Goal: Task Accomplishment & Management: Use online tool/utility

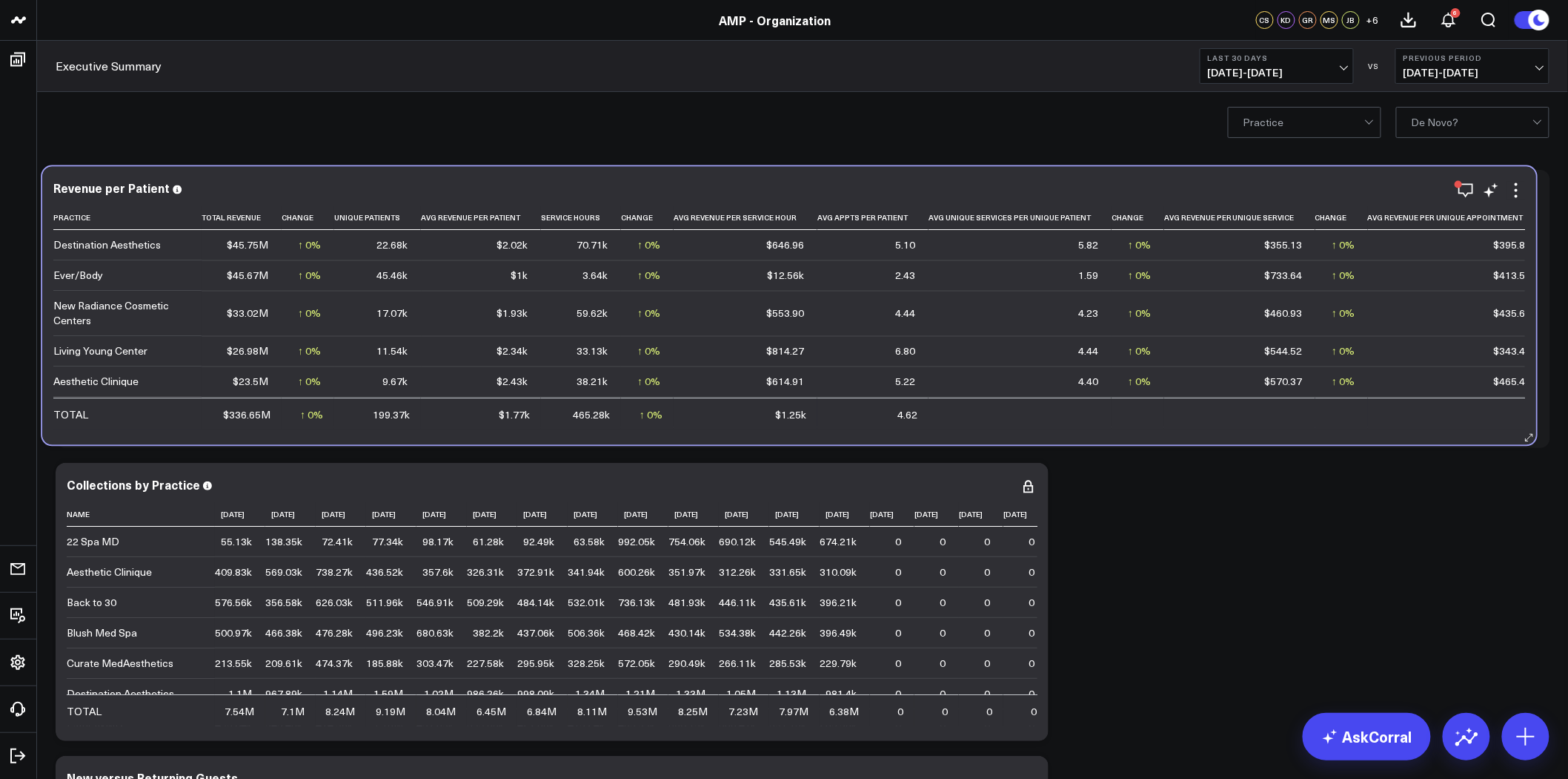
drag, startPoint x: 1225, startPoint y: 433, endPoint x: 1207, endPoint y: 430, distance: 18.2
click at [1207, 430] on div "Revenue per Patient Practice Total Revenue Change Unique Patients Avg Revenue P…" at bounding box center [788, 306] width 1494 height 278
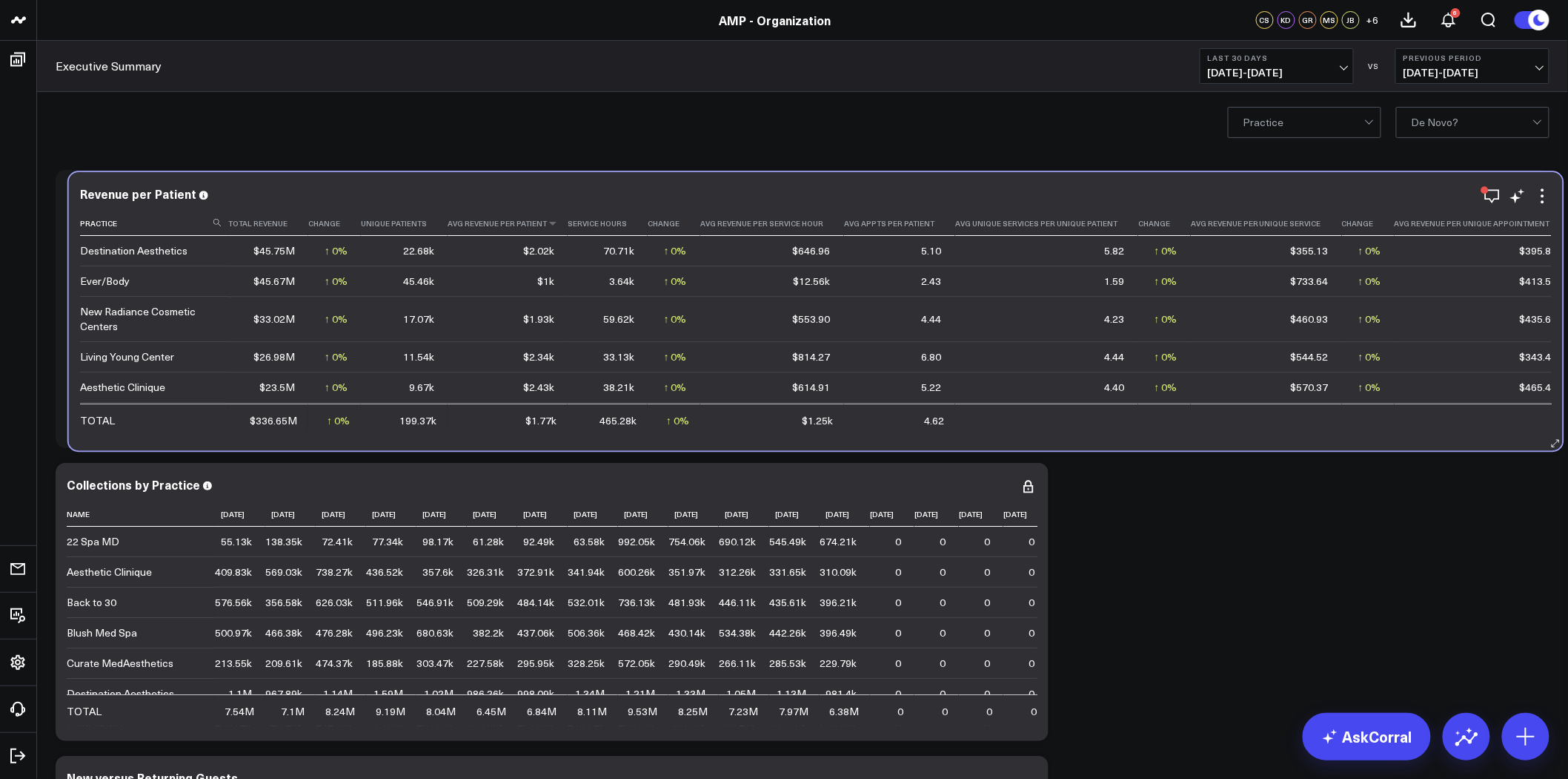
click at [507, 227] on th "Avg Revenue Per Patient" at bounding box center [507, 224] width 120 height 25
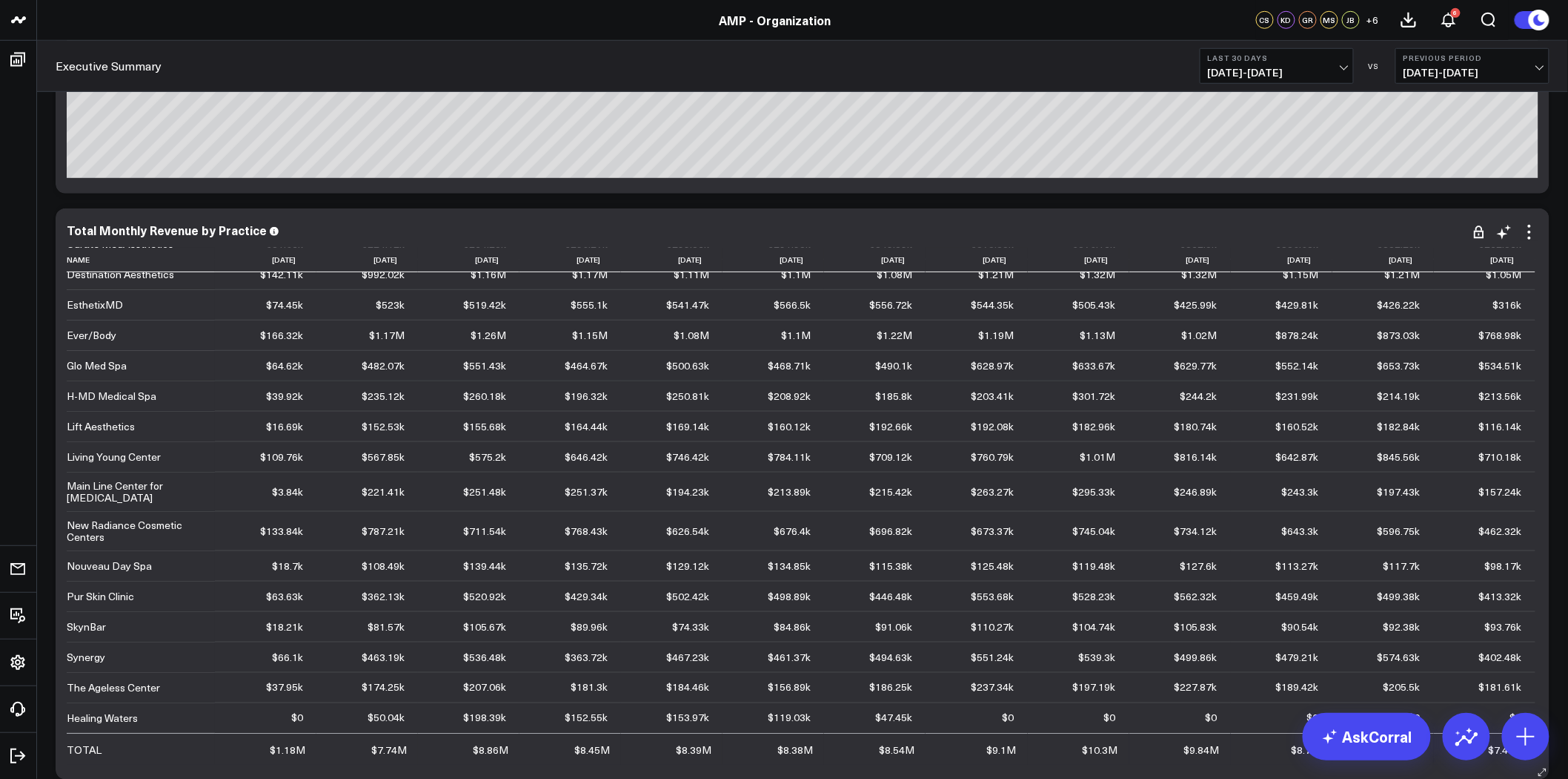
scroll to position [10001, 0]
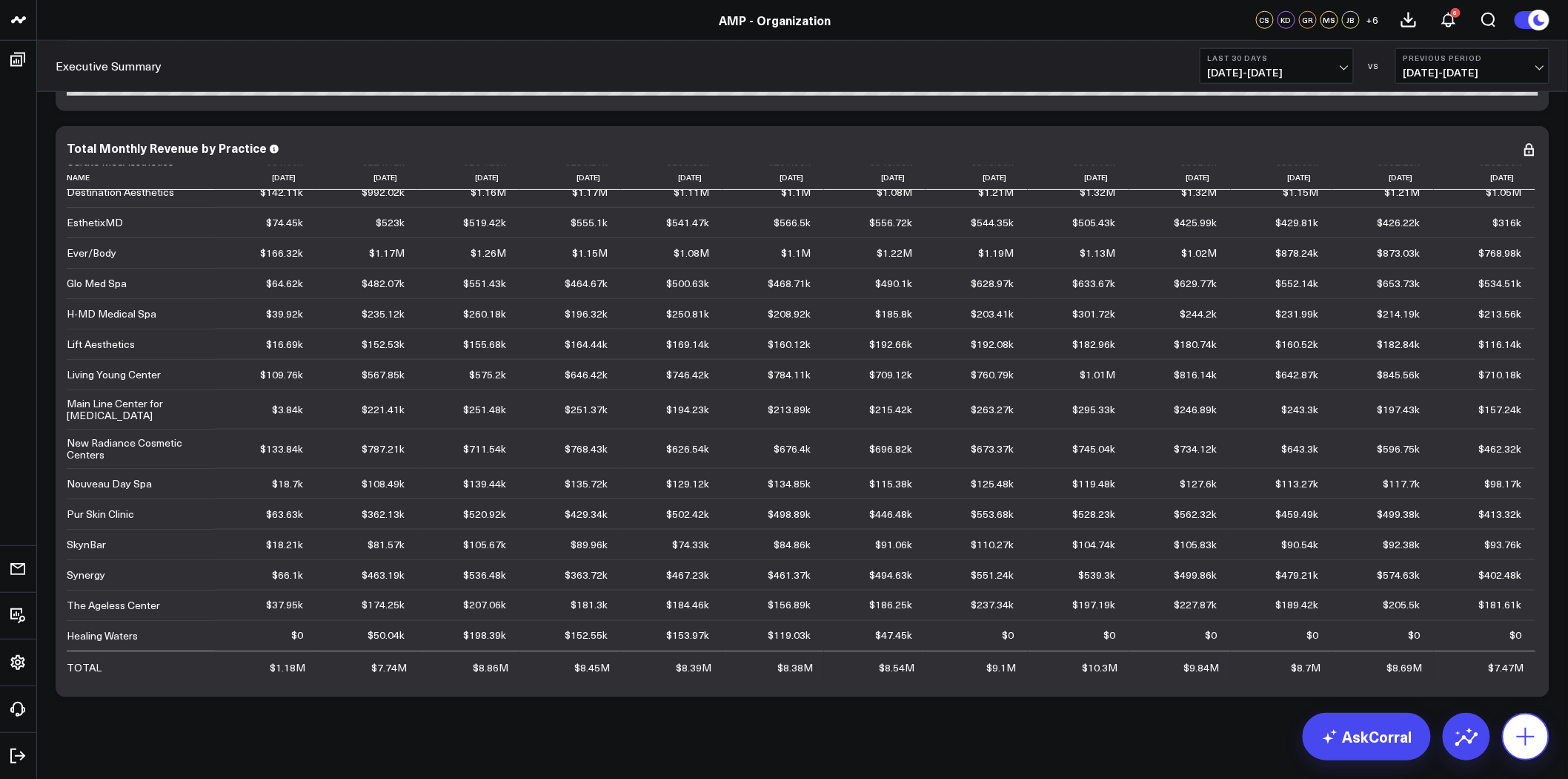
click at [1530, 737] on icon at bounding box center [1526, 736] width 24 height 24
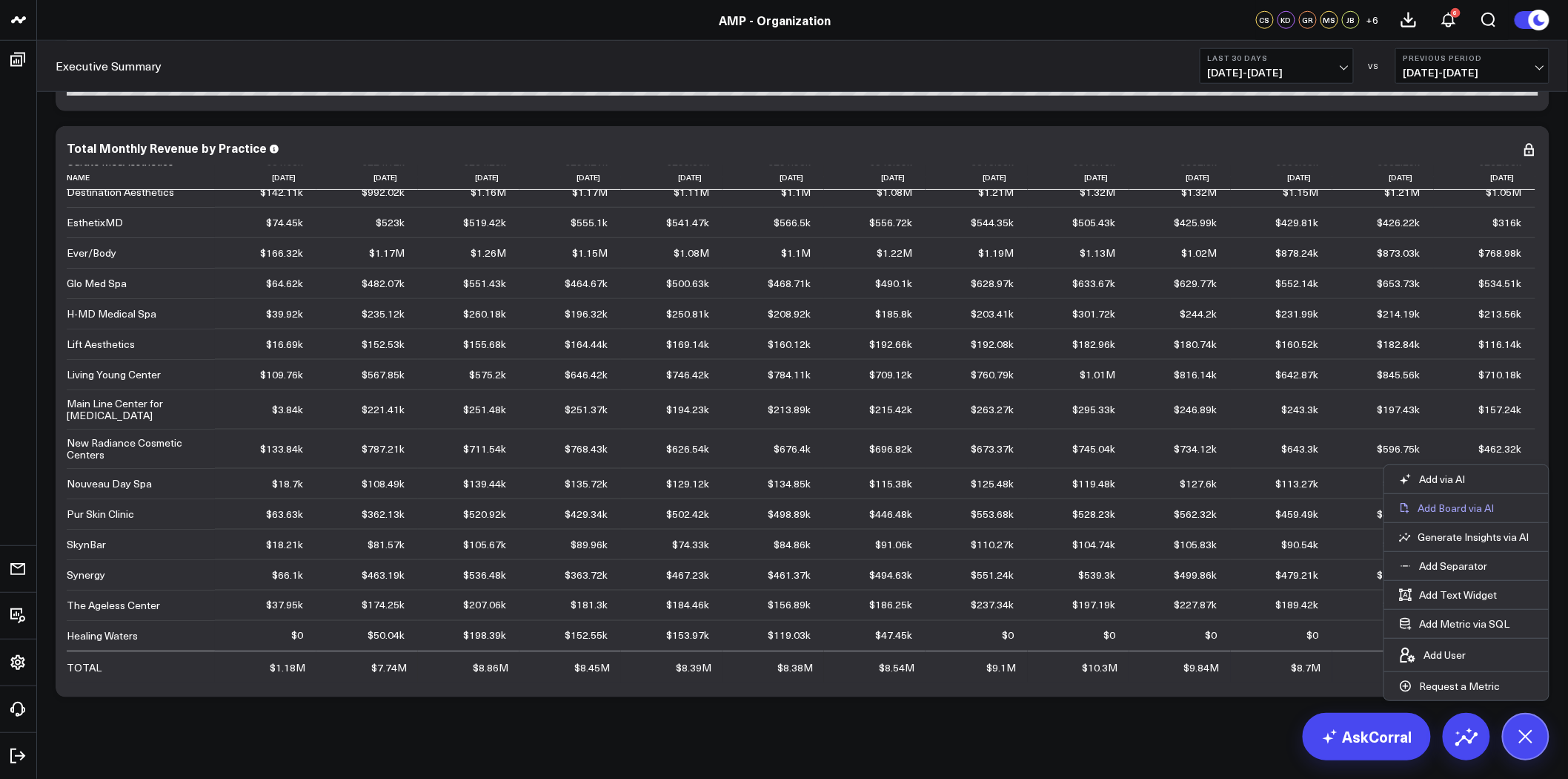
click at [1438, 505] on p "Add Board via AI" at bounding box center [1456, 507] width 76 height 13
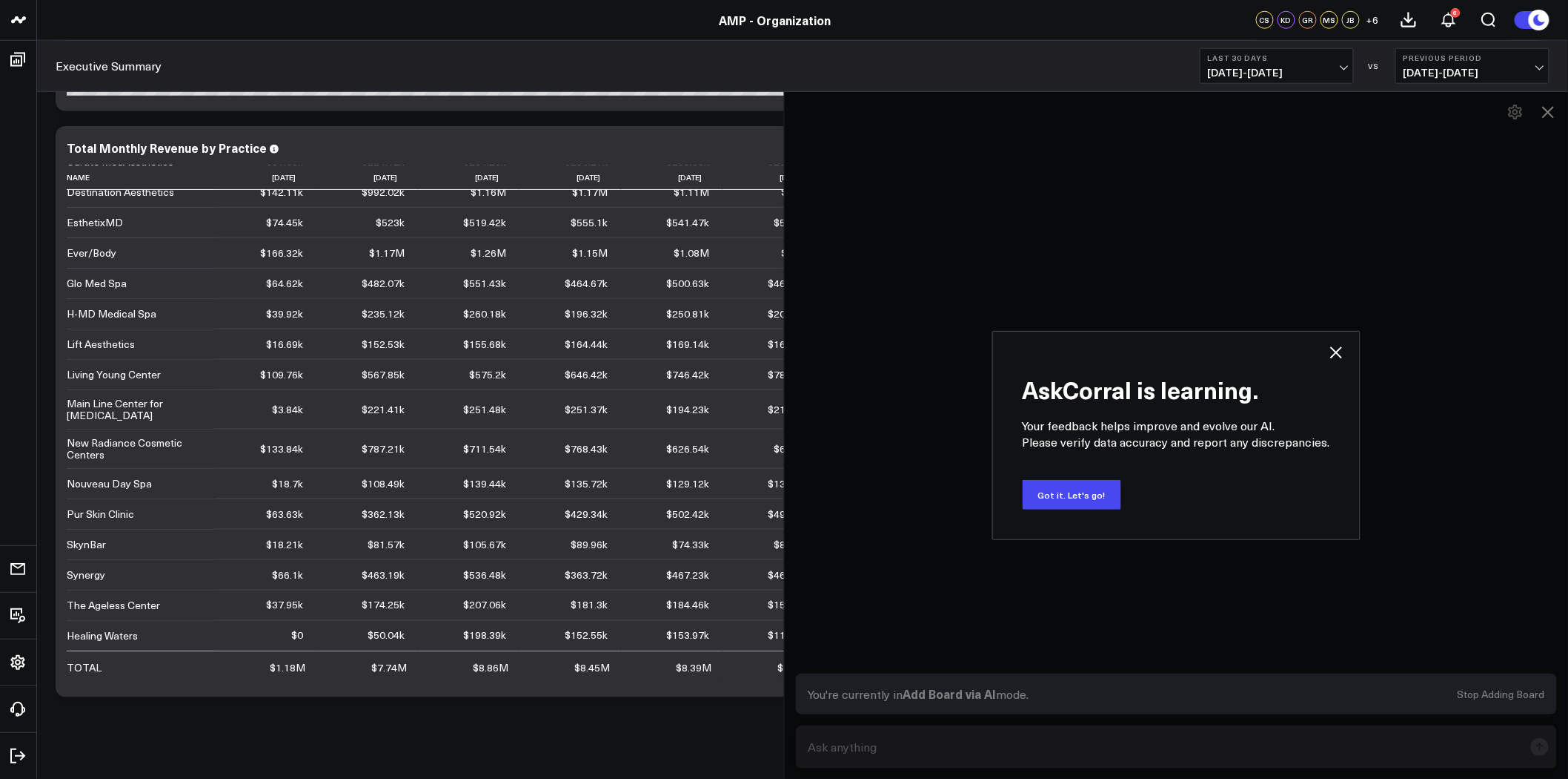
click at [902, 742] on div "AskCorral is learning. Your feedback helps improve and evolve our AI. Please ve…" at bounding box center [1177, 434] width 784 height 687
click at [1331, 348] on icon at bounding box center [1336, 353] width 12 height 12
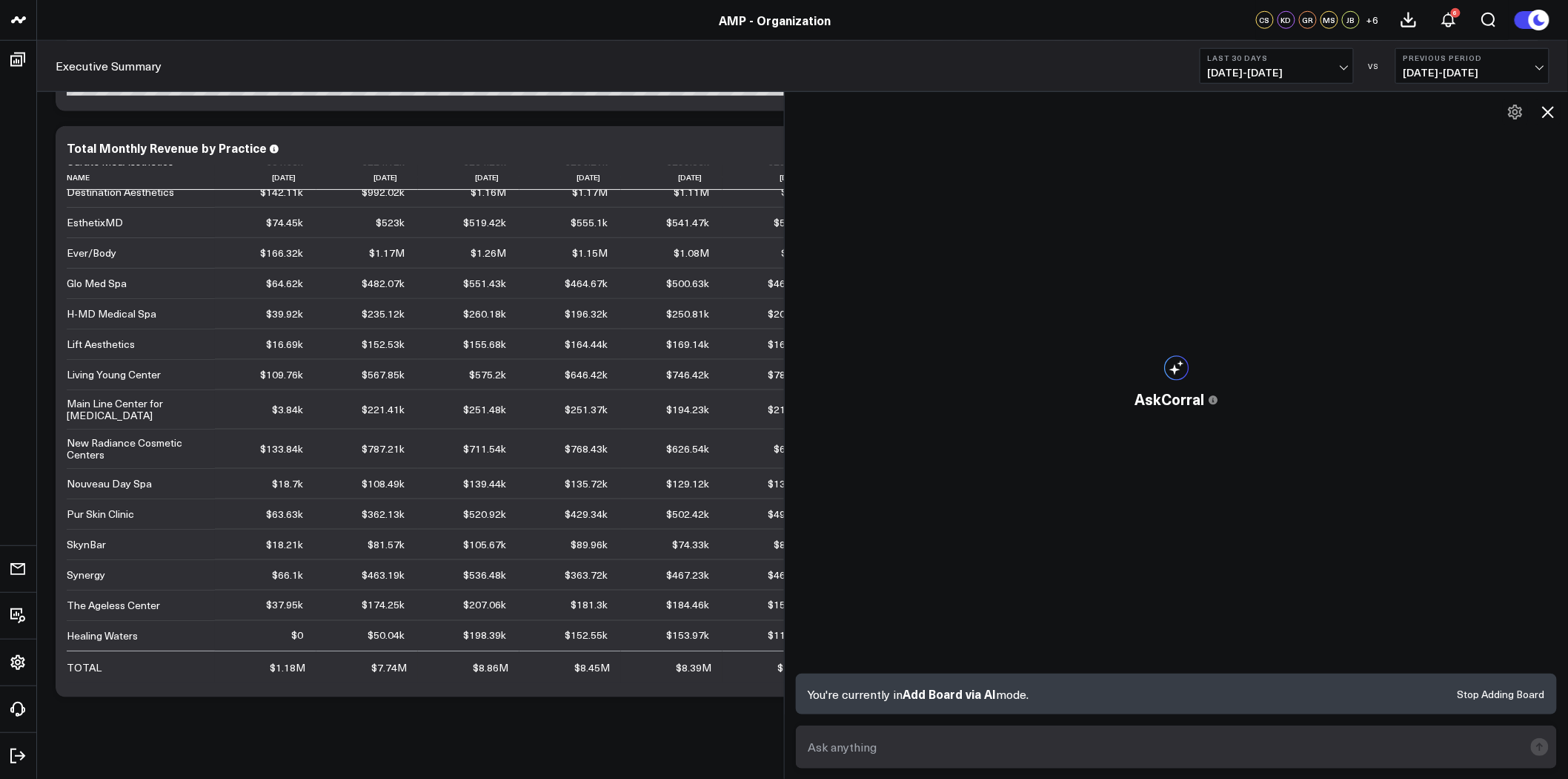
click at [947, 739] on textarea at bounding box center [1164, 746] width 720 height 27
type textarea "p"
type textarea "r"
type textarea "Revenue breakout by category for each practice"
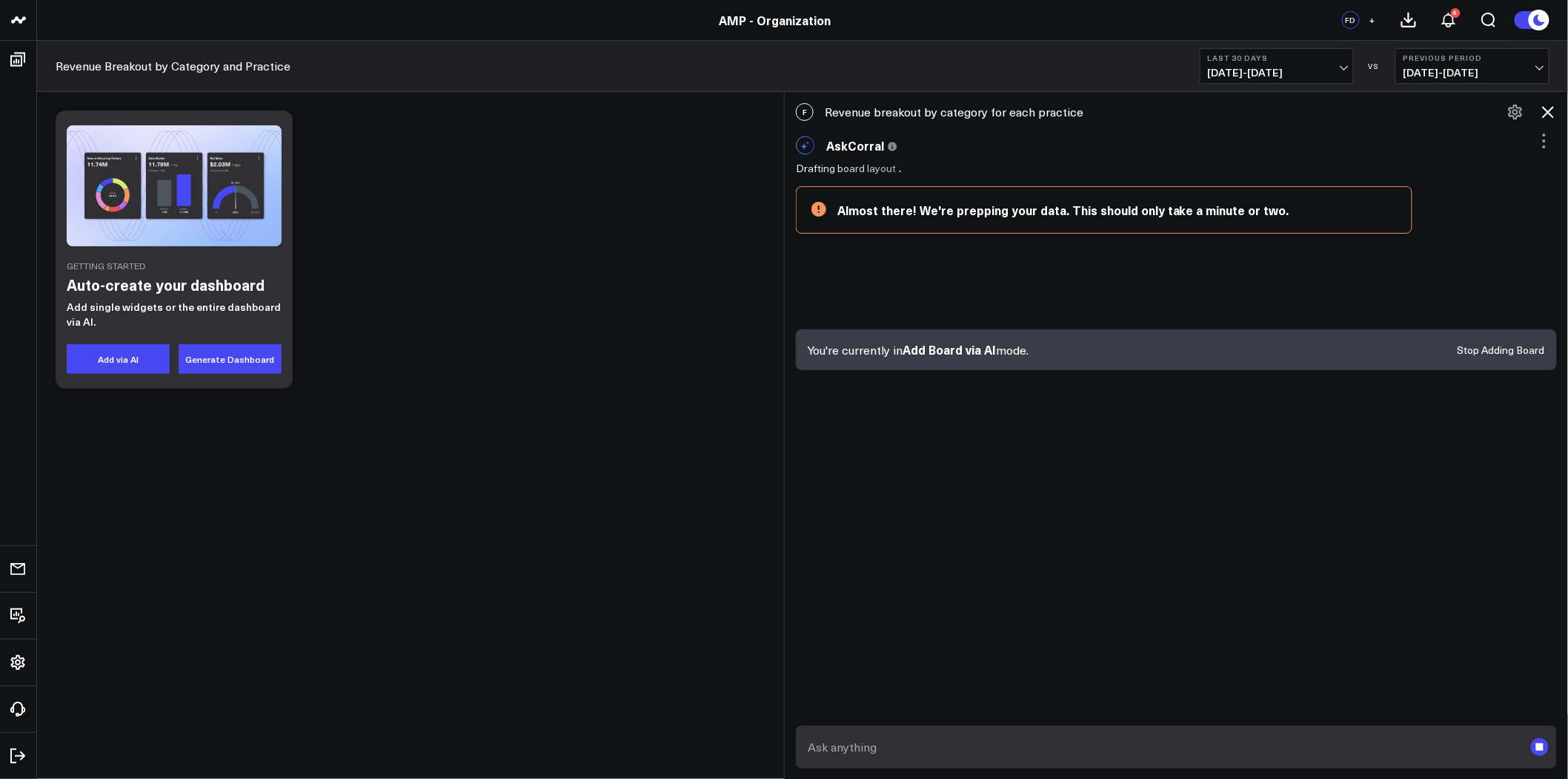
click at [1479, 346] on button "Stop Adding Board" at bounding box center [1502, 350] width 88 height 10
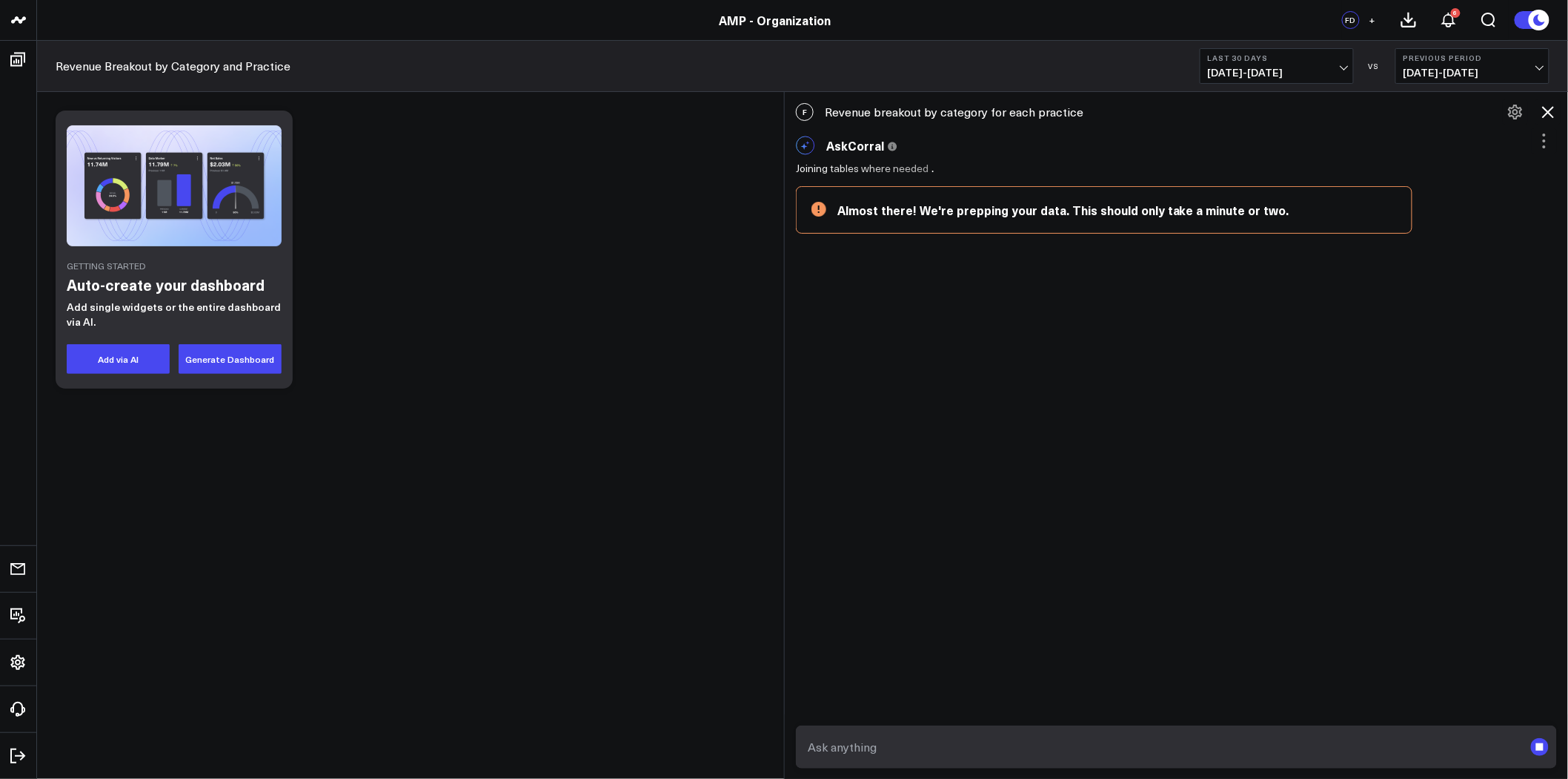
click at [1553, 110] on icon at bounding box center [1548, 112] width 18 height 18
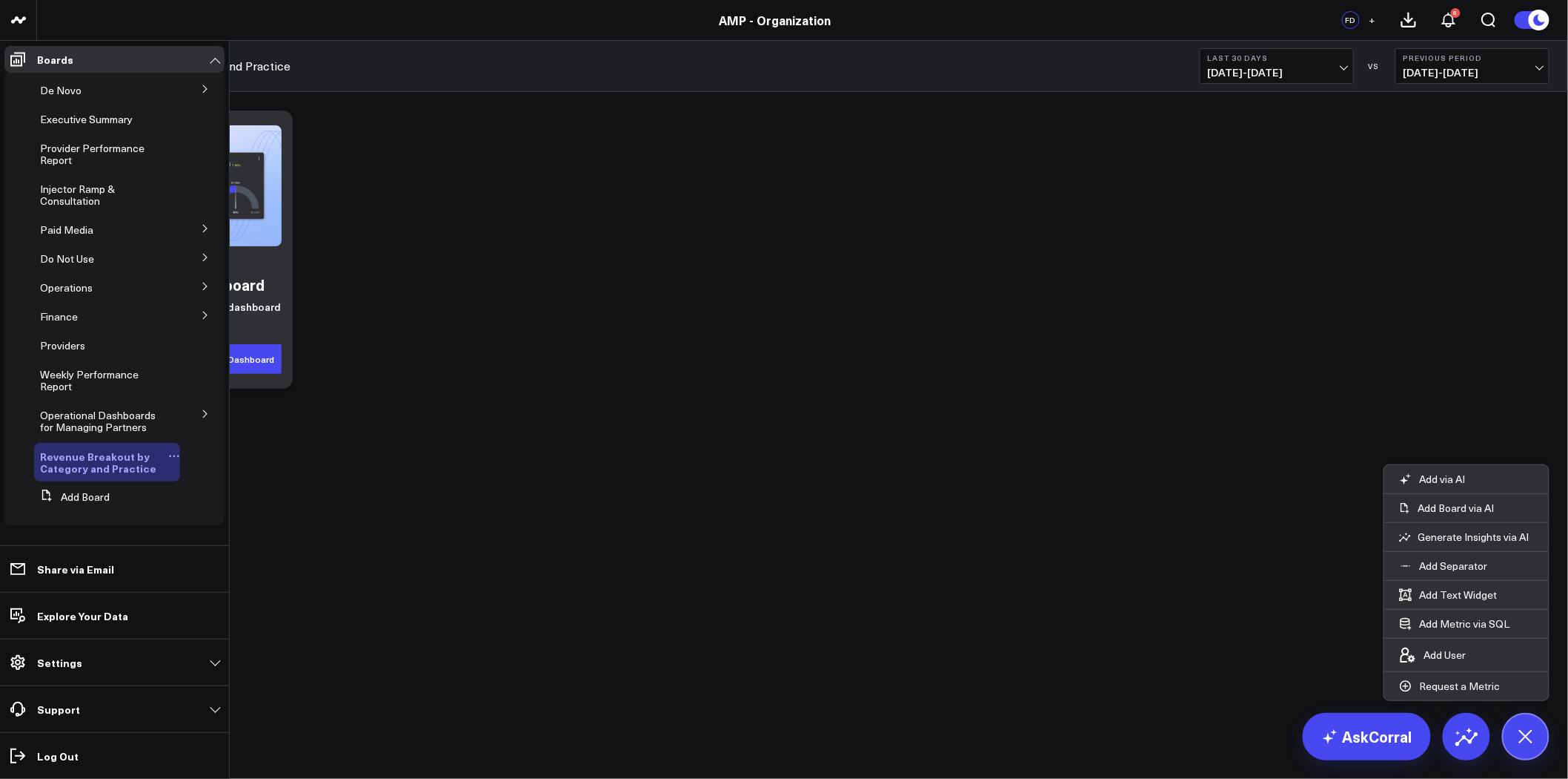
click at [172, 454] on icon at bounding box center [175, 456] width 12 height 12
click at [255, 557] on button "Delete Board" at bounding box center [246, 562] width 120 height 29
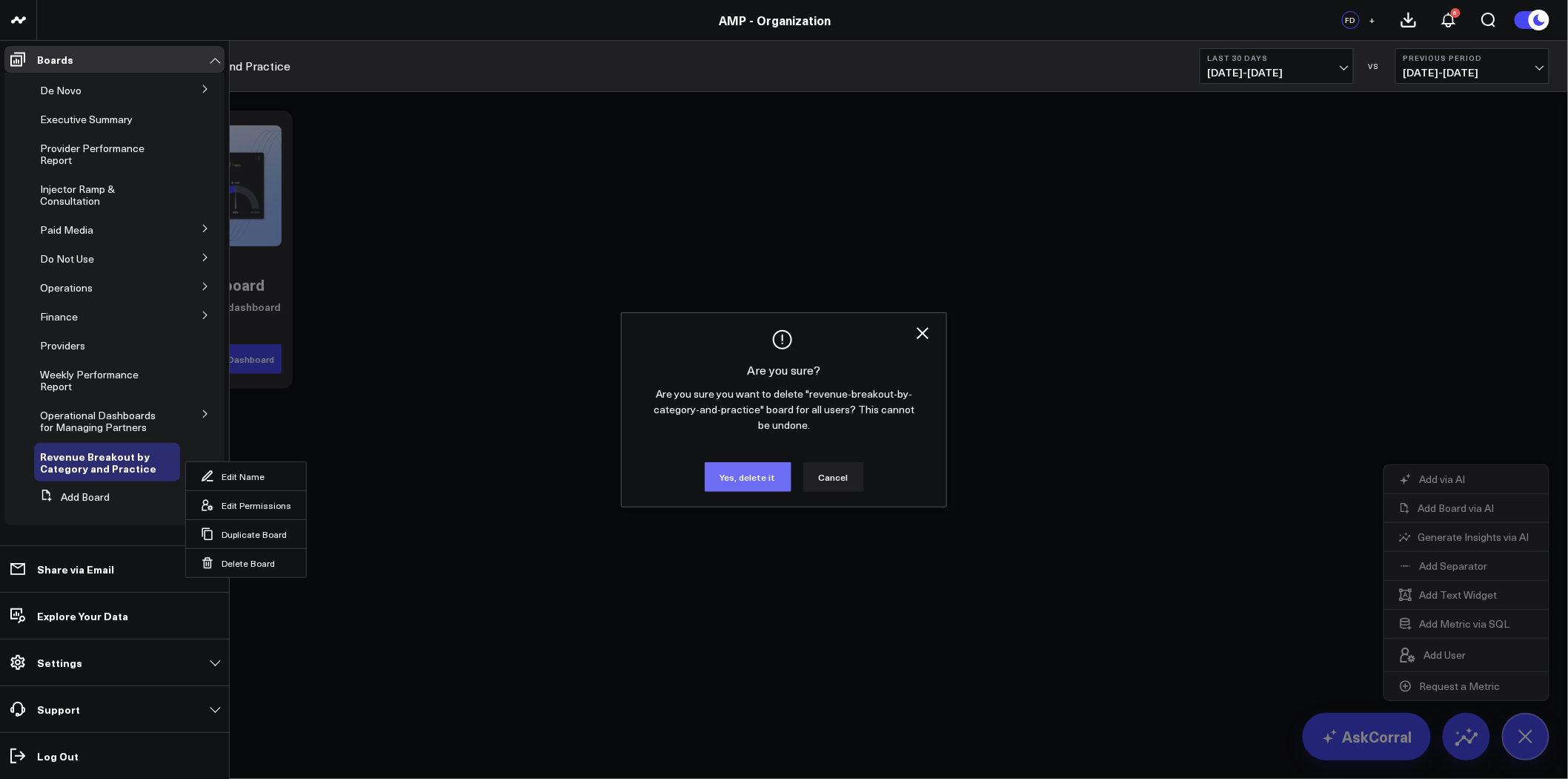
click at [753, 485] on button "Yes, delete it" at bounding box center [748, 477] width 87 height 30
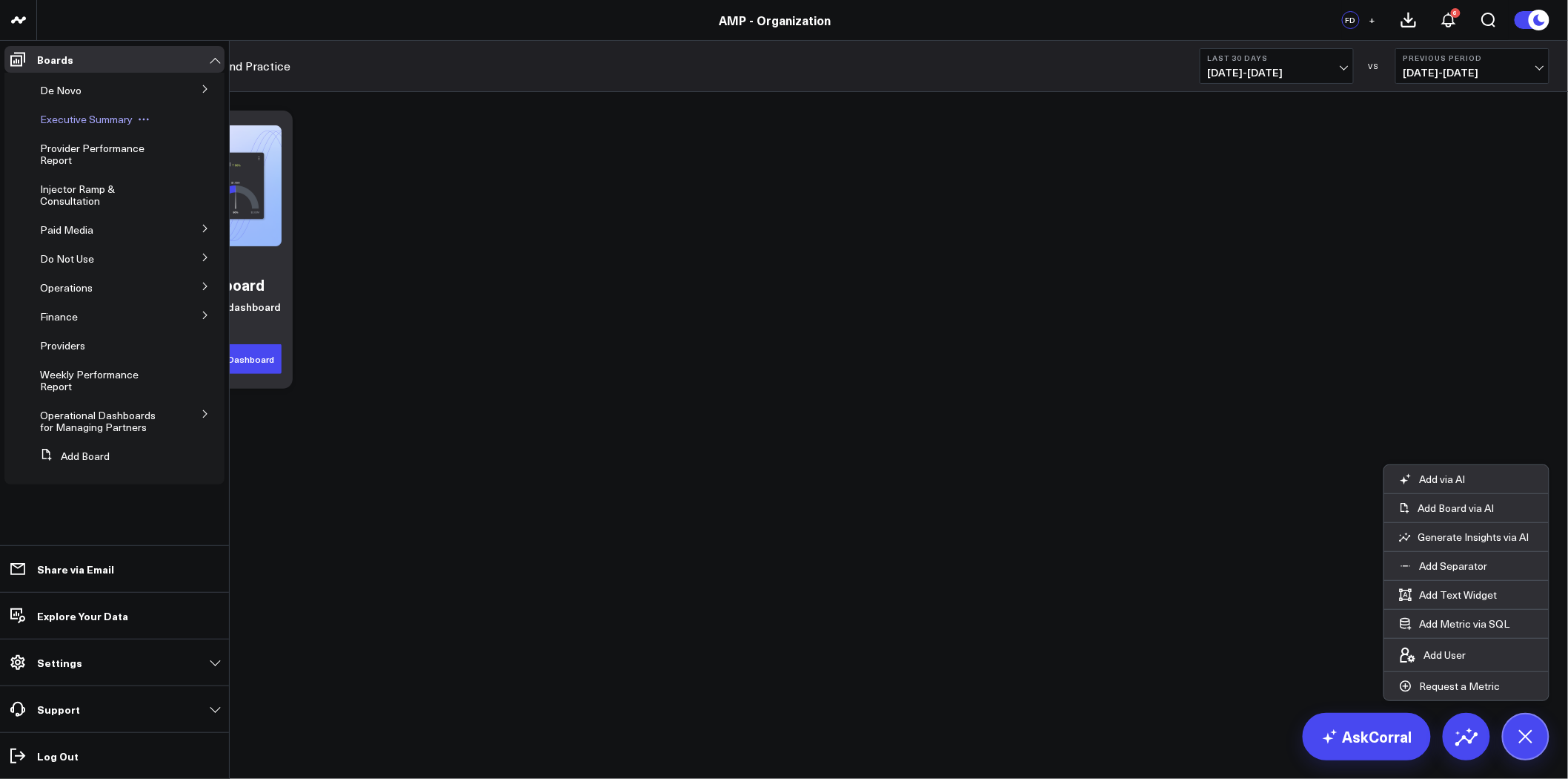
click at [117, 116] on span "Executive Summary" at bounding box center [86, 119] width 93 height 14
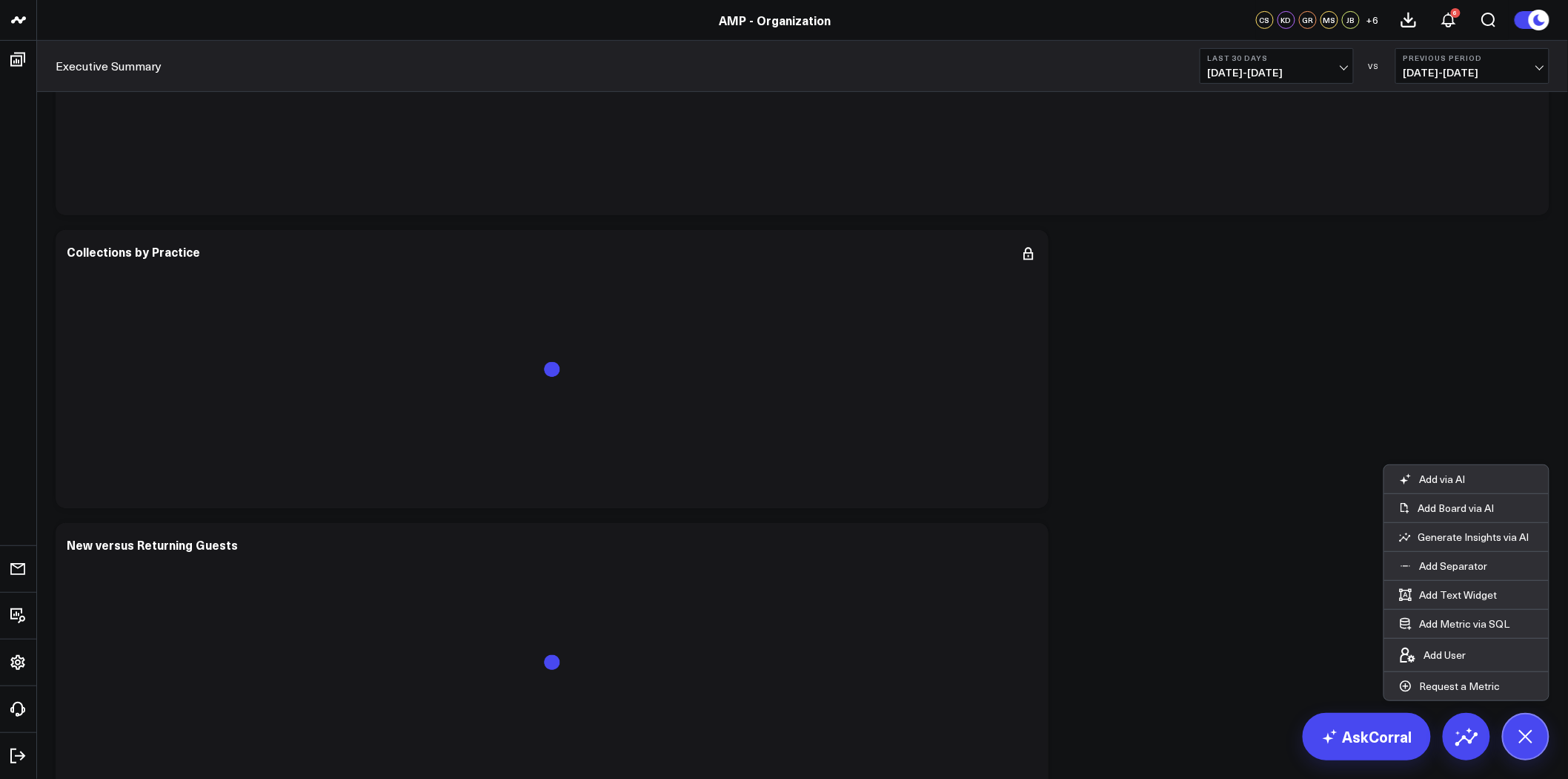
scroll to position [247, 0]
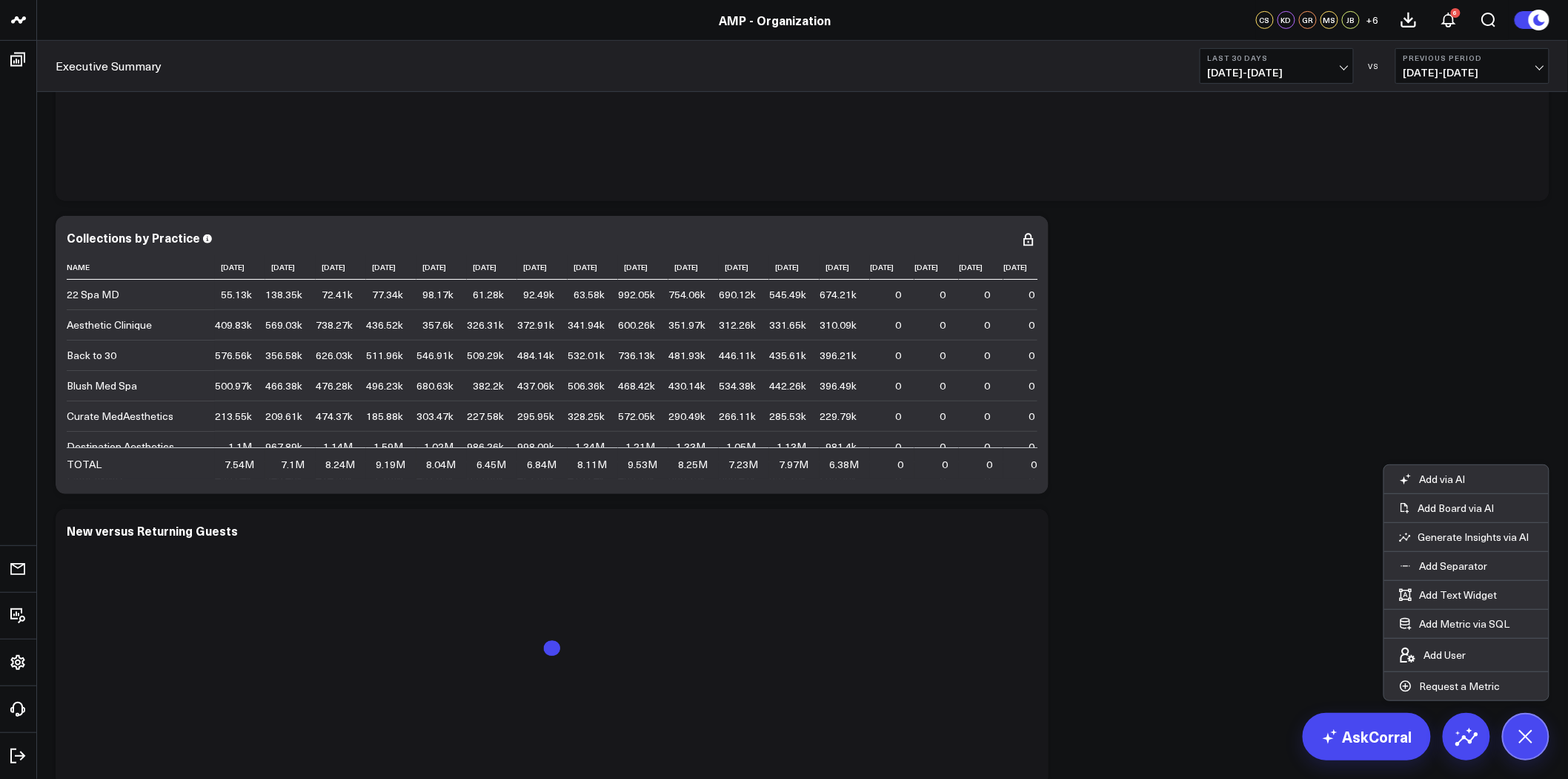
click at [1460, 472] on p "Add via AI" at bounding box center [1443, 478] width 46 height 13
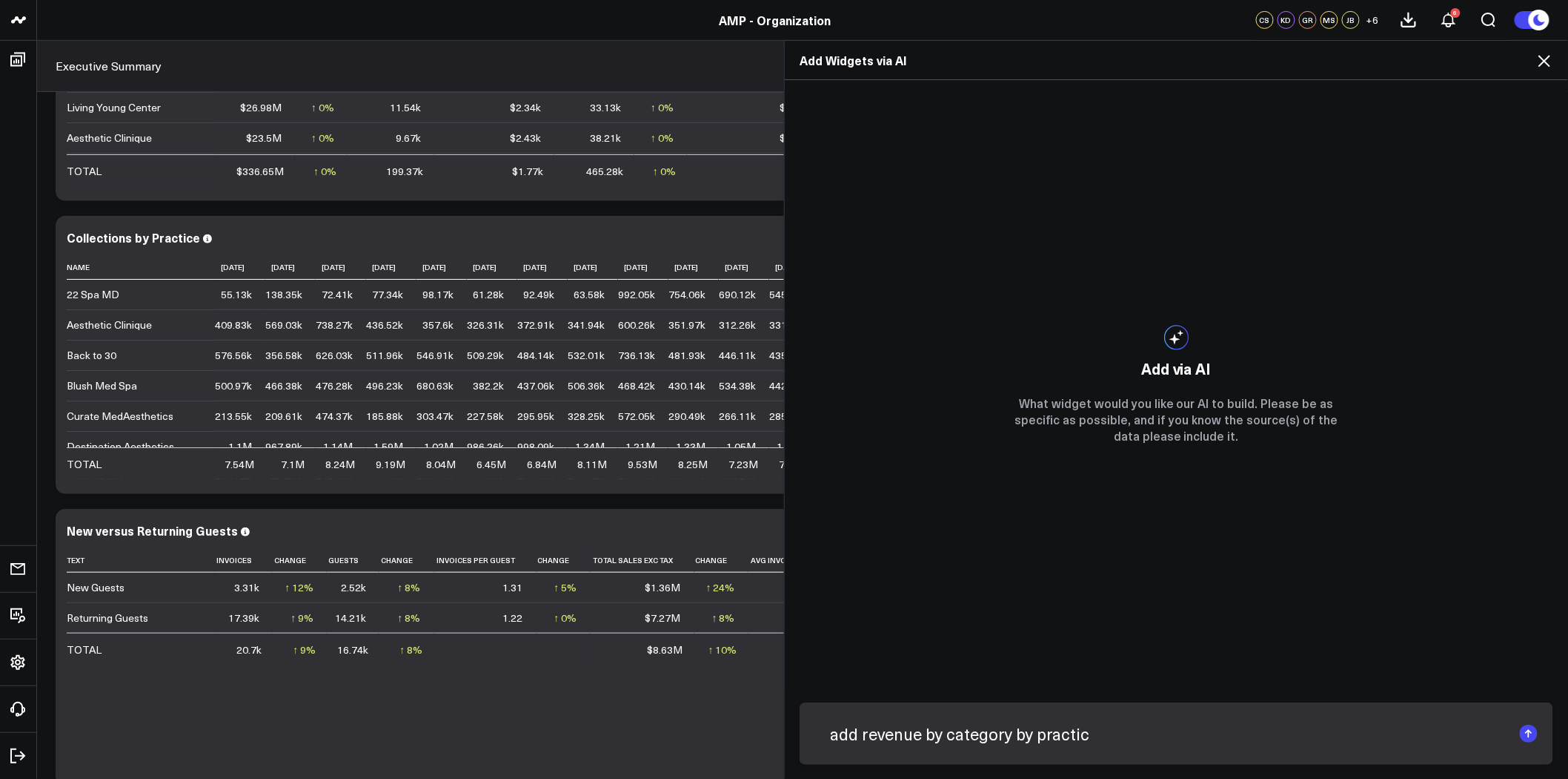
type textarea "add revenue by category by practice"
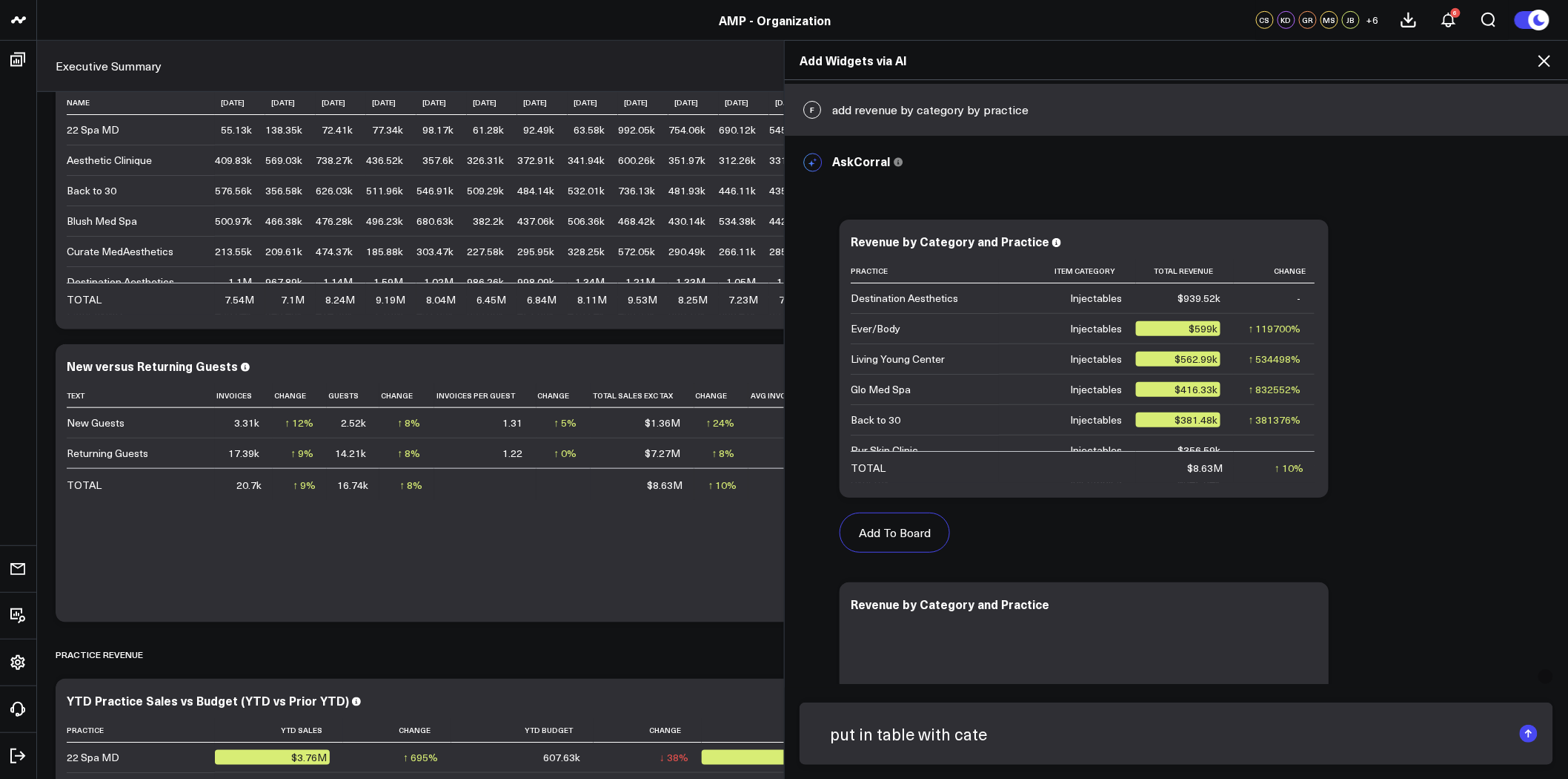
scroll to position [79, 0]
type textarea "put in table with each category in a different column"
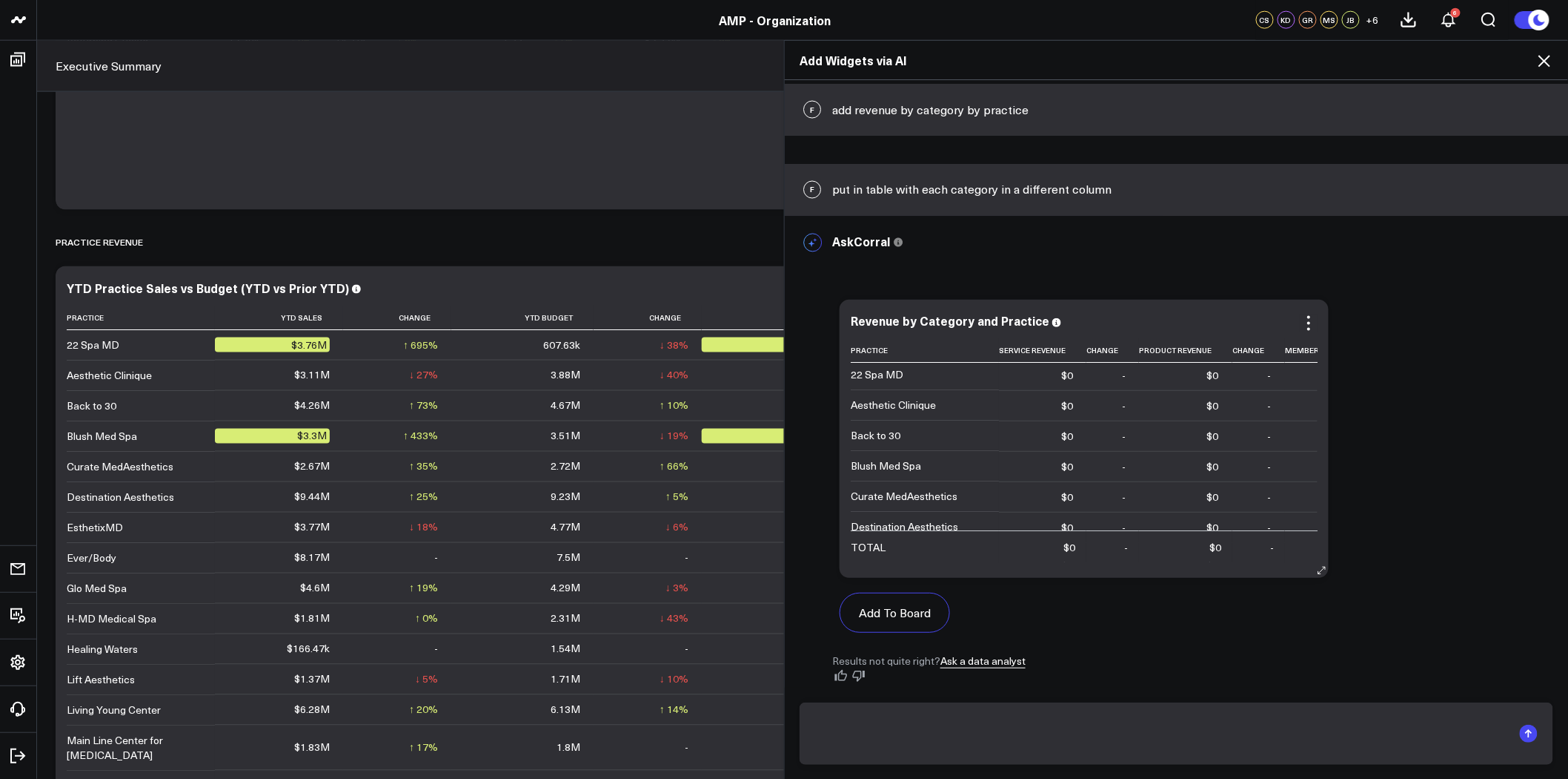
scroll to position [0, 0]
click at [1545, 60] on icon at bounding box center [1544, 61] width 12 height 12
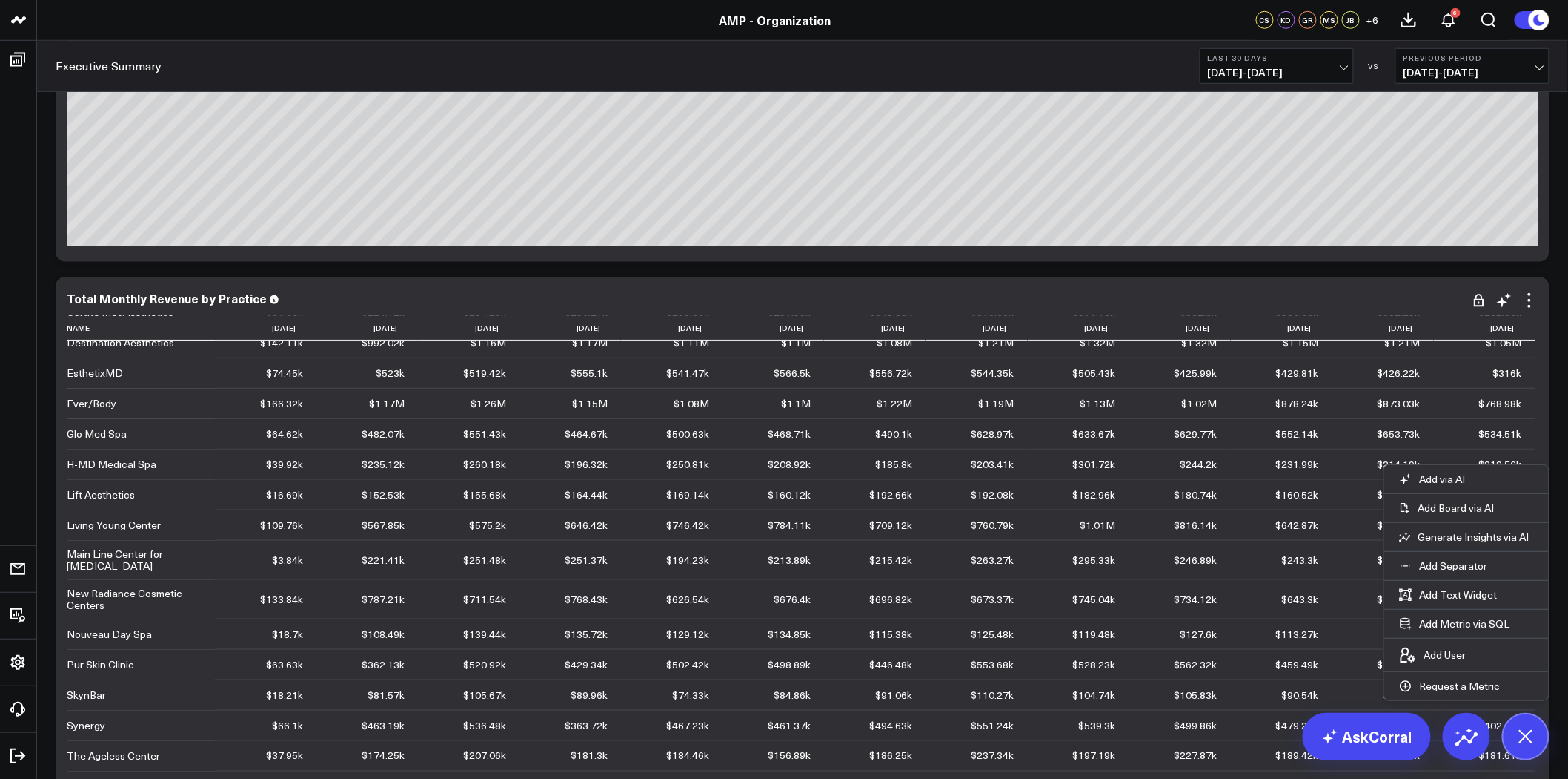
scroll to position [10015, 0]
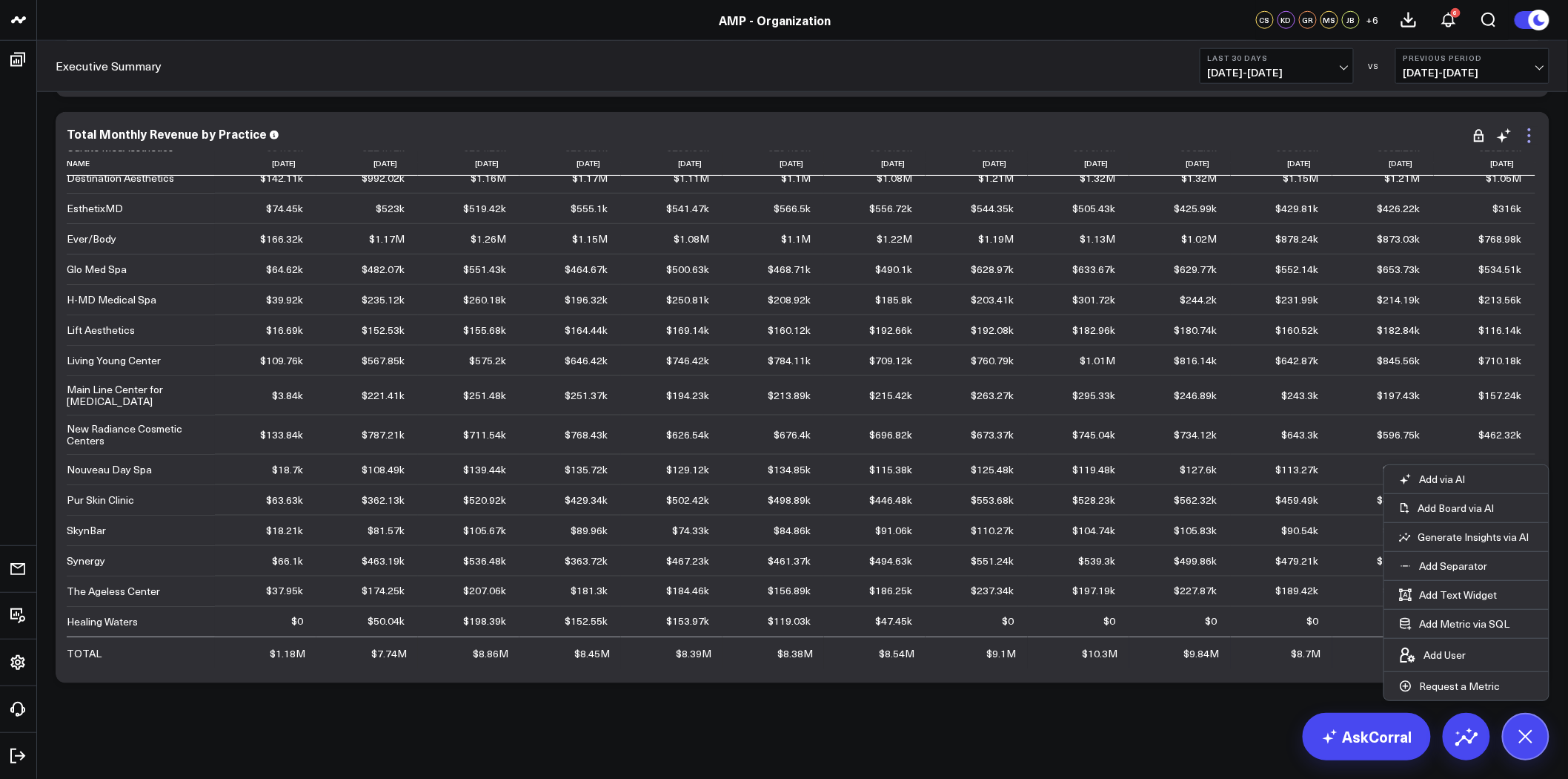
click at [1532, 131] on icon at bounding box center [1530, 136] width 18 height 18
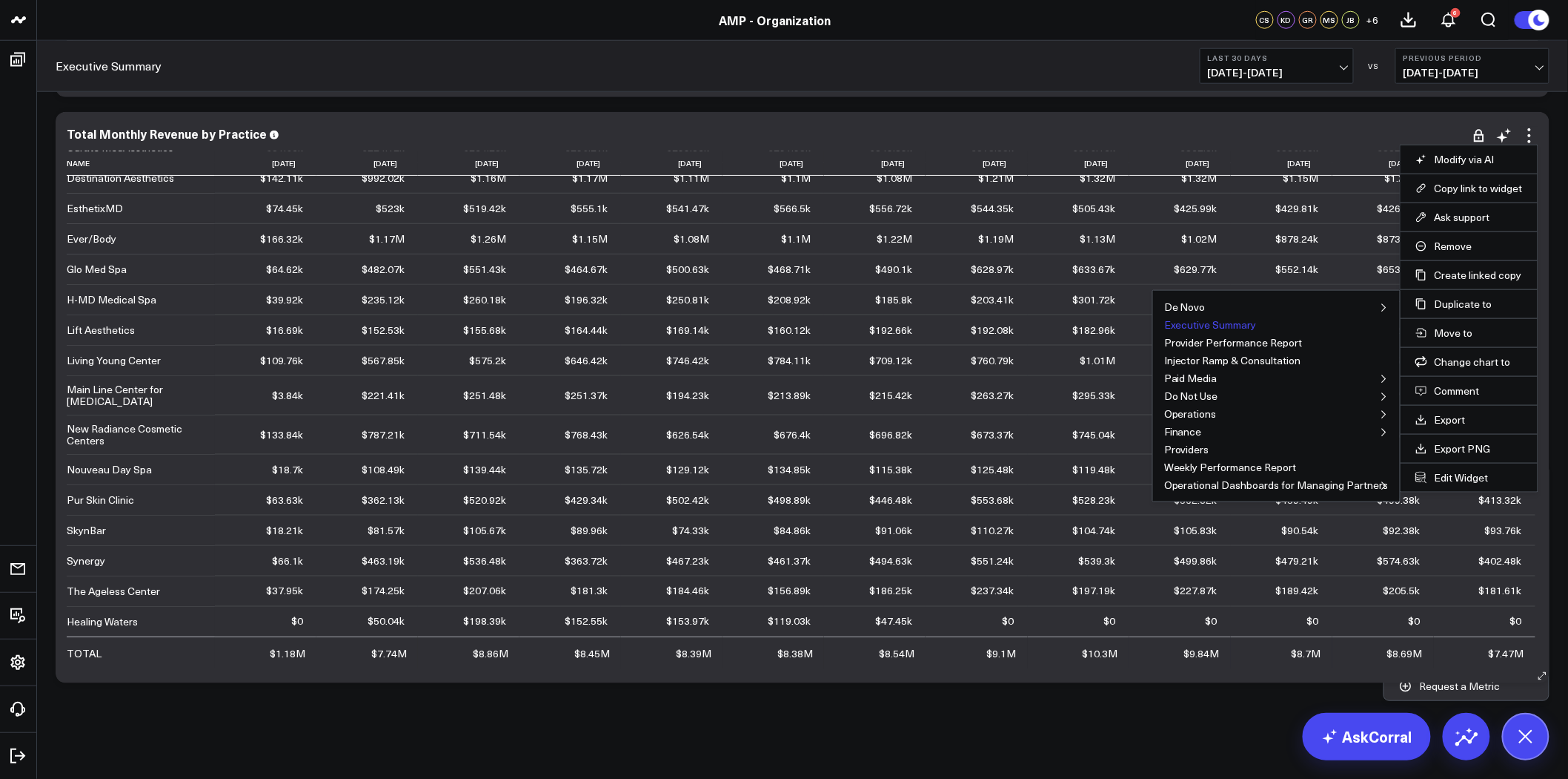
click at [1229, 324] on button "Executive Summary" at bounding box center [1211, 325] width 93 height 10
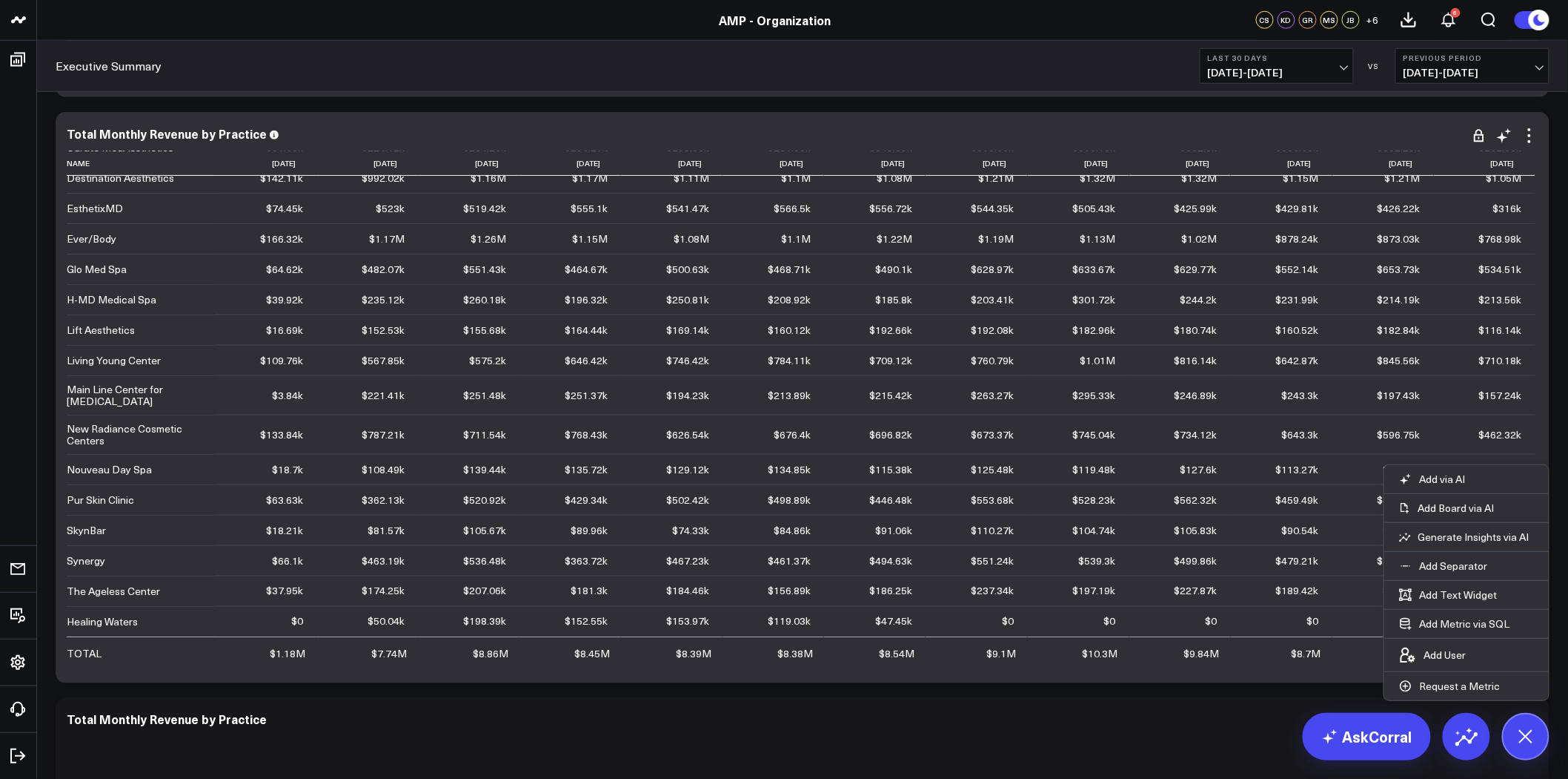
scroll to position [10180, 0]
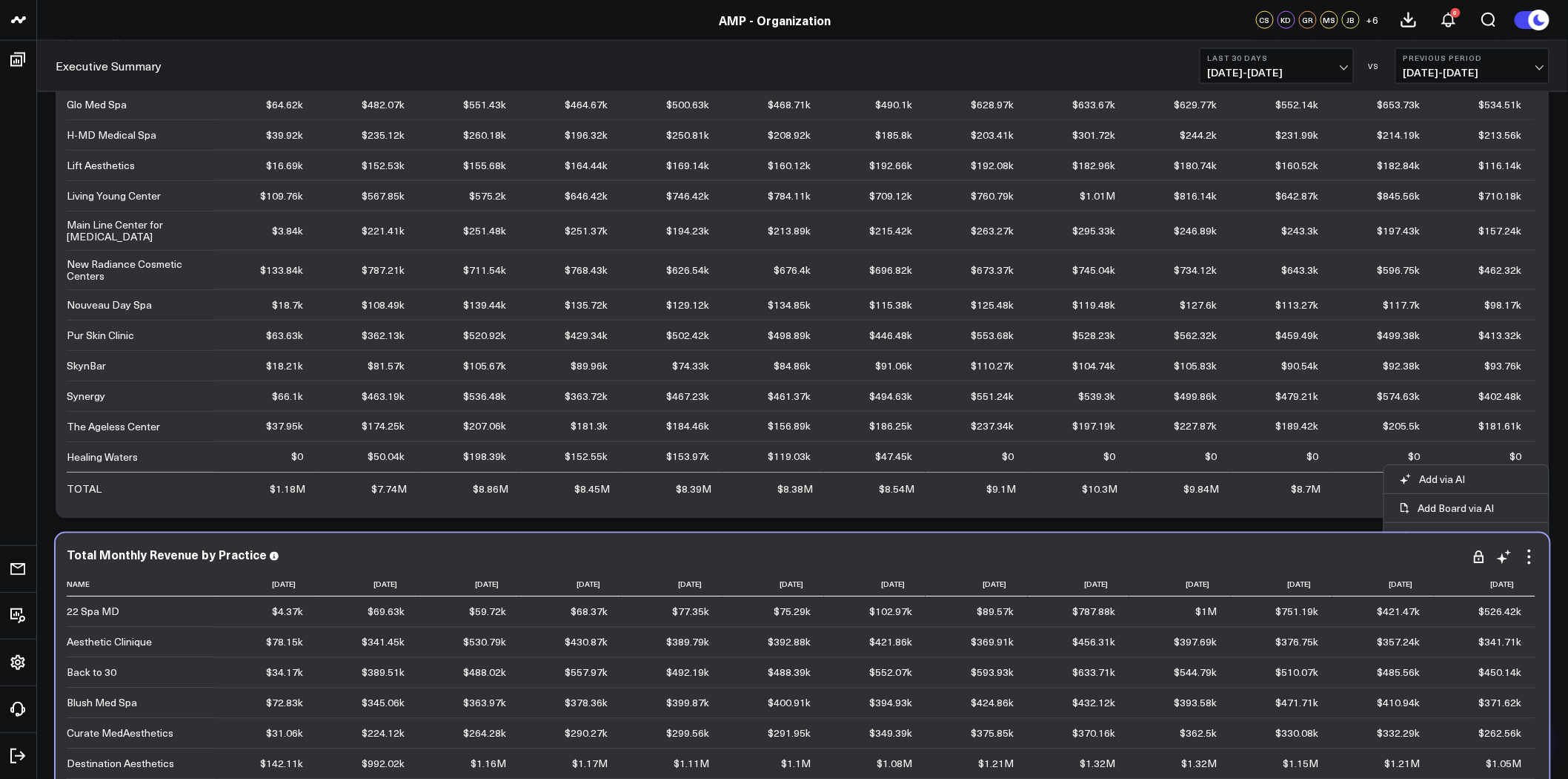
click at [822, 556] on div "Total Monthly Revenue by Practice" at bounding box center [802, 554] width 1472 height 13
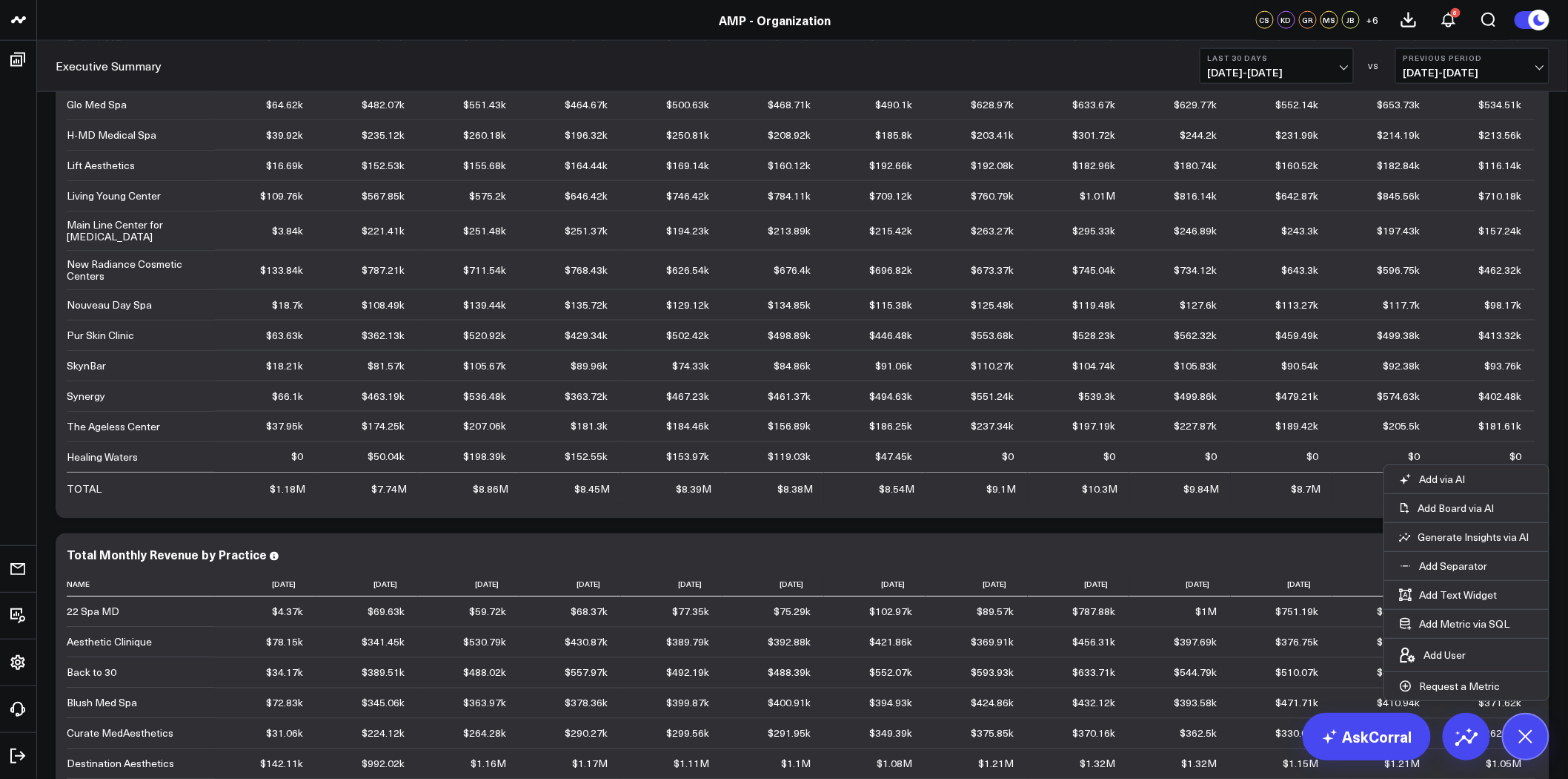
scroll to position [10262, 0]
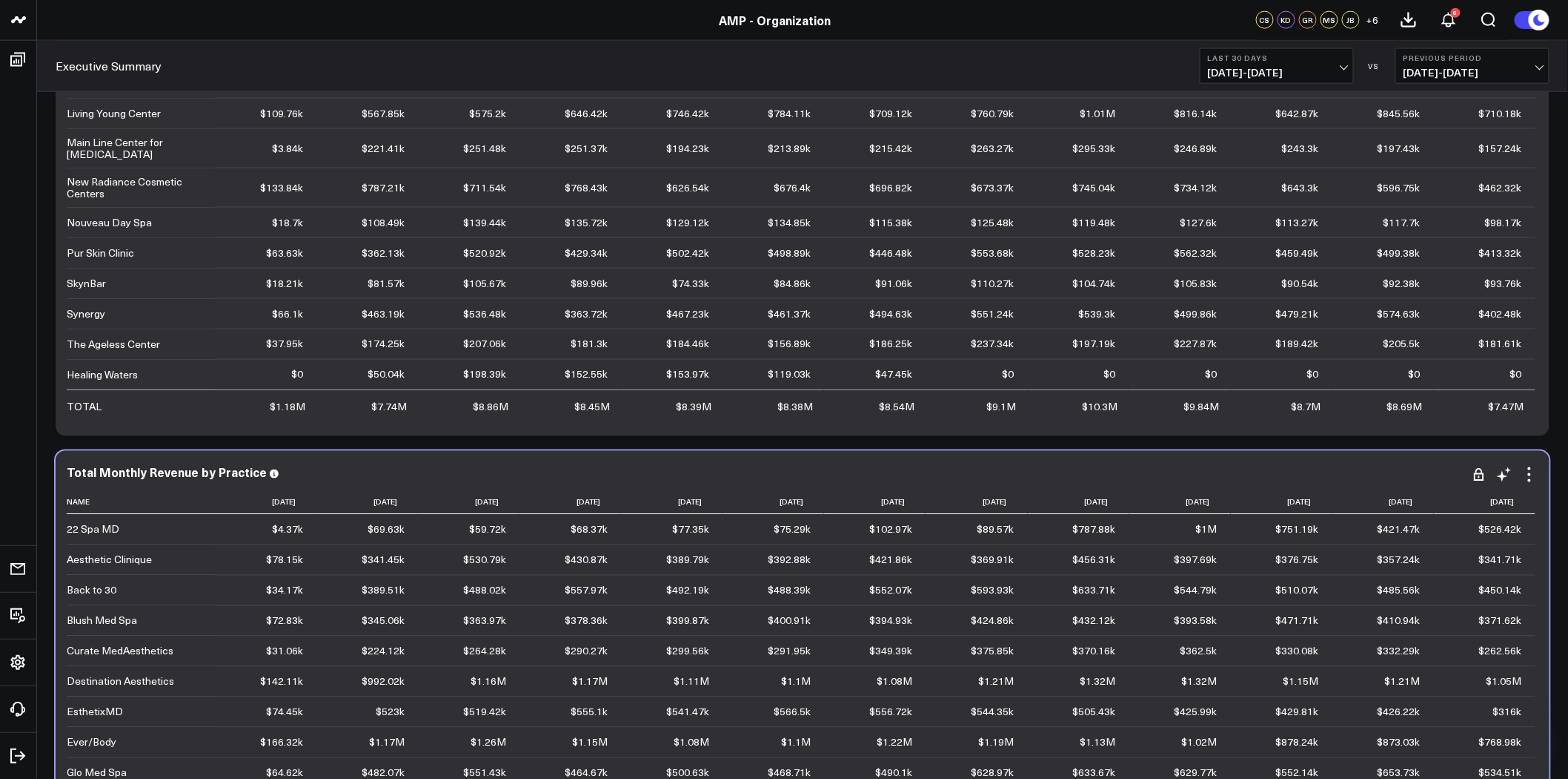
click at [1236, 485] on div "Total Monthly Revenue by Practice Name 2024-08-01 2024-09-01 2024-10-01 2024-11…" at bounding box center [802, 736] width 1472 height 541
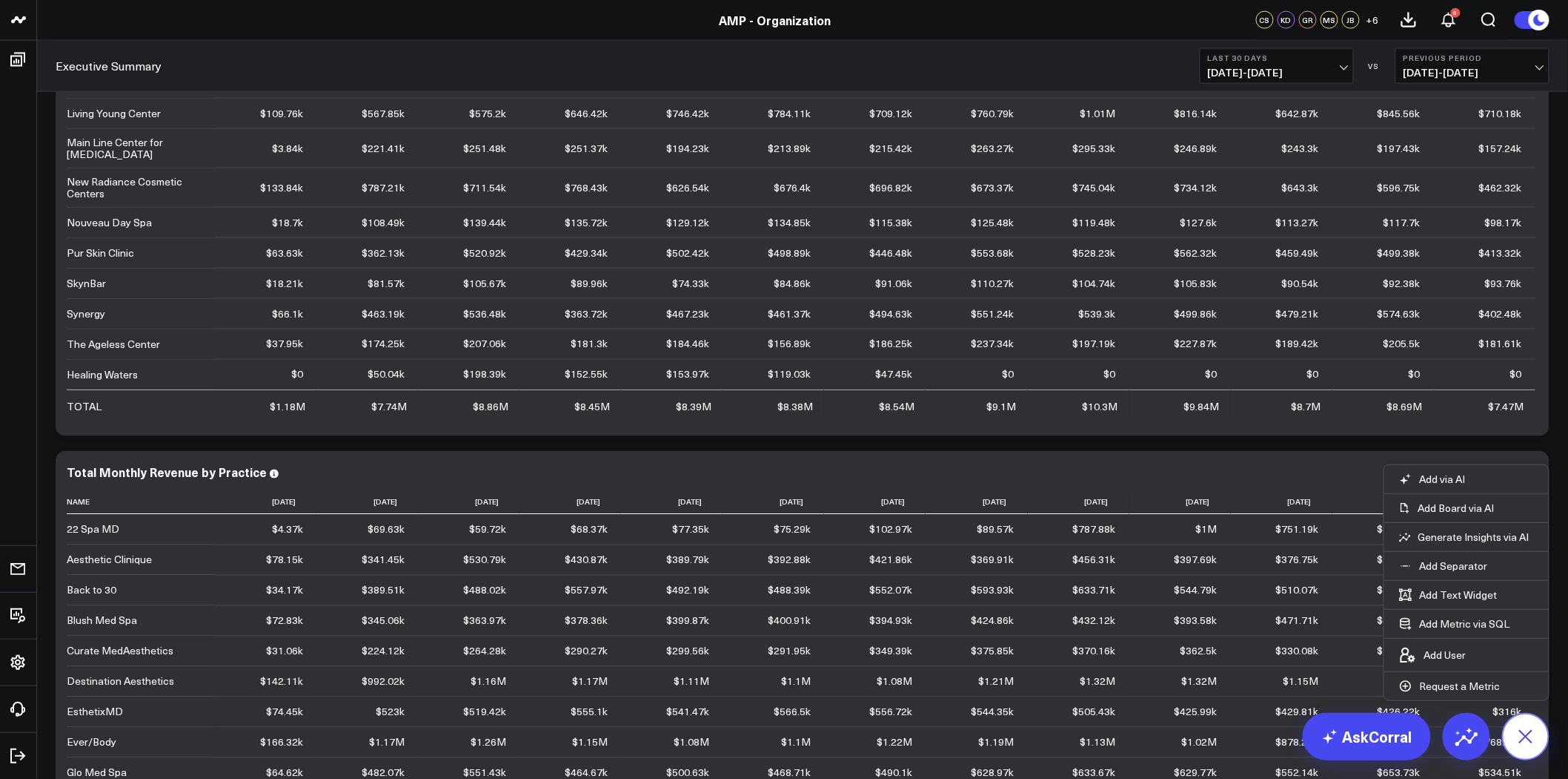
click at [1532, 739] on icon at bounding box center [1525, 735] width 33 height 33
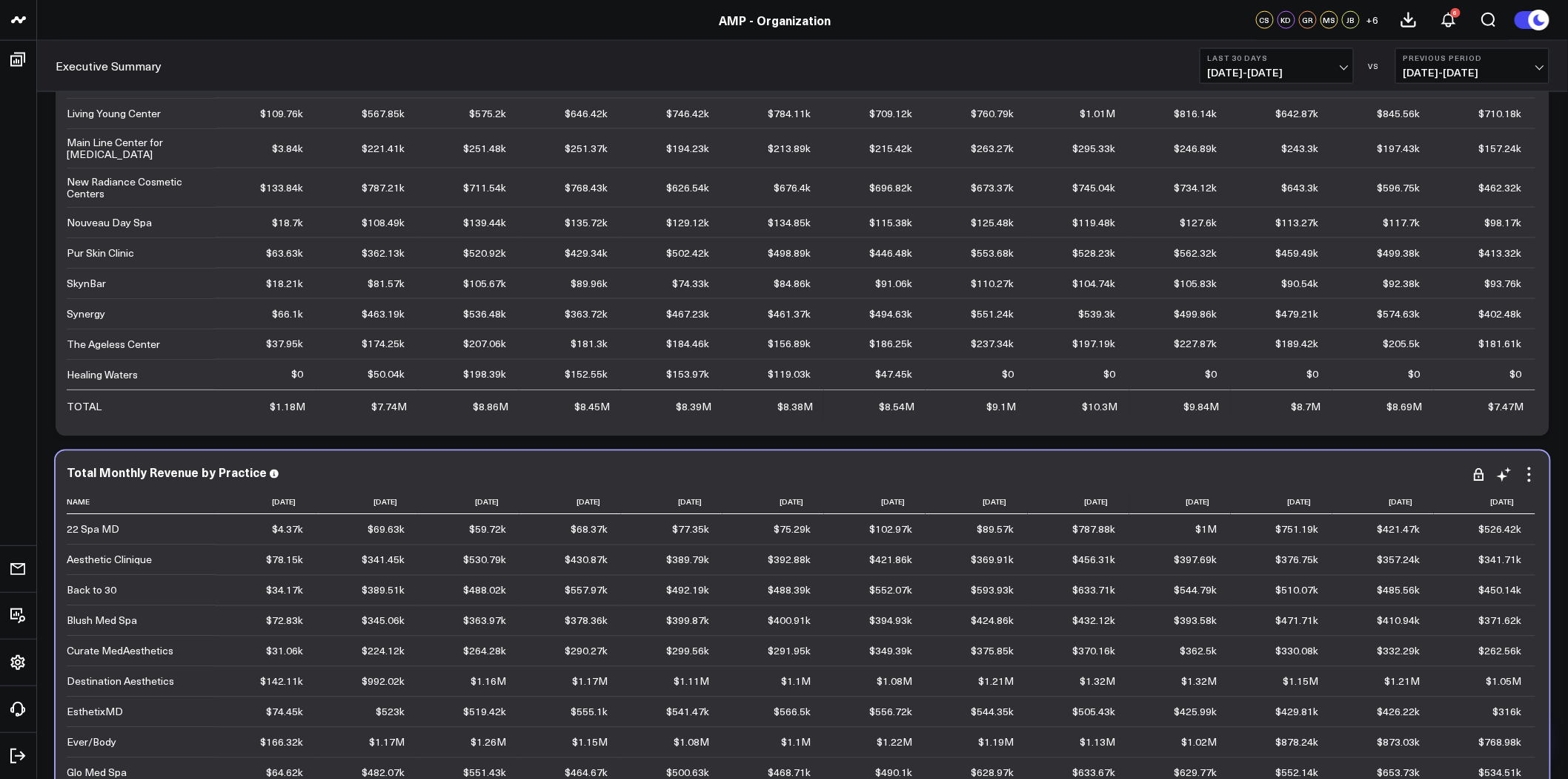
click at [1529, 486] on div "Total Monthly Revenue by Practice Name 2024-08-01 2024-09-01 2024-10-01 2024-11…" at bounding box center [802, 736] width 1472 height 541
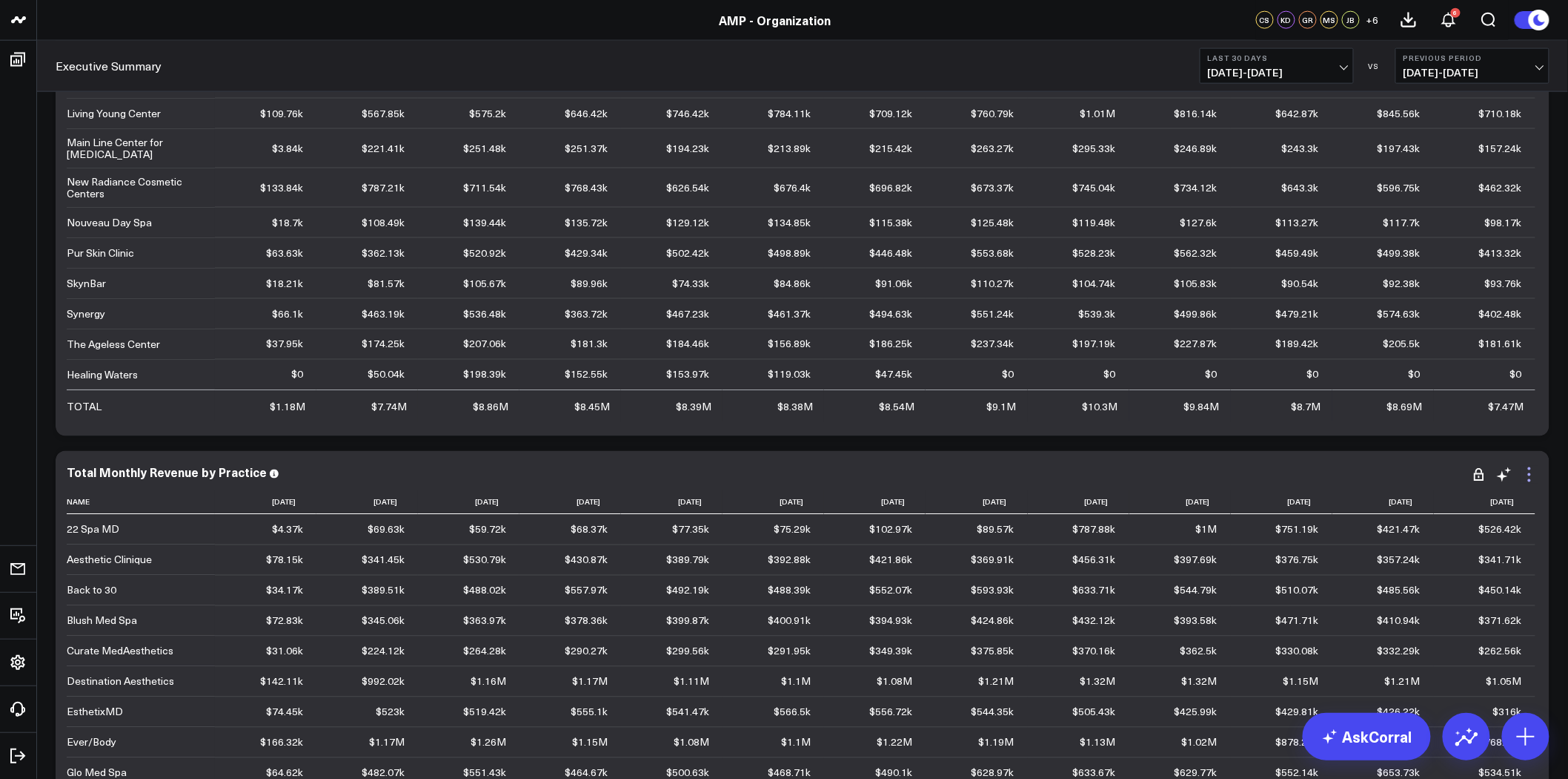
click at [1531, 479] on icon at bounding box center [1530, 474] width 18 height 18
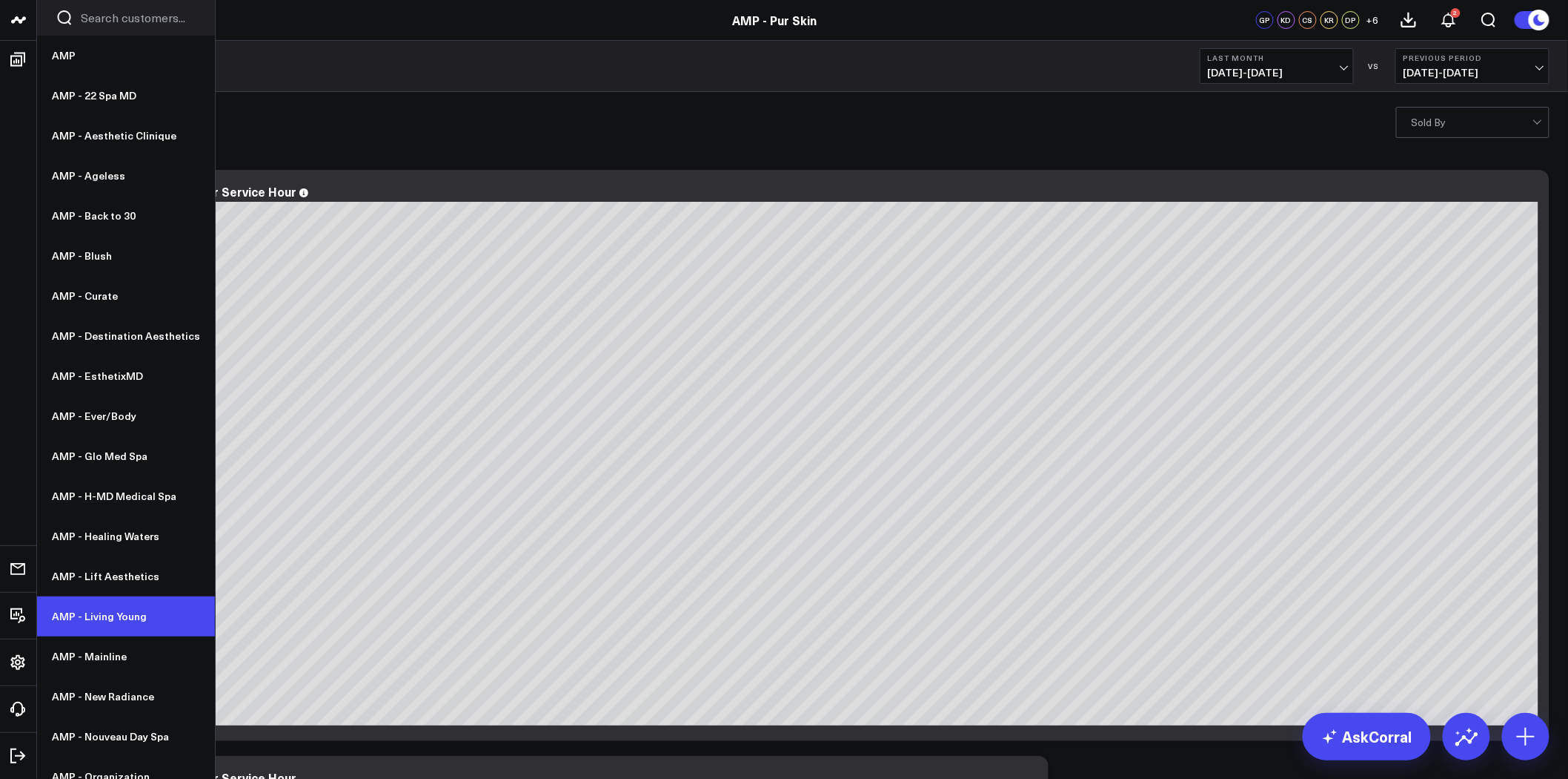
scroll to position [137, 0]
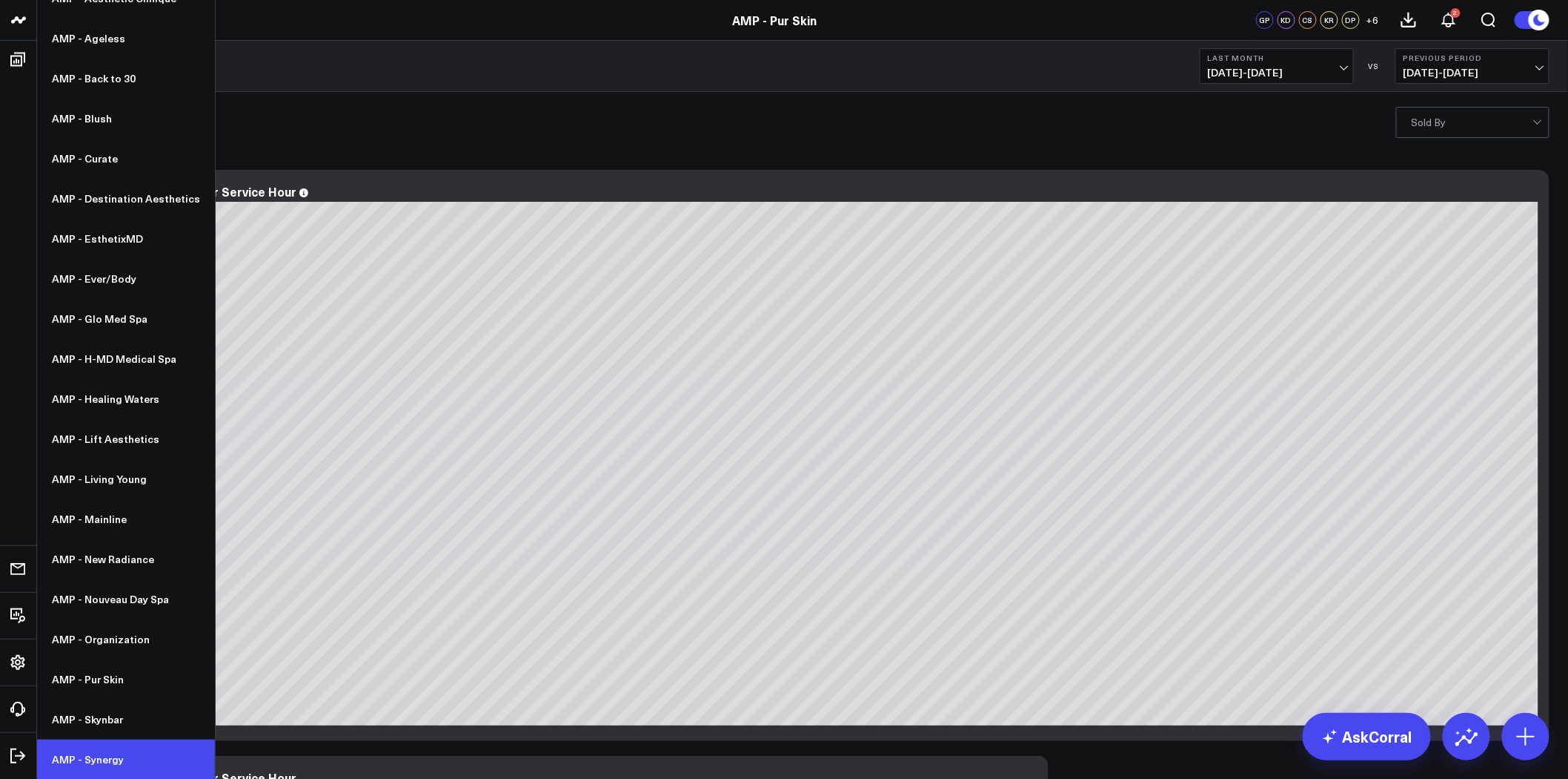
click at [146, 750] on link "AMP - Synergy" at bounding box center [126, 759] width 178 height 40
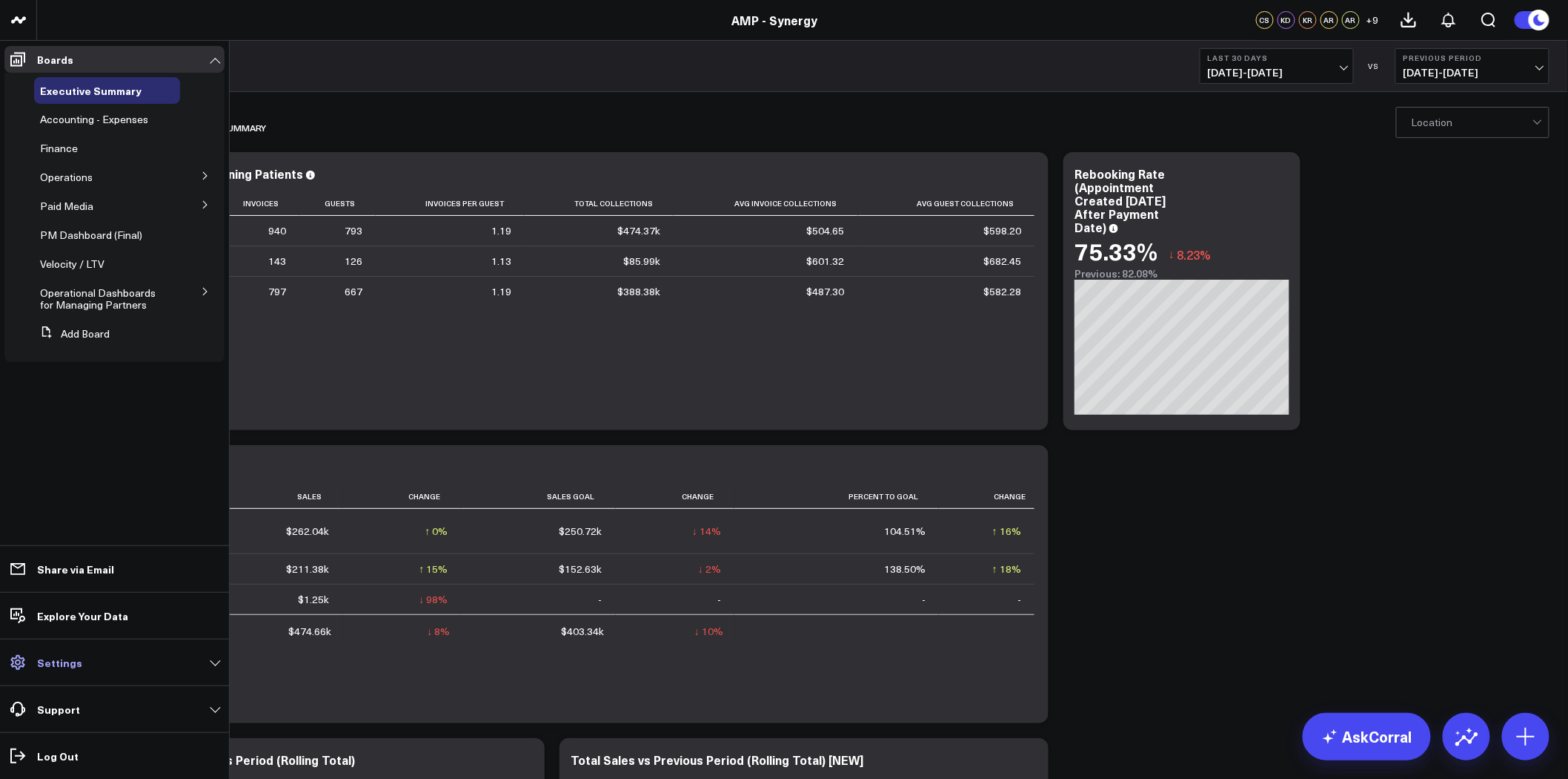
click at [117, 661] on link "Settings" at bounding box center [114, 662] width 221 height 27
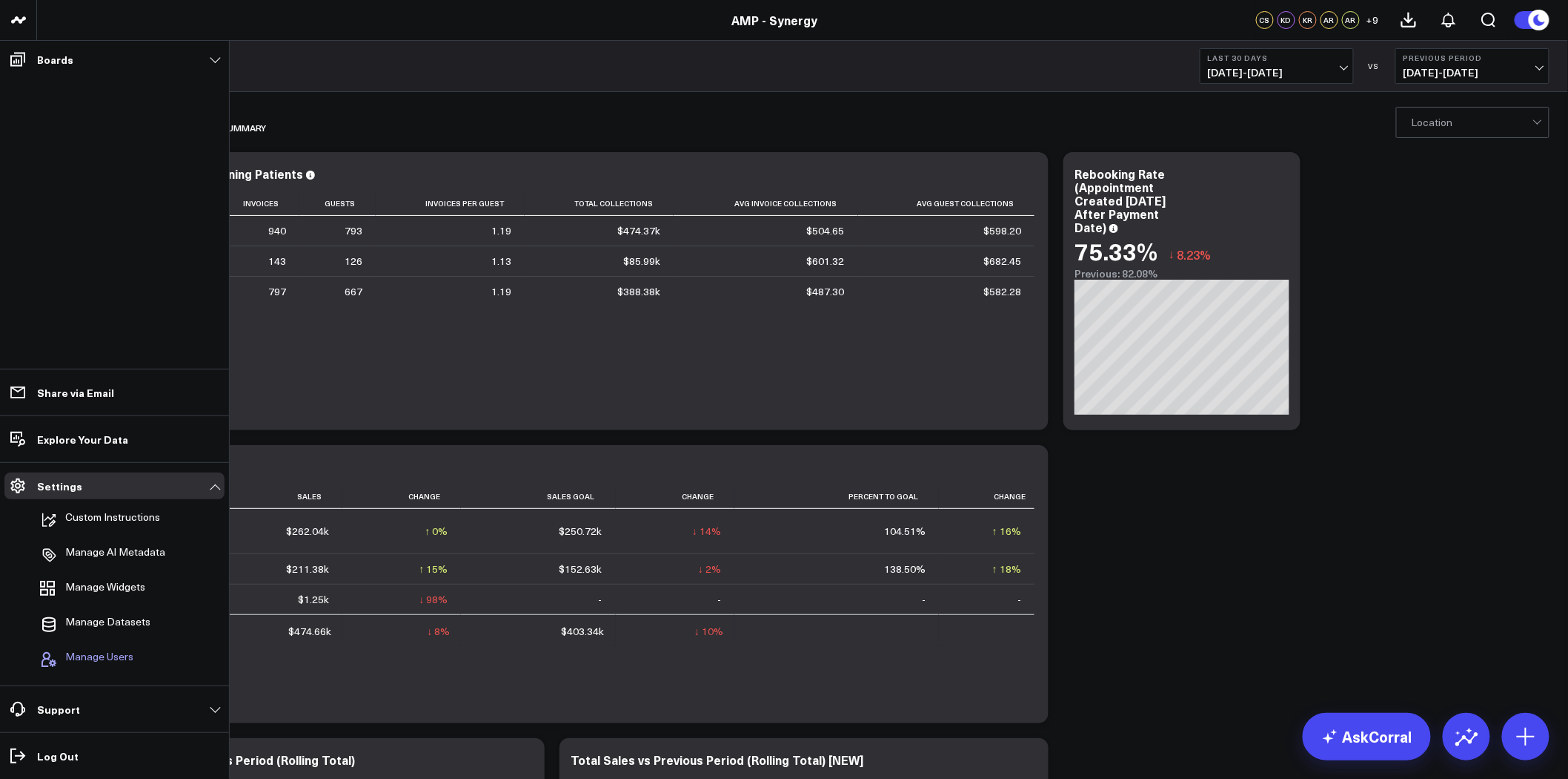
click at [128, 658] on span "Manage Users" at bounding box center [99, 659] width 68 height 18
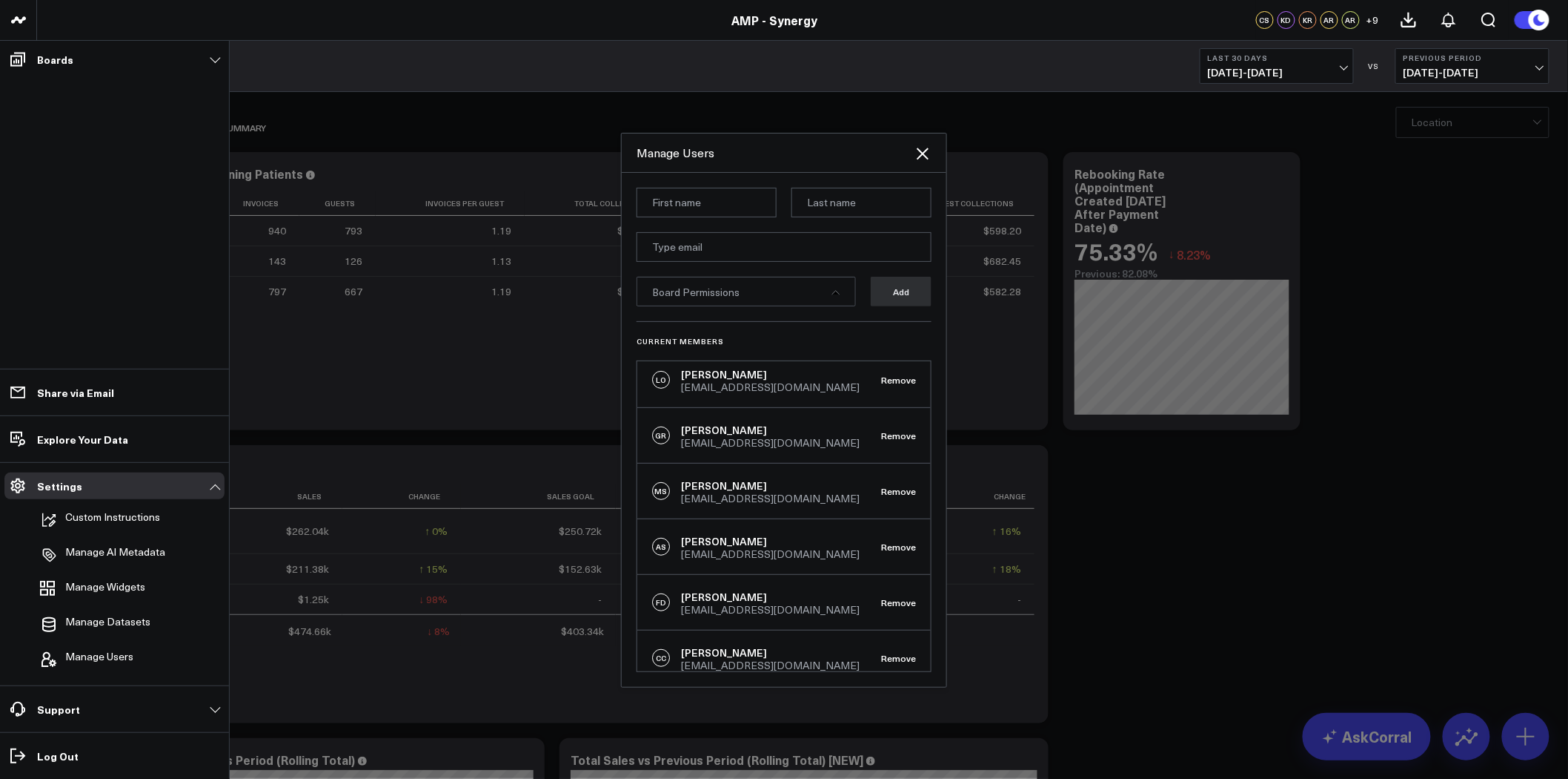
scroll to position [139, 0]
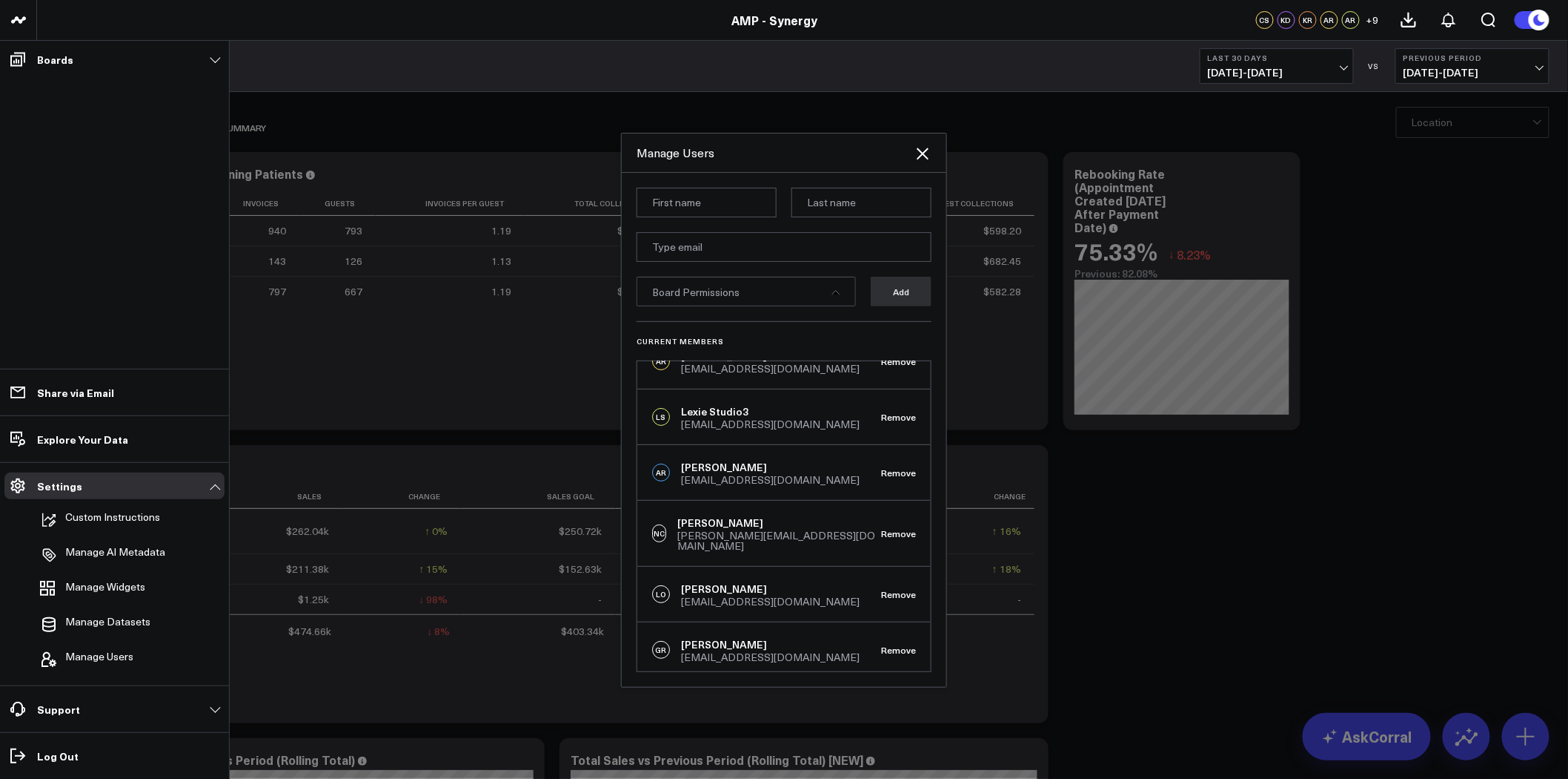
click at [727, 199] on input at bounding box center [707, 203] width 140 height 30
type input "A"
type input "Tony"
click at [776, 241] on input "email" at bounding box center [784, 247] width 295 height 30
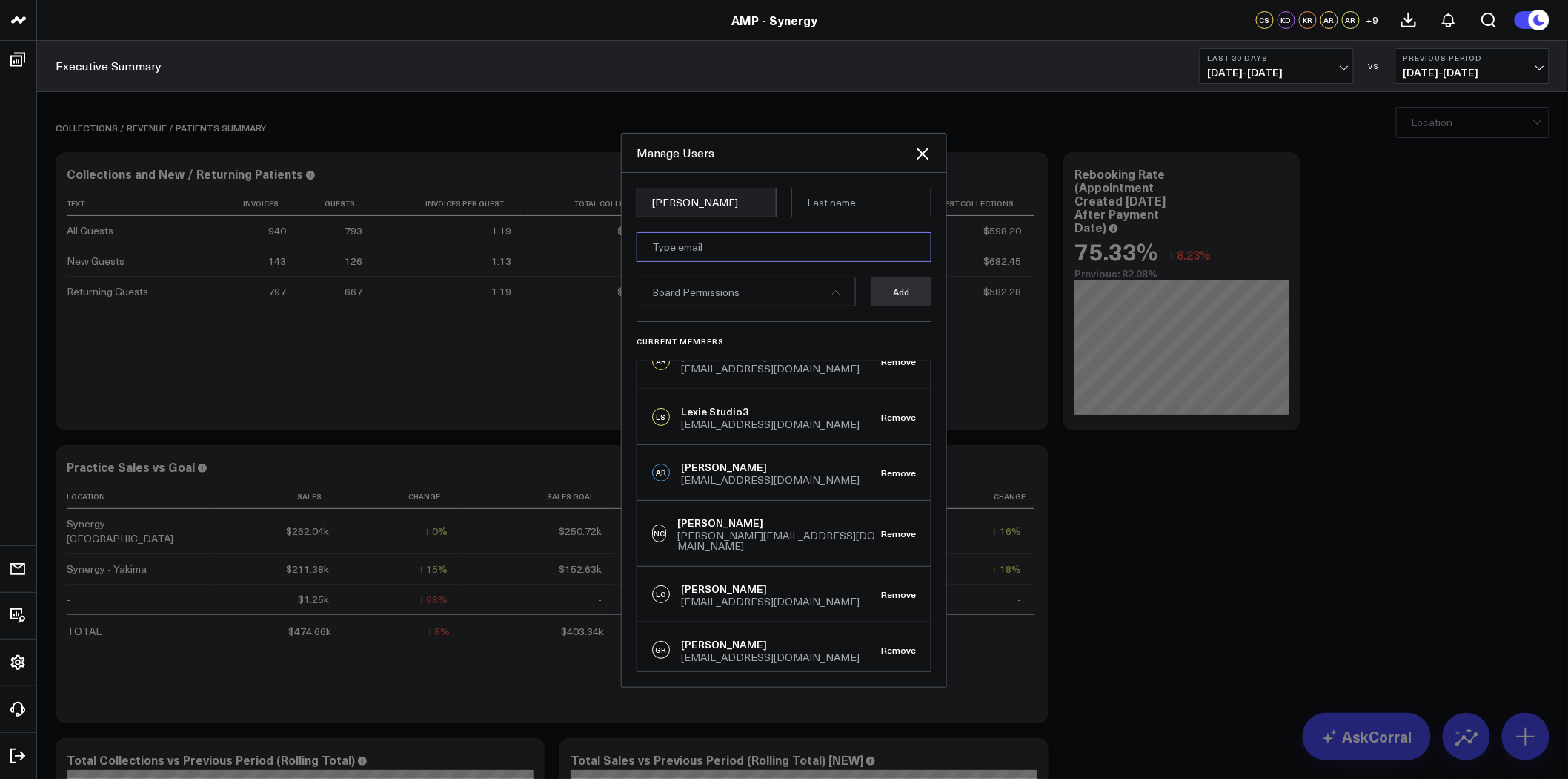
type input "AAnderson@weramp.com"
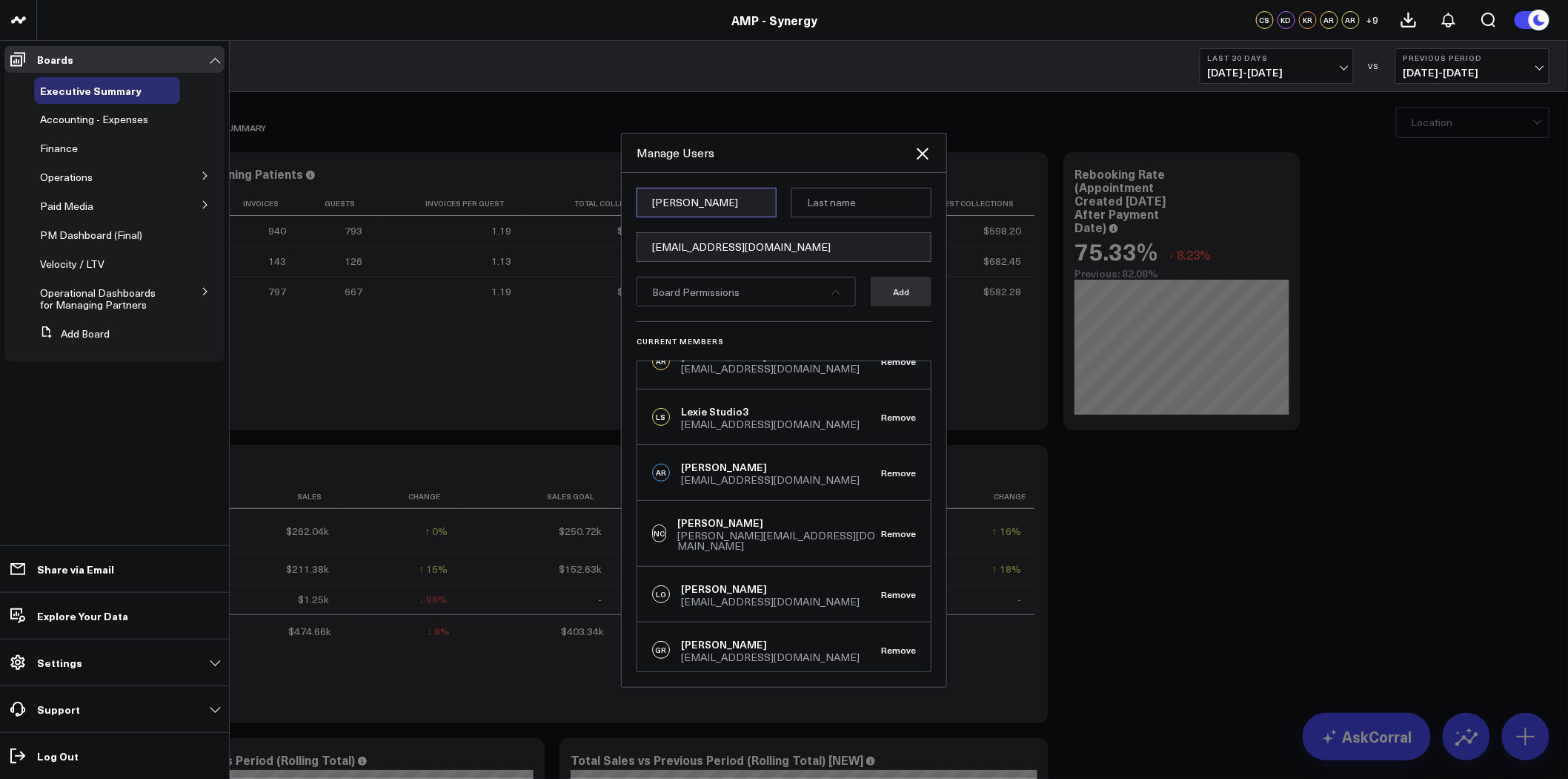
click at [707, 203] on input "Tony" at bounding box center [707, 203] width 140 height 30
click at [831, 198] on input at bounding box center [861, 203] width 140 height 30
type input "Anderson"
click at [766, 298] on div "Board Permissions" at bounding box center [747, 292] width 220 height 30
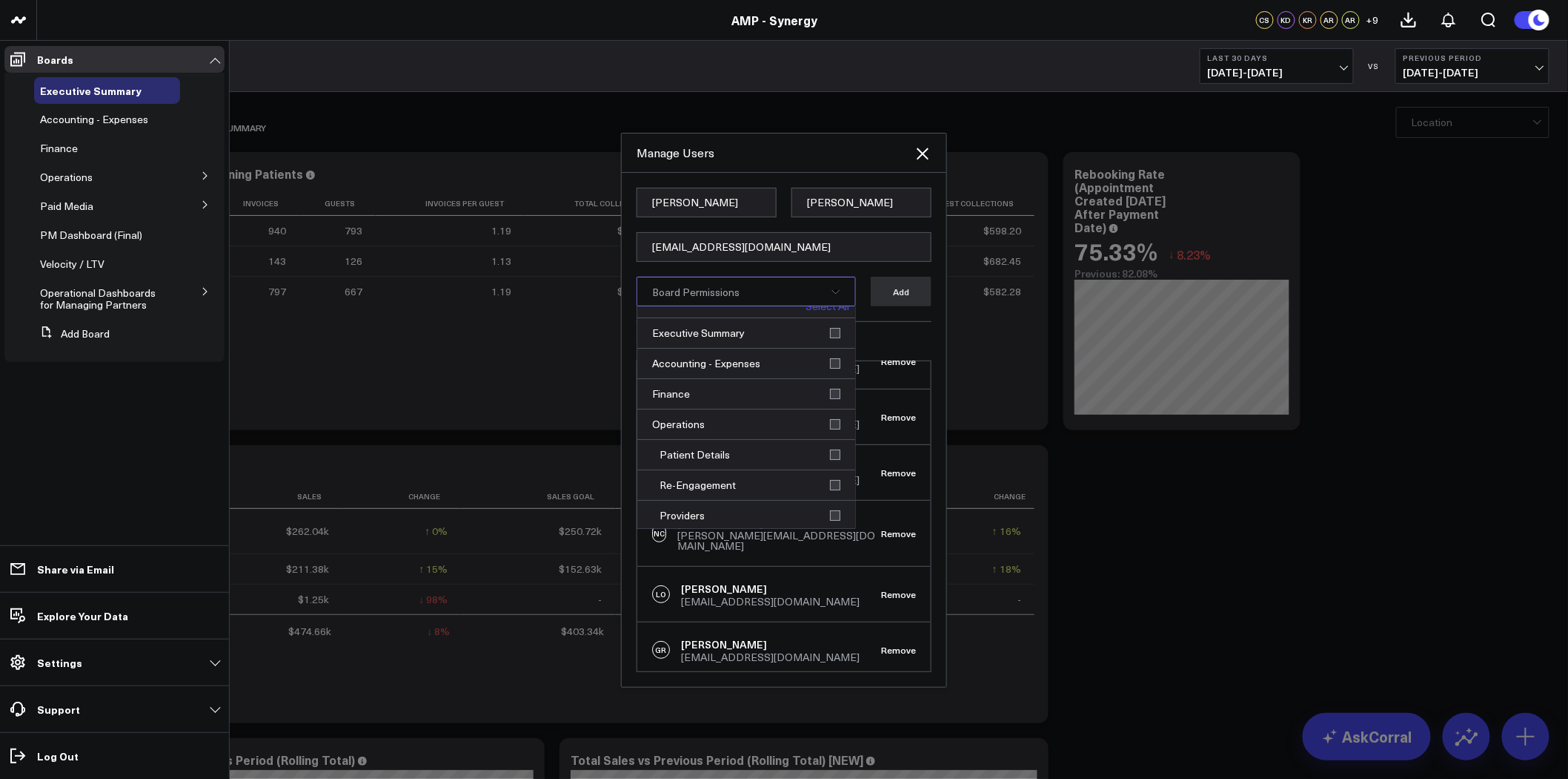
scroll to position [0, 0]
click at [828, 344] on div "Executive Summary" at bounding box center [747, 345] width 218 height 30
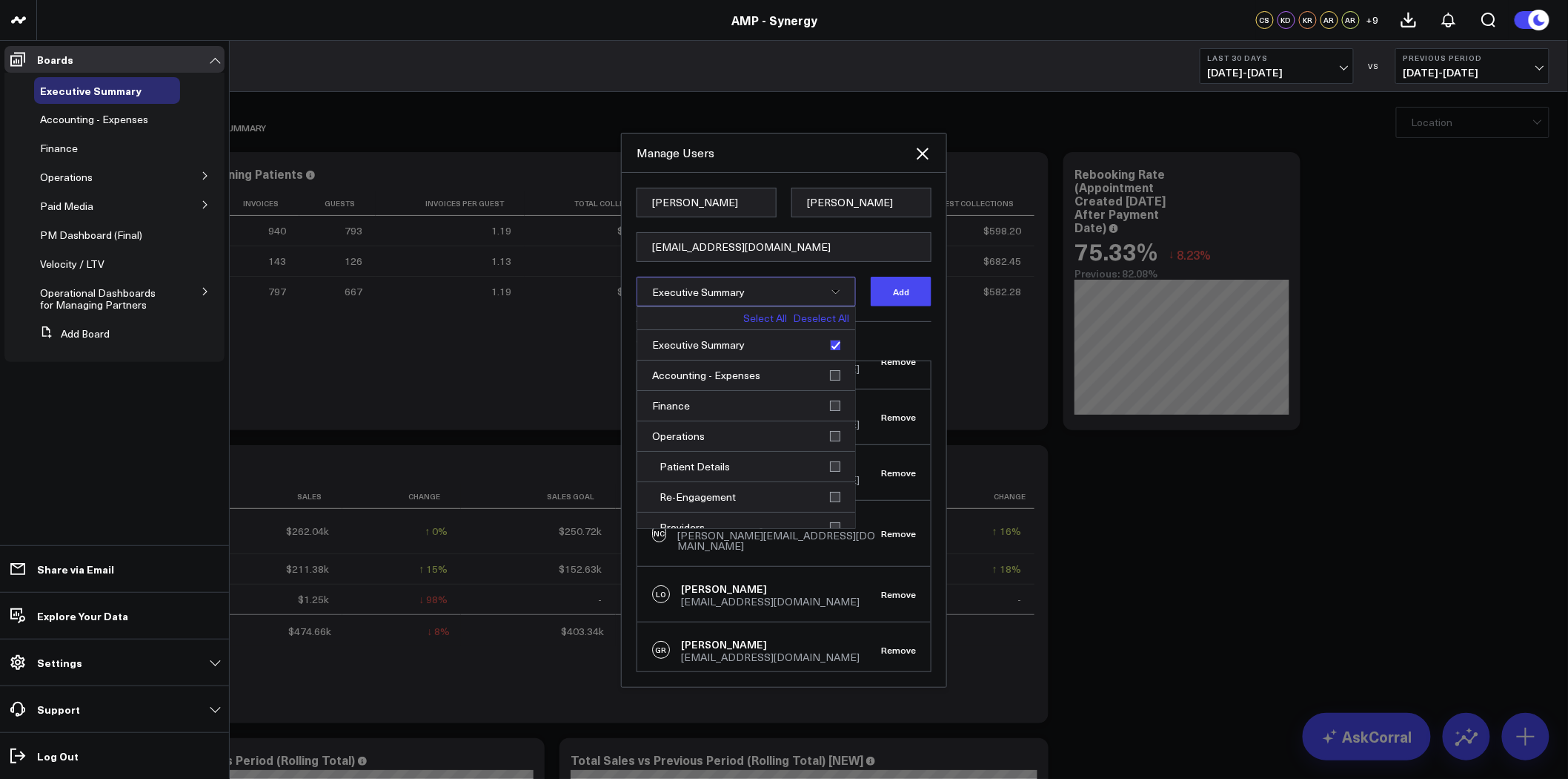
click at [764, 318] on link "Select All" at bounding box center [766, 318] width 44 height 10
click at [904, 291] on button "Add" at bounding box center [900, 292] width 61 height 30
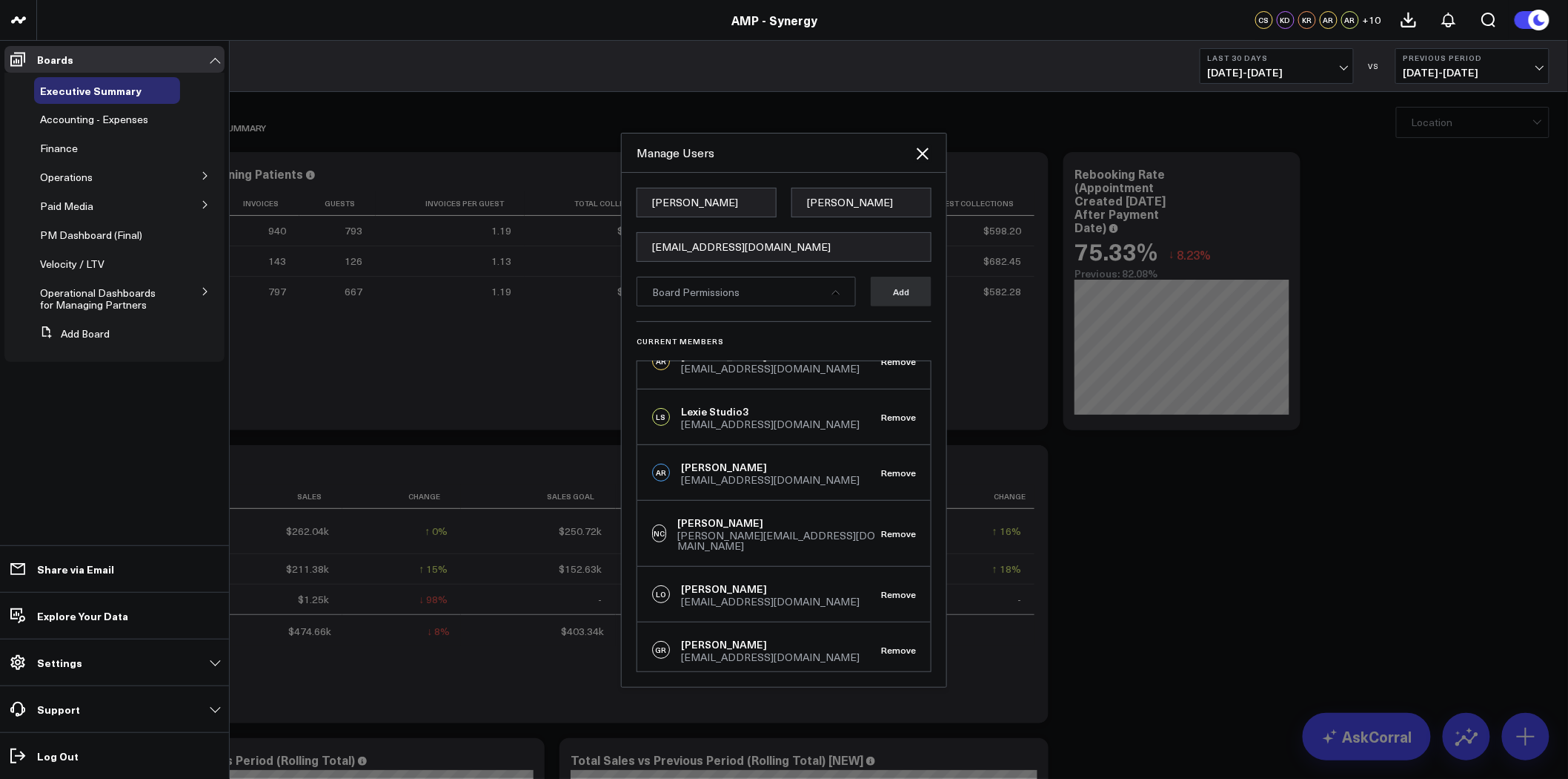
click at [171, 412] on ul "Boards Executive Summary Accounting - Expenses Finance Operations Patient Detai…" at bounding box center [114, 409] width 229 height 738
click at [59, 54] on p "Boards" at bounding box center [55, 59] width 36 height 12
click at [931, 149] on div "Manage Users" at bounding box center [784, 153] width 324 height 39
click at [922, 150] on icon "Close" at bounding box center [923, 154] width 18 height 18
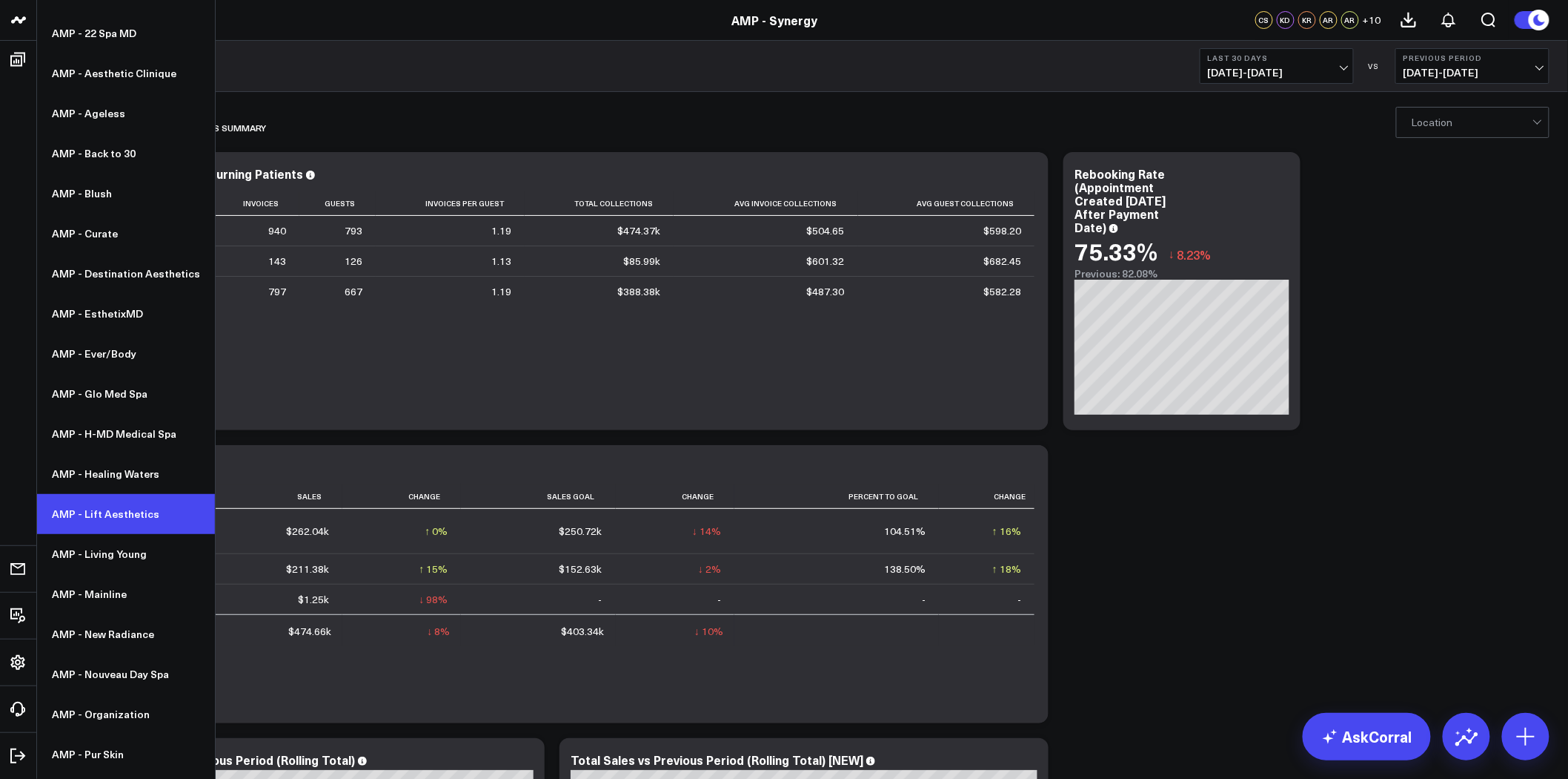
scroll to position [137, 0]
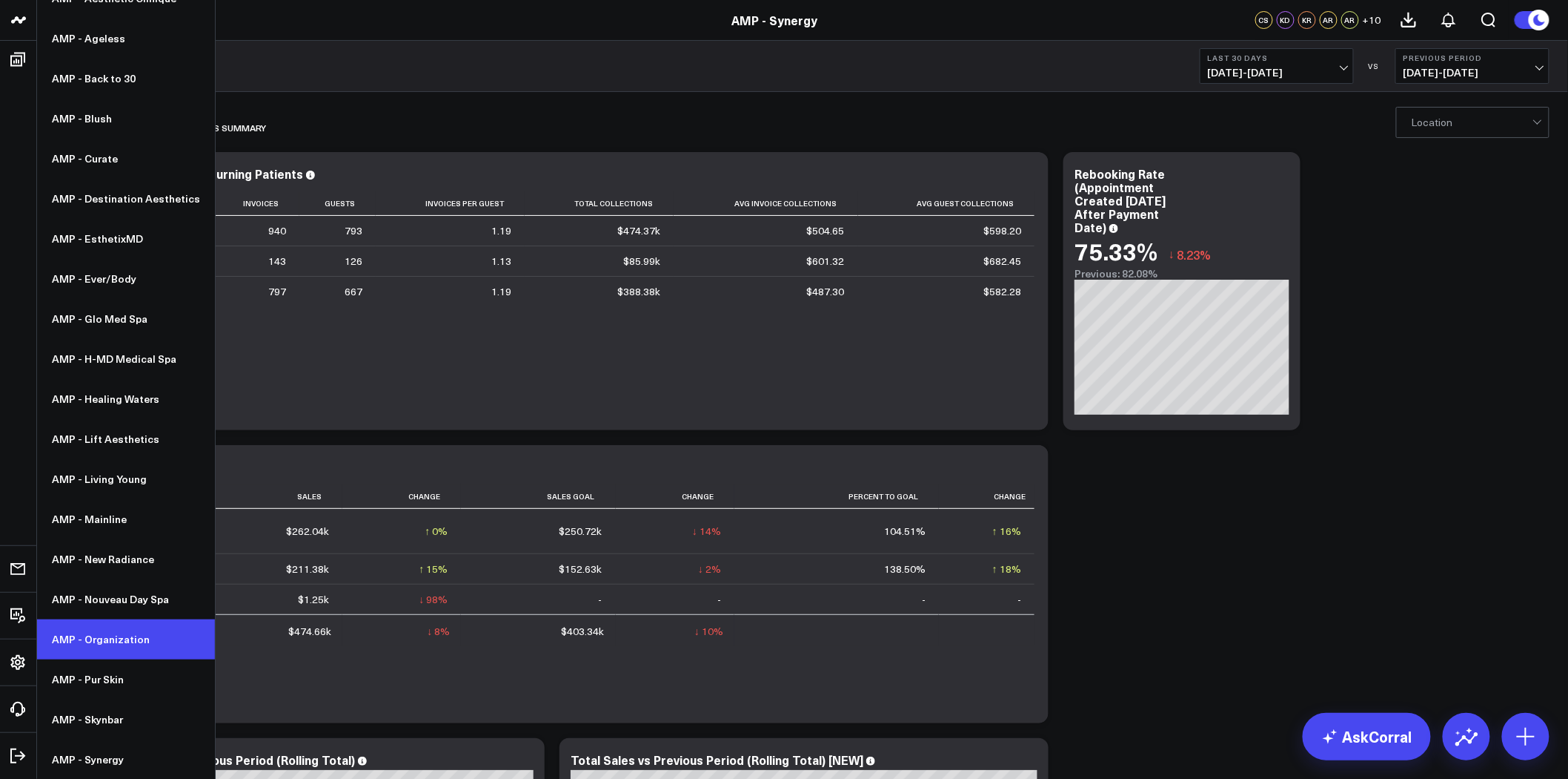
click at [112, 635] on link "AMP - Organization" at bounding box center [126, 639] width 178 height 40
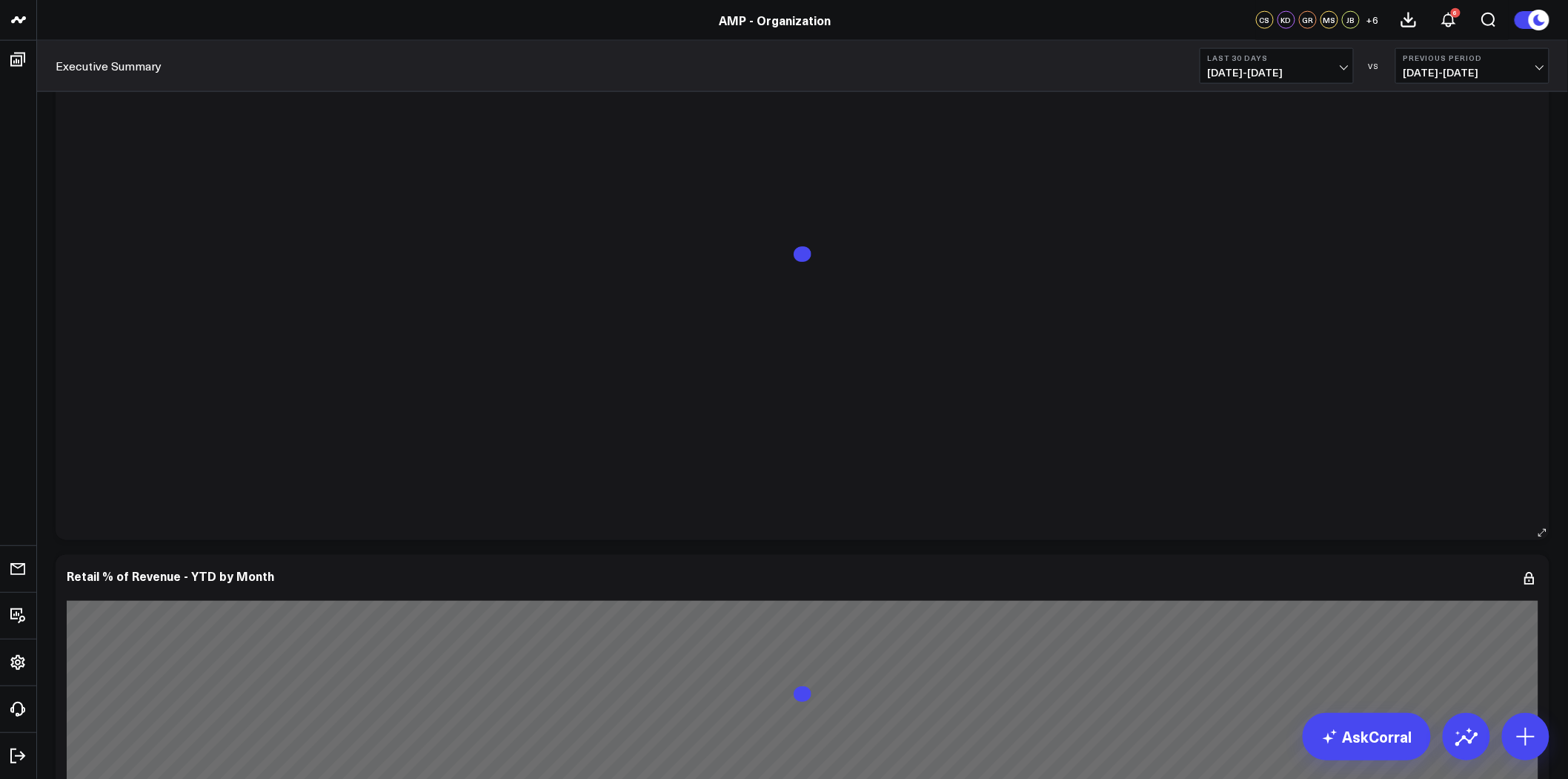
scroll to position [3624, 0]
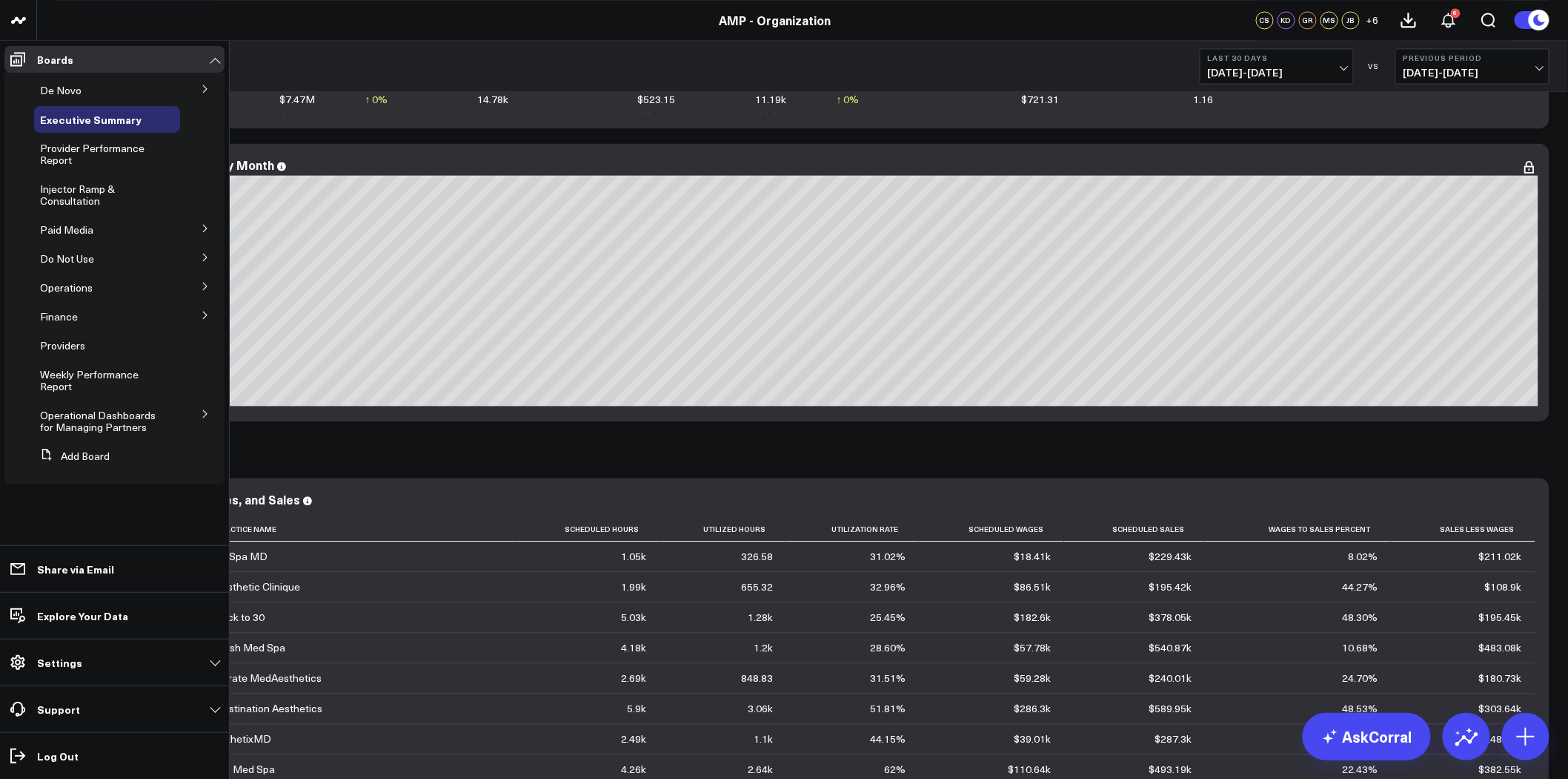
click at [1, 50] on ul "Boards De Novo Rolling Sales by Provider Since Open De Novo Charts Executive Su…" at bounding box center [114, 409] width 229 height 738
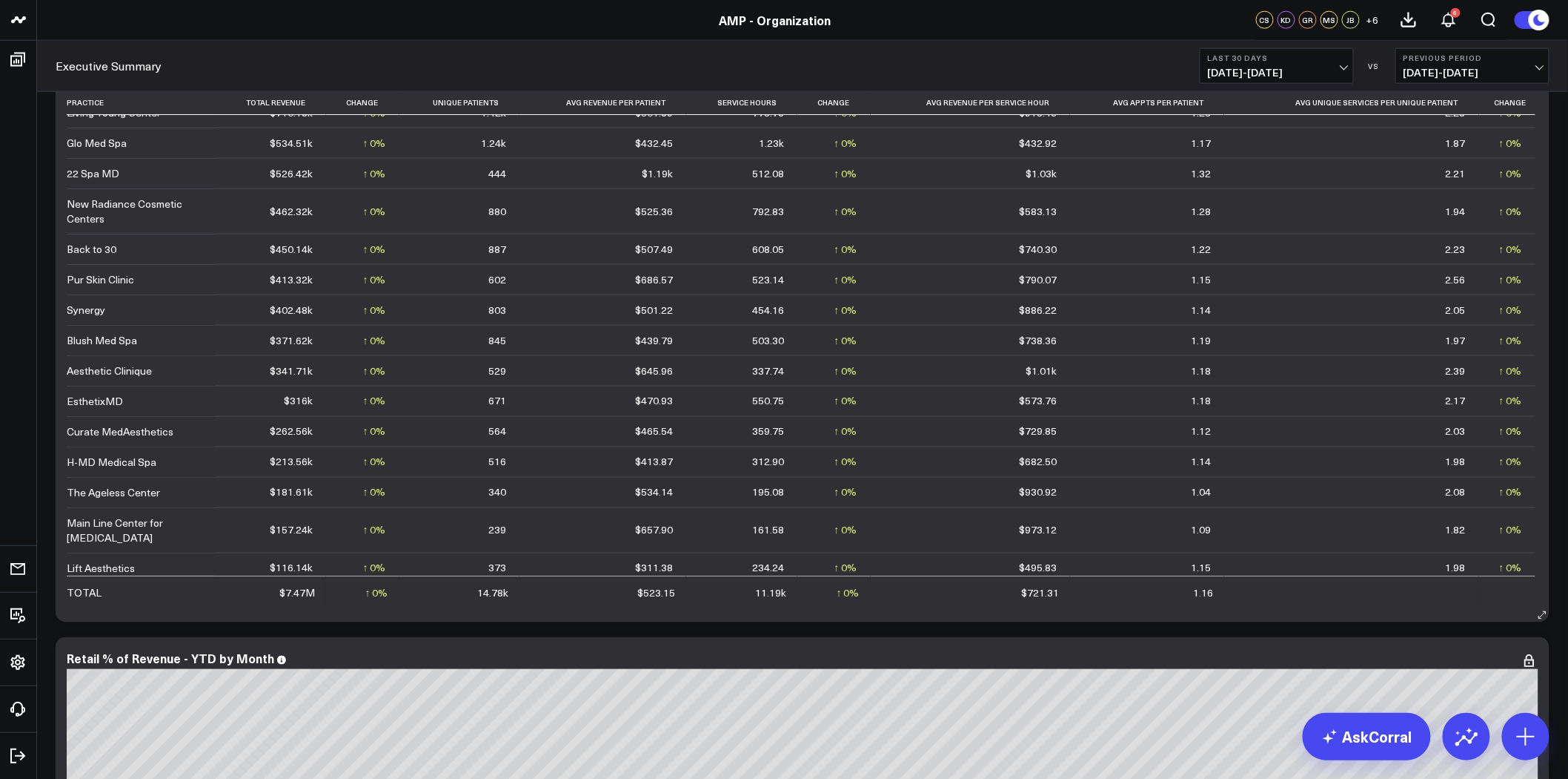
scroll to position [147, 0]
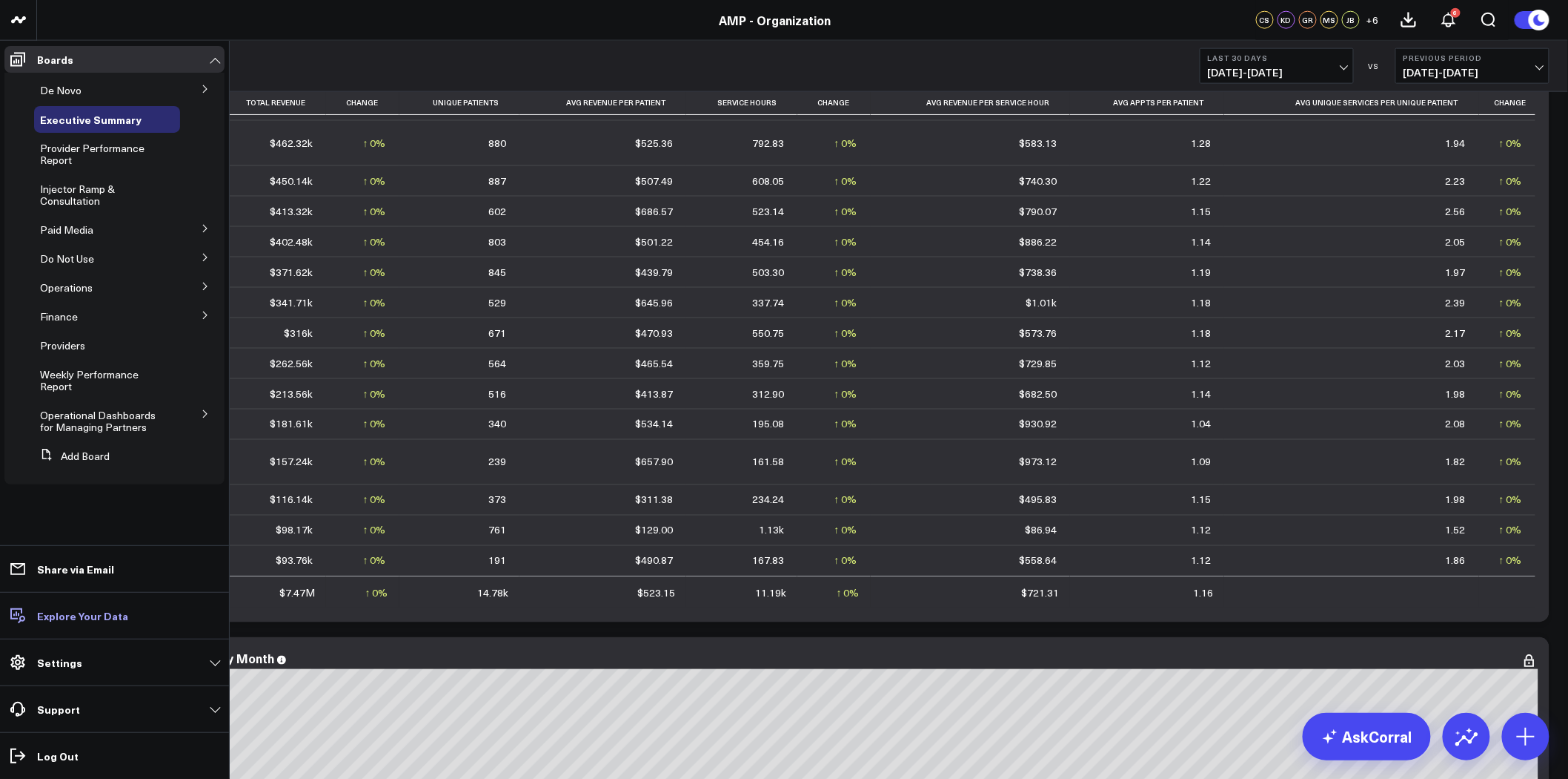
click at [80, 623] on link "Explore Your Data" at bounding box center [114, 615] width 221 height 27
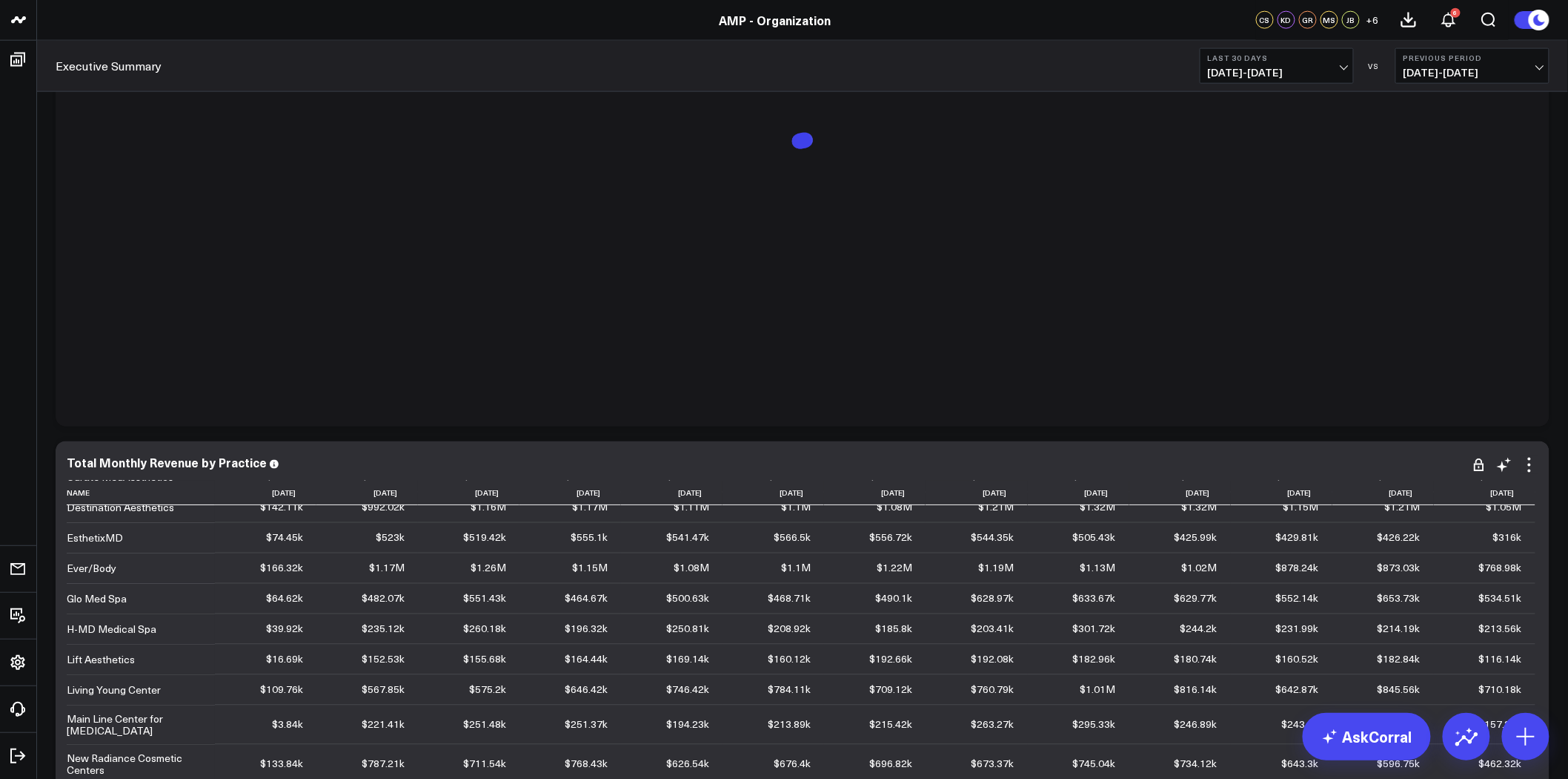
scroll to position [10518, 0]
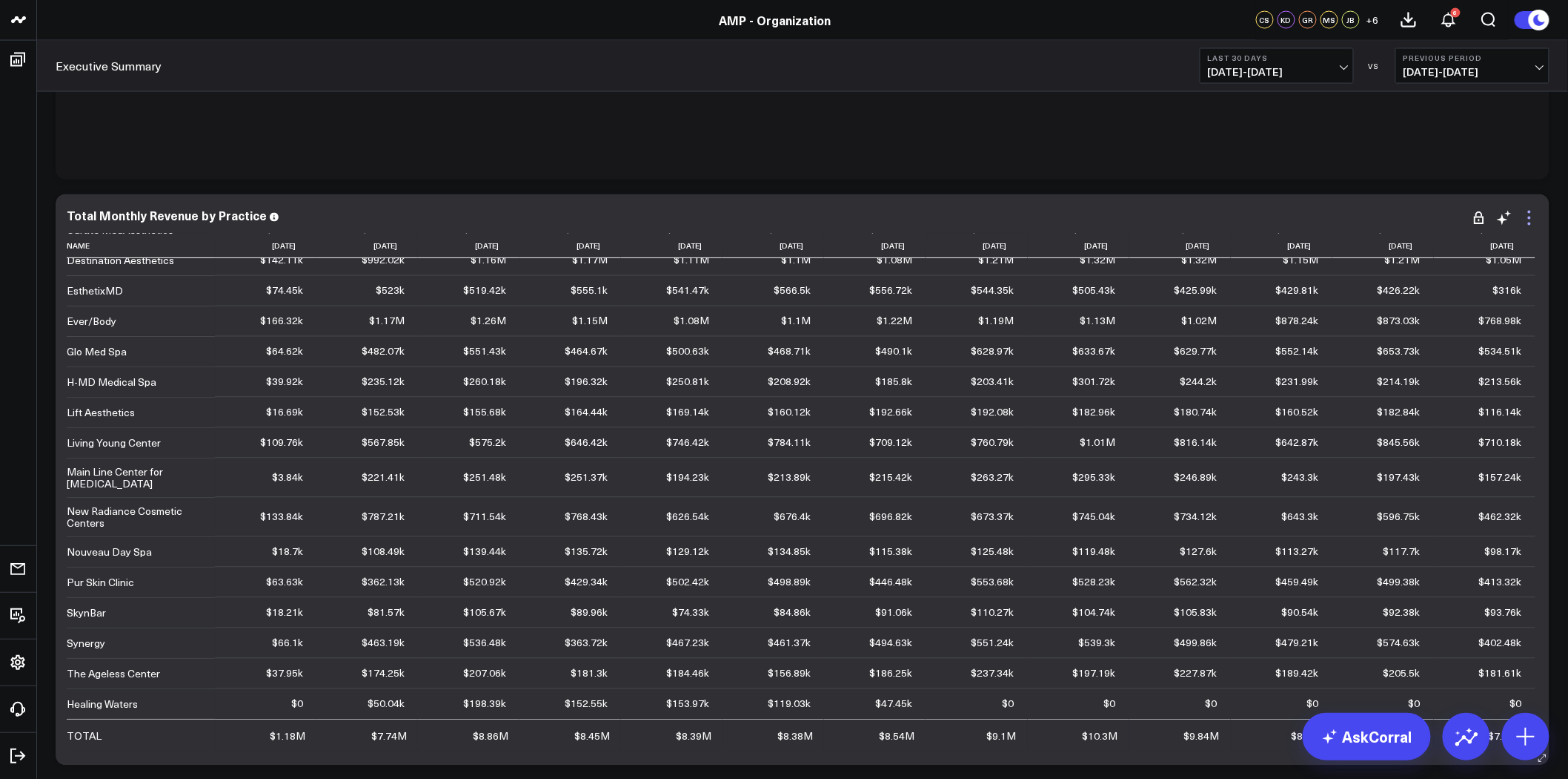
click at [1532, 217] on icon at bounding box center [1530, 218] width 18 height 18
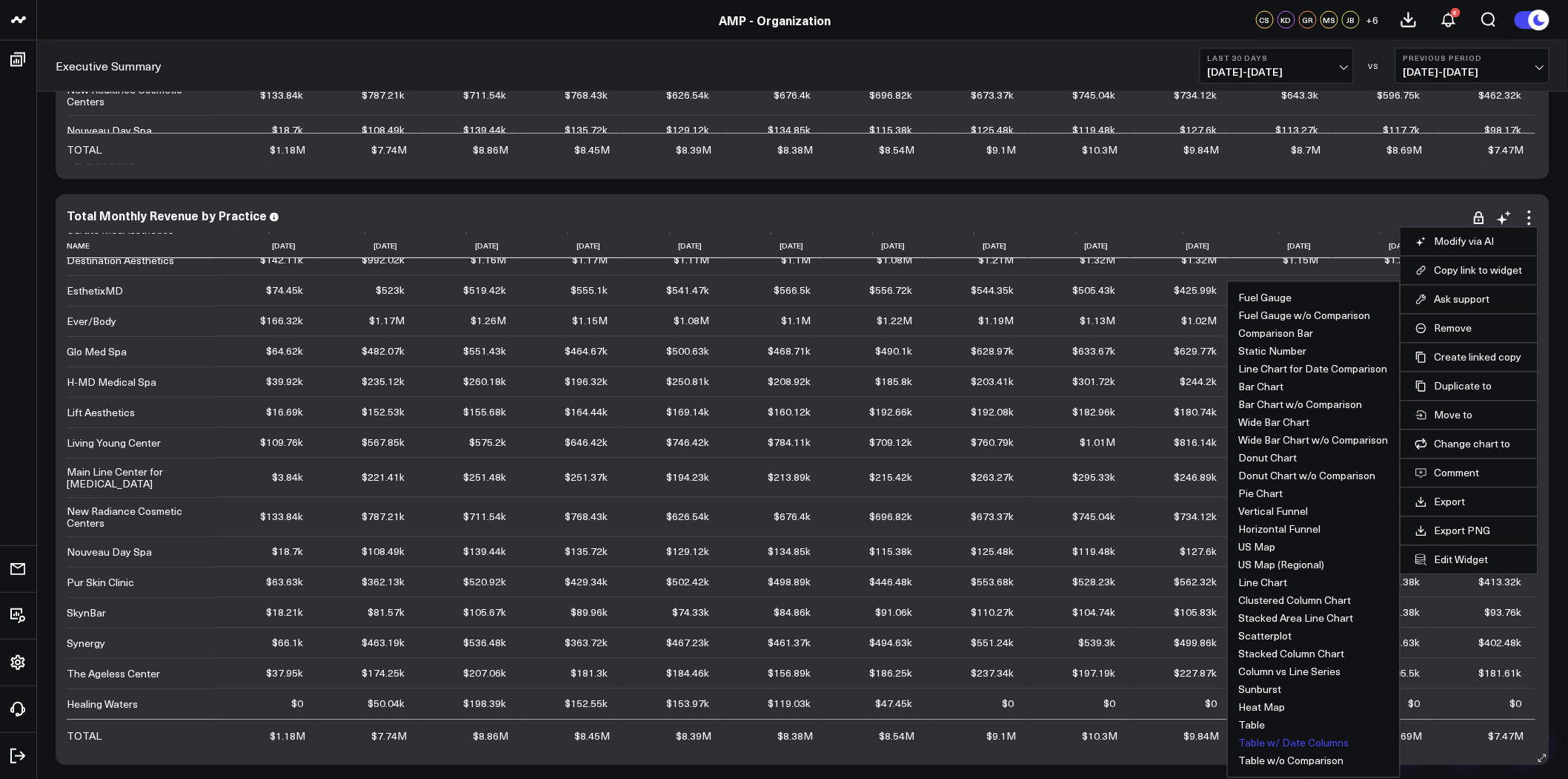
drag, startPoint x: 1315, startPoint y: 694, endPoint x: 1289, endPoint y: 747, distance: 59.0
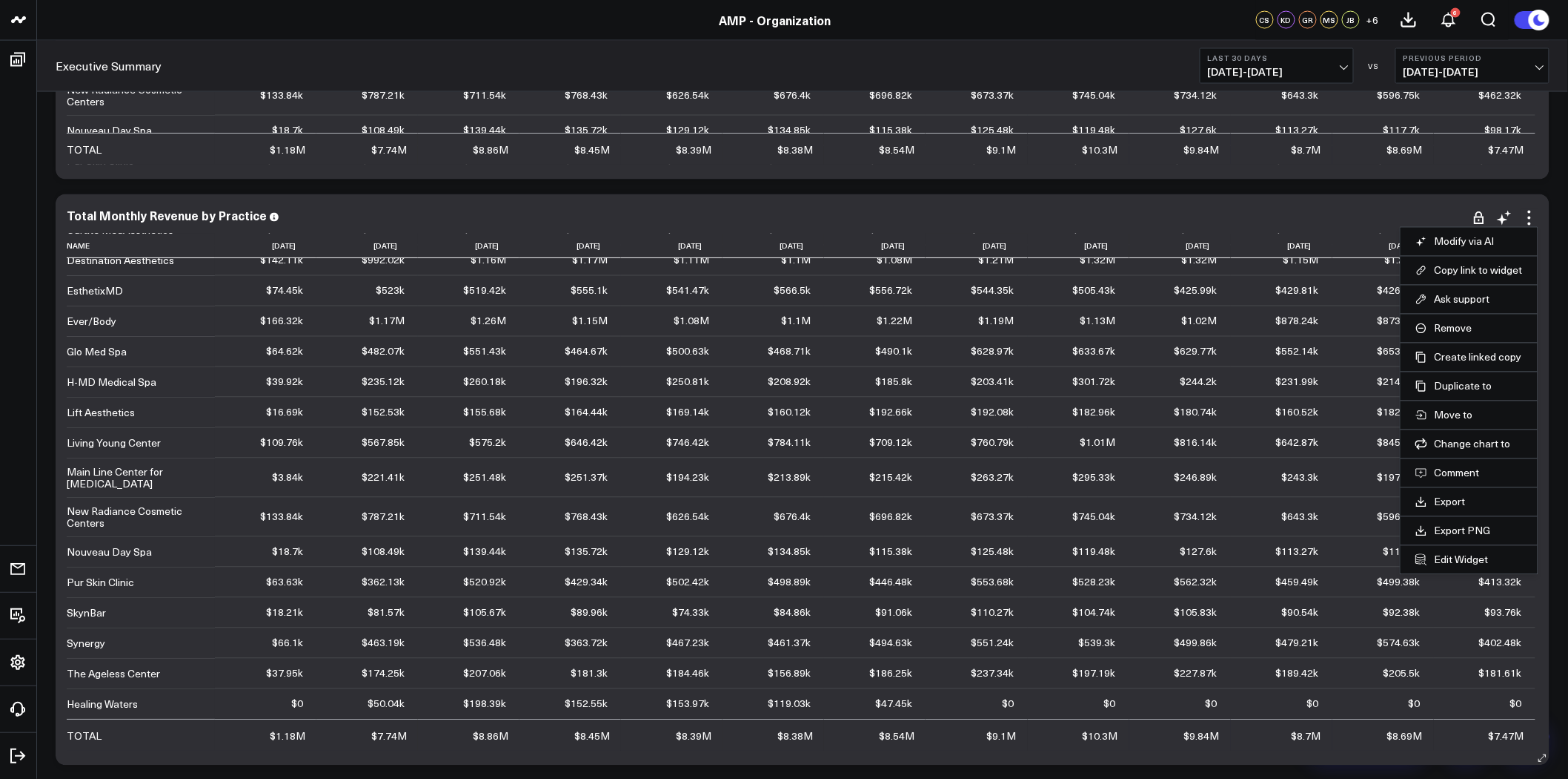
drag, startPoint x: 1289, startPoint y: 747, endPoint x: 1264, endPoint y: 725, distance: 33.3
click at [0, 0] on button "Table" at bounding box center [0, 0] width 0 height 0
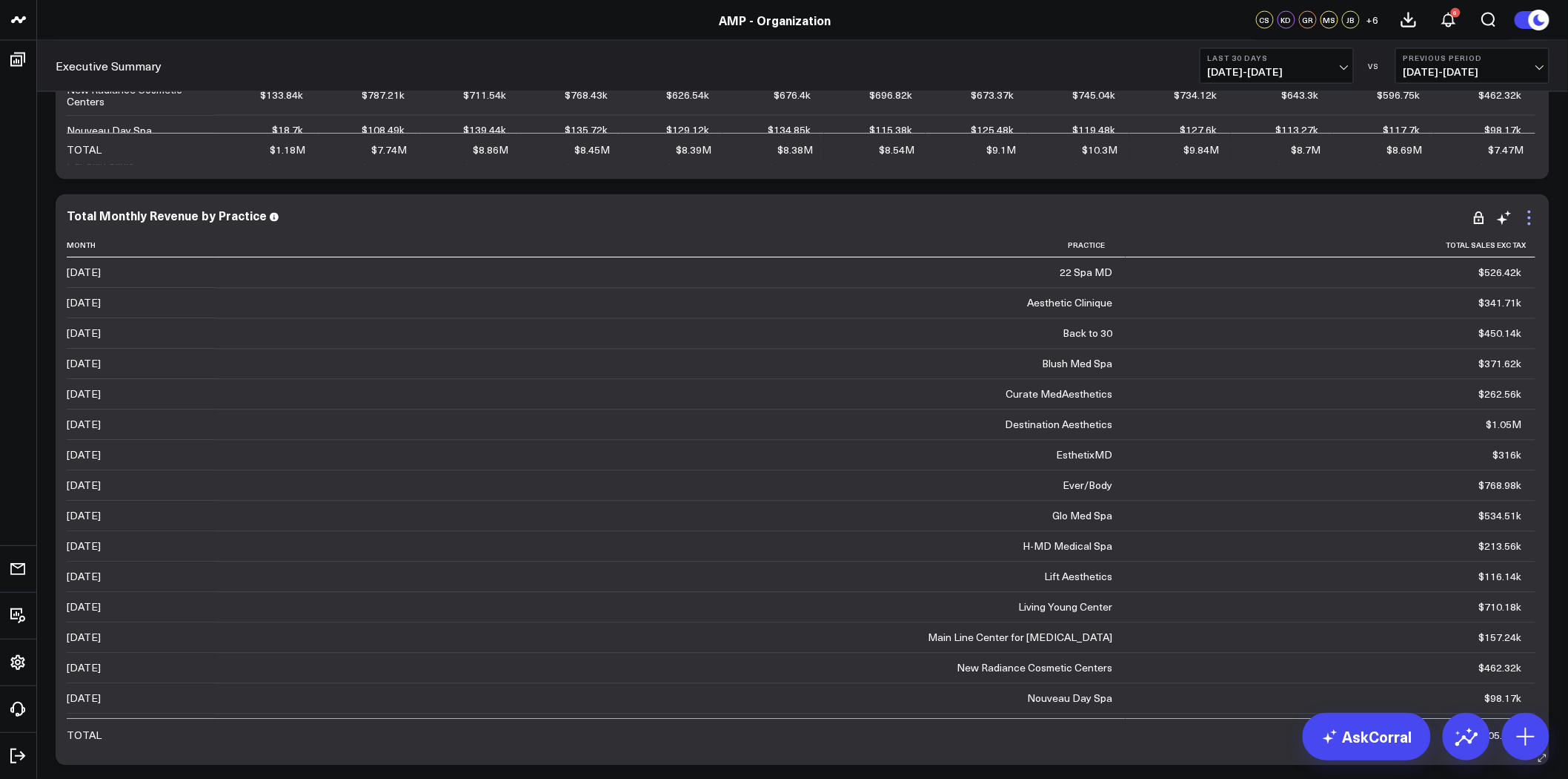
click at [1530, 224] on icon at bounding box center [1529, 224] width 3 height 3
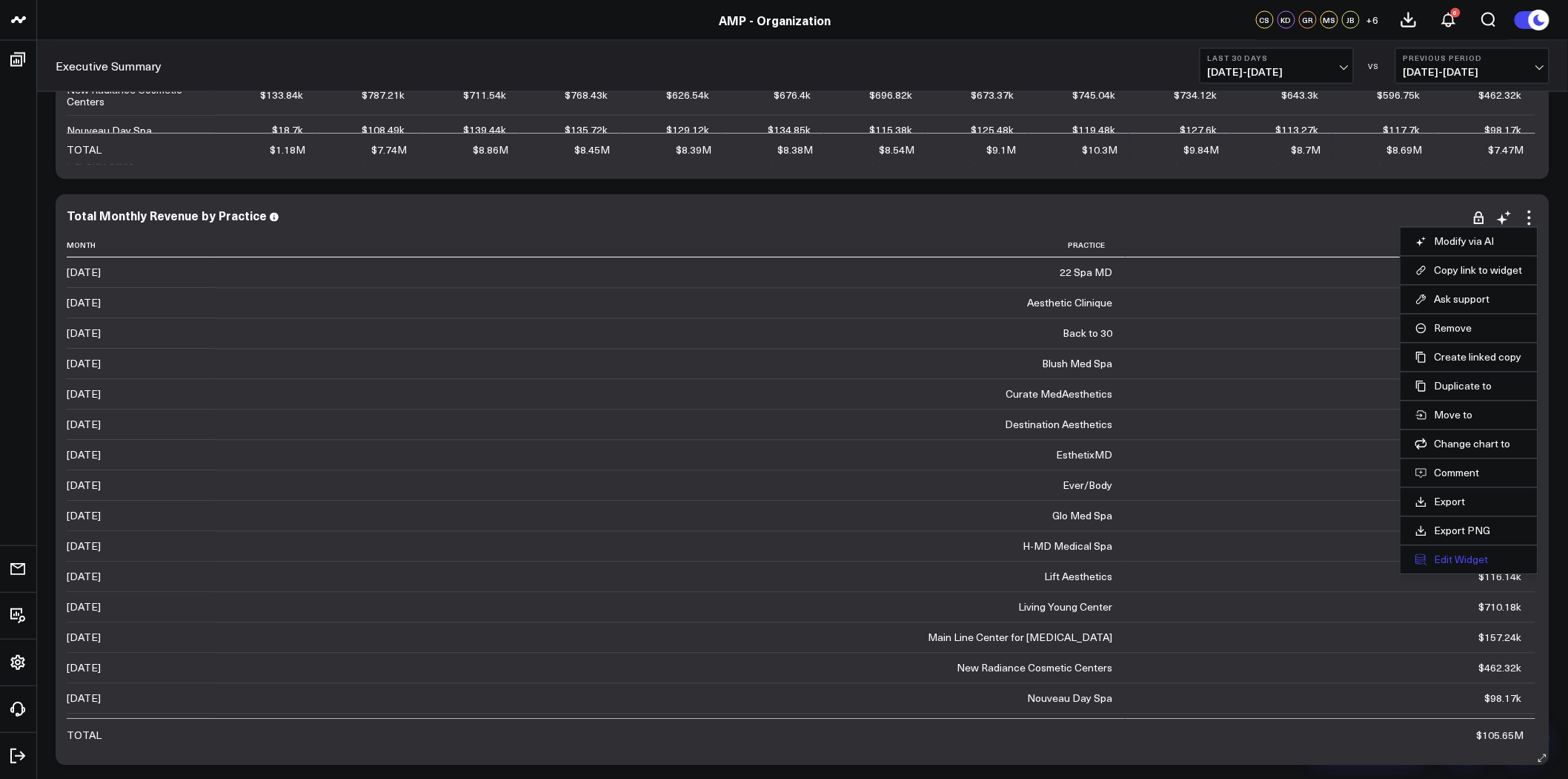
click at [1458, 557] on button "Edit Widget" at bounding box center [1469, 559] width 108 height 13
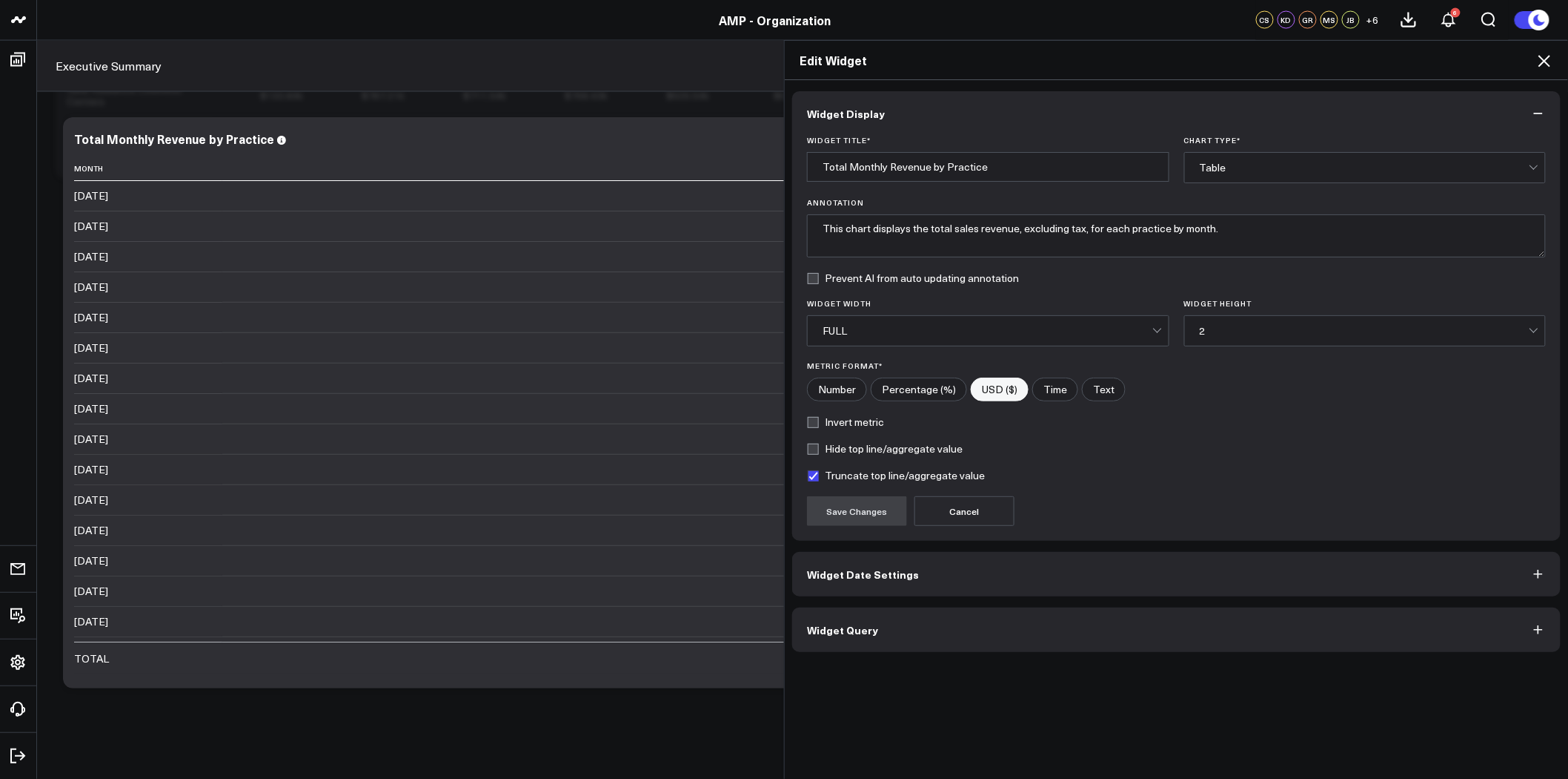
click at [1009, 623] on button "Widget Query" at bounding box center [1177, 629] width 769 height 45
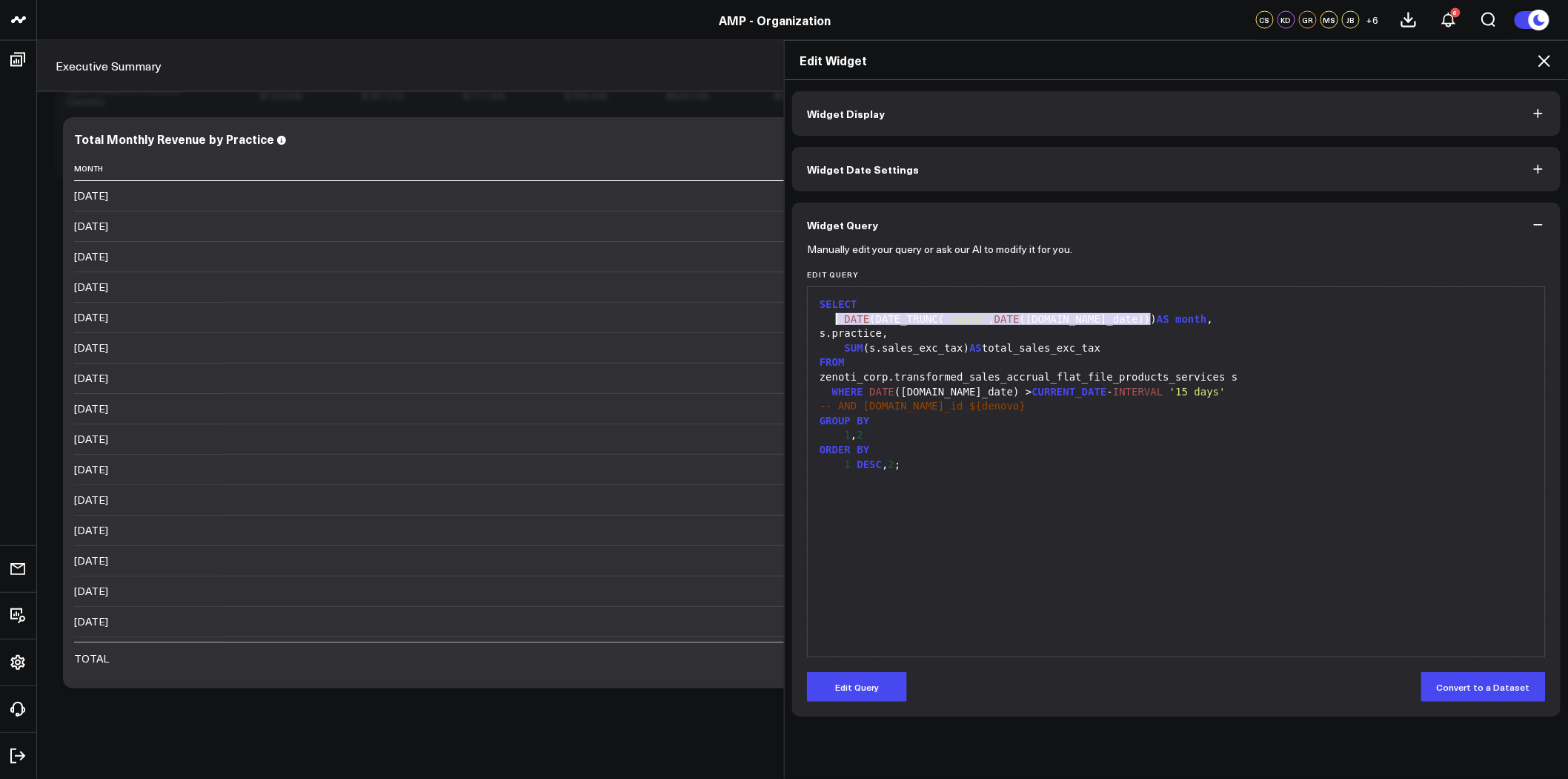
drag, startPoint x: 1157, startPoint y: 318, endPoint x: 830, endPoint y: 317, distance: 327.0
click at [830, 317] on div "DATE (DATE_TRUNC( 'month' , DATE (s.sale_date))) AS month ," at bounding box center [1177, 320] width 723 height 15
click at [839, 677] on button "Edit Query" at bounding box center [857, 687] width 100 height 30
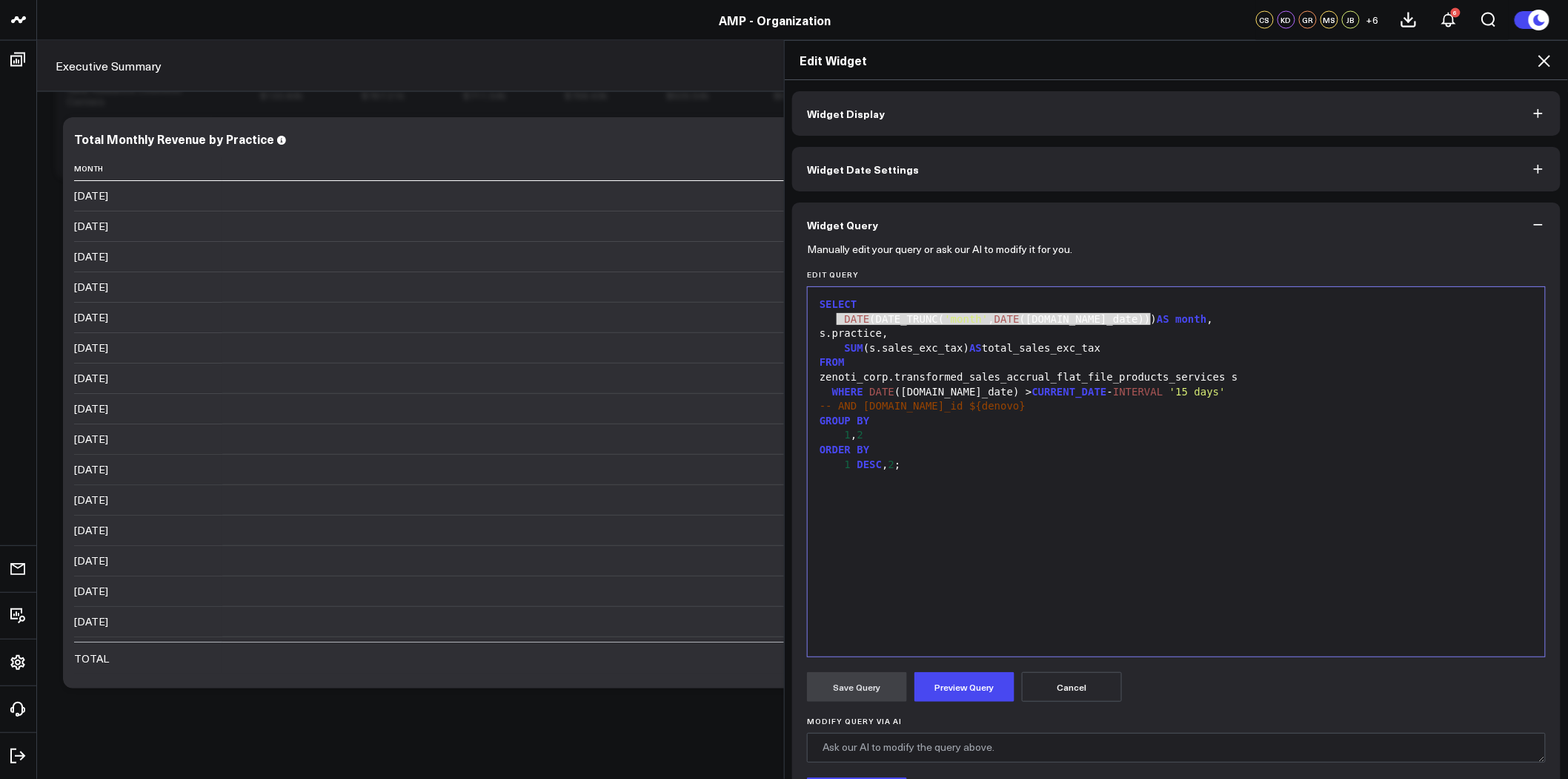
click at [1158, 332] on div "s.practice," at bounding box center [1177, 334] width 723 height 15
drag, startPoint x: 945, startPoint y: 324, endPoint x: 836, endPoint y: 319, distance: 109.1
click at [836, 319] on div "DATE (DATE_TRUNC( 'month' , DATE (s.sale_date))) AS month ," at bounding box center [1177, 320] width 723 height 15
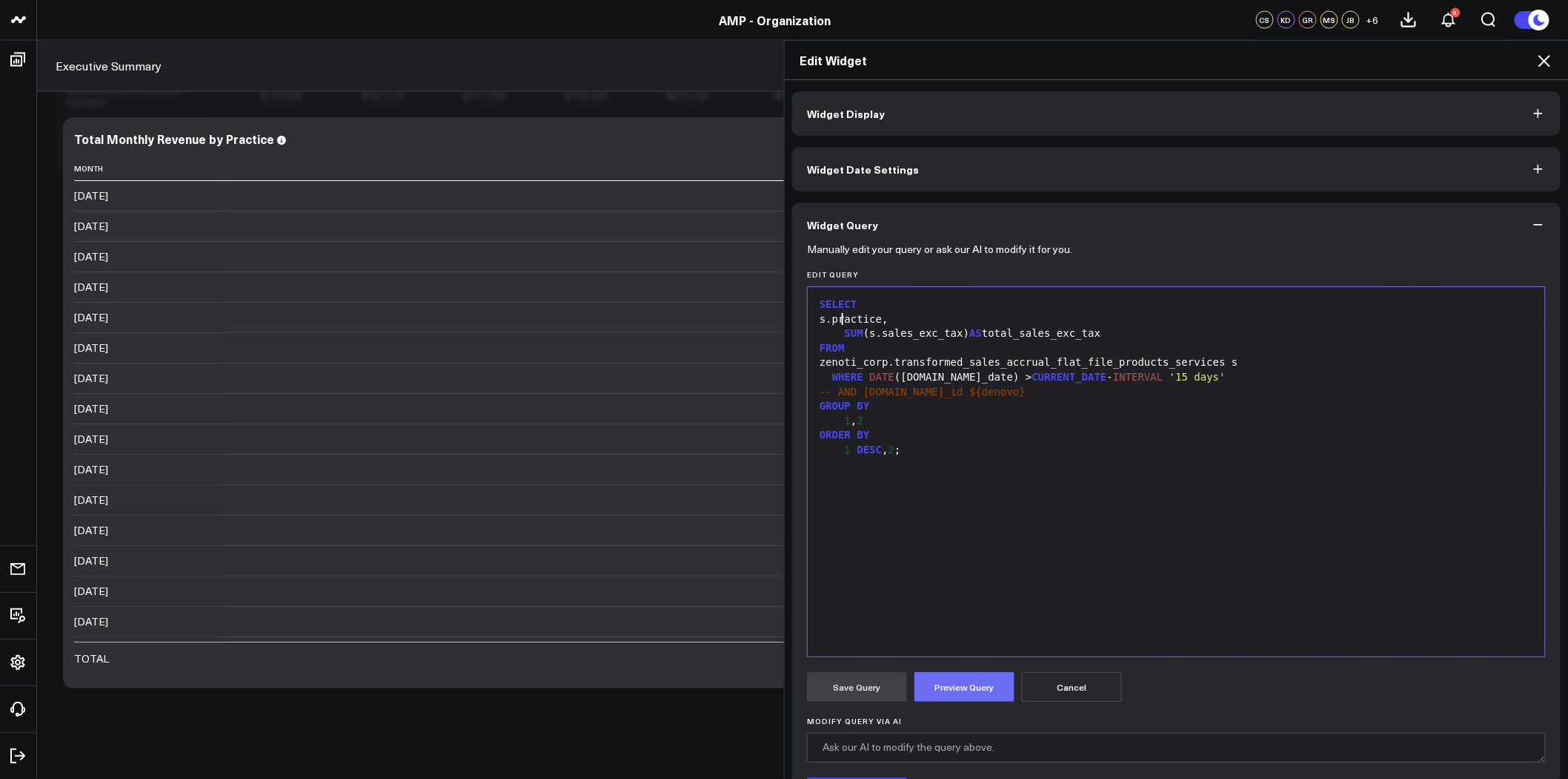
click at [987, 682] on button "Preview Query" at bounding box center [964, 687] width 100 height 30
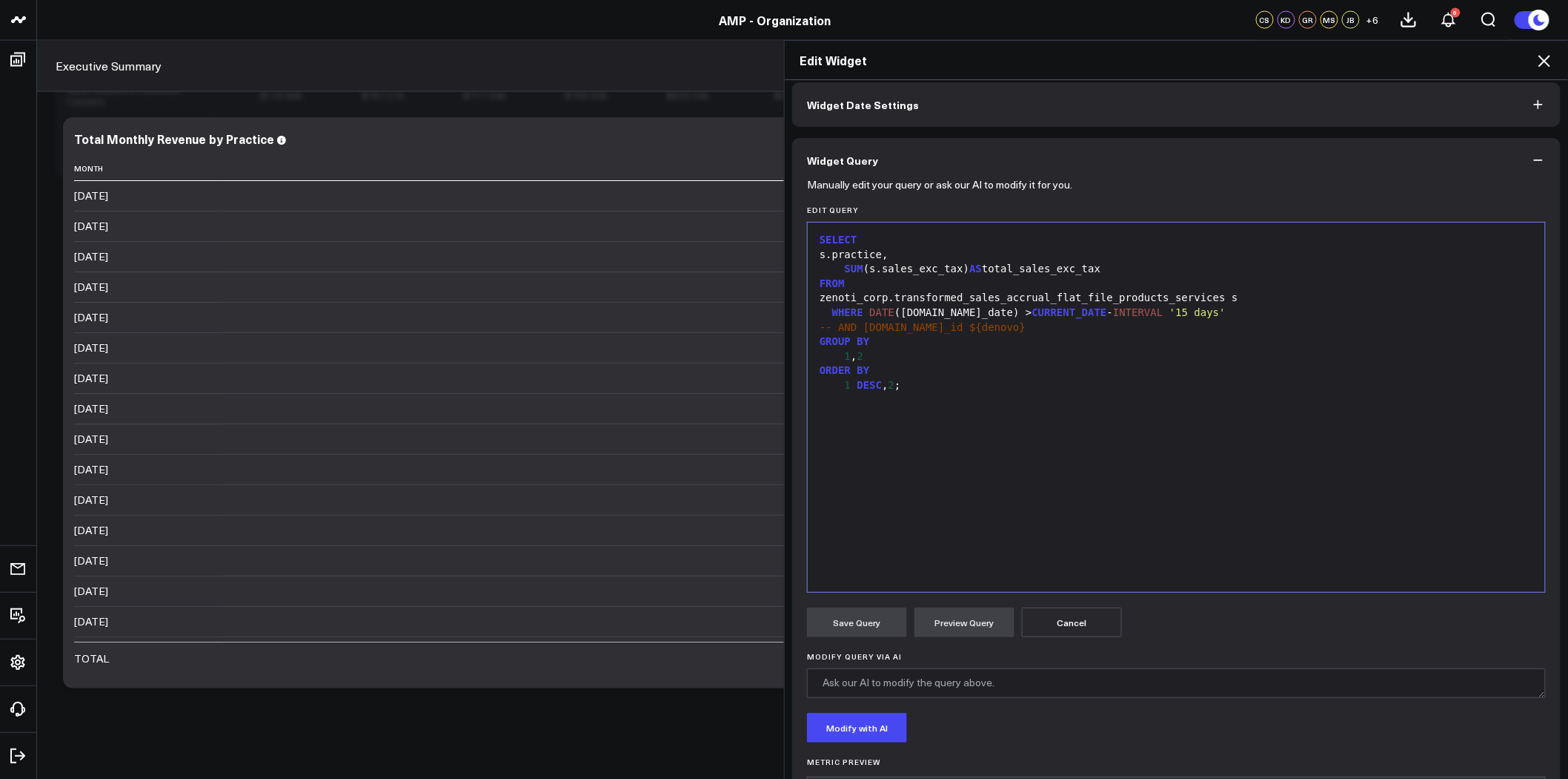
scroll to position [153, 0]
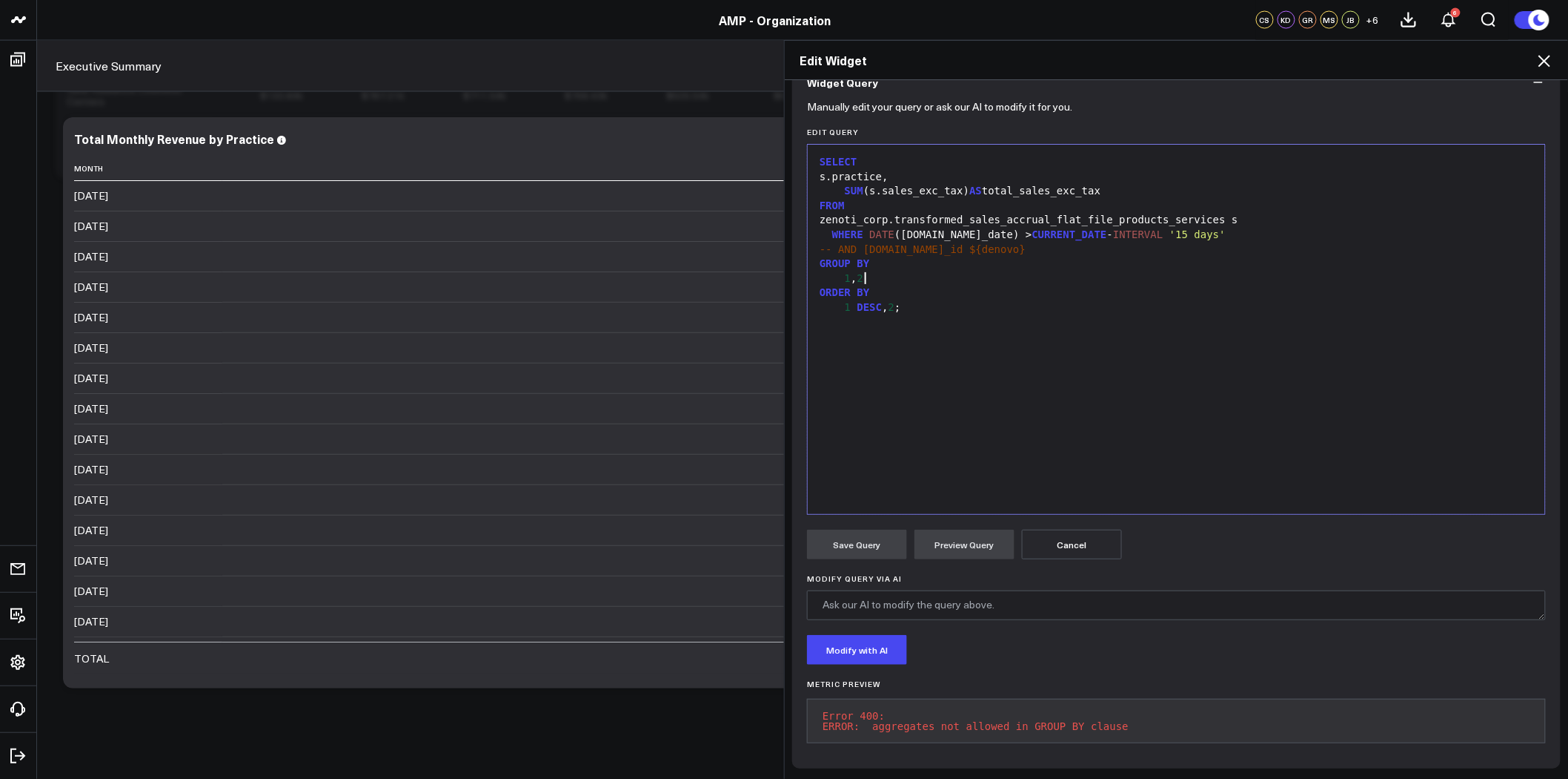
click at [882, 272] on div "1 , 2" at bounding box center [1177, 279] width 723 height 15
click at [966, 532] on button "Preview Query" at bounding box center [964, 544] width 100 height 30
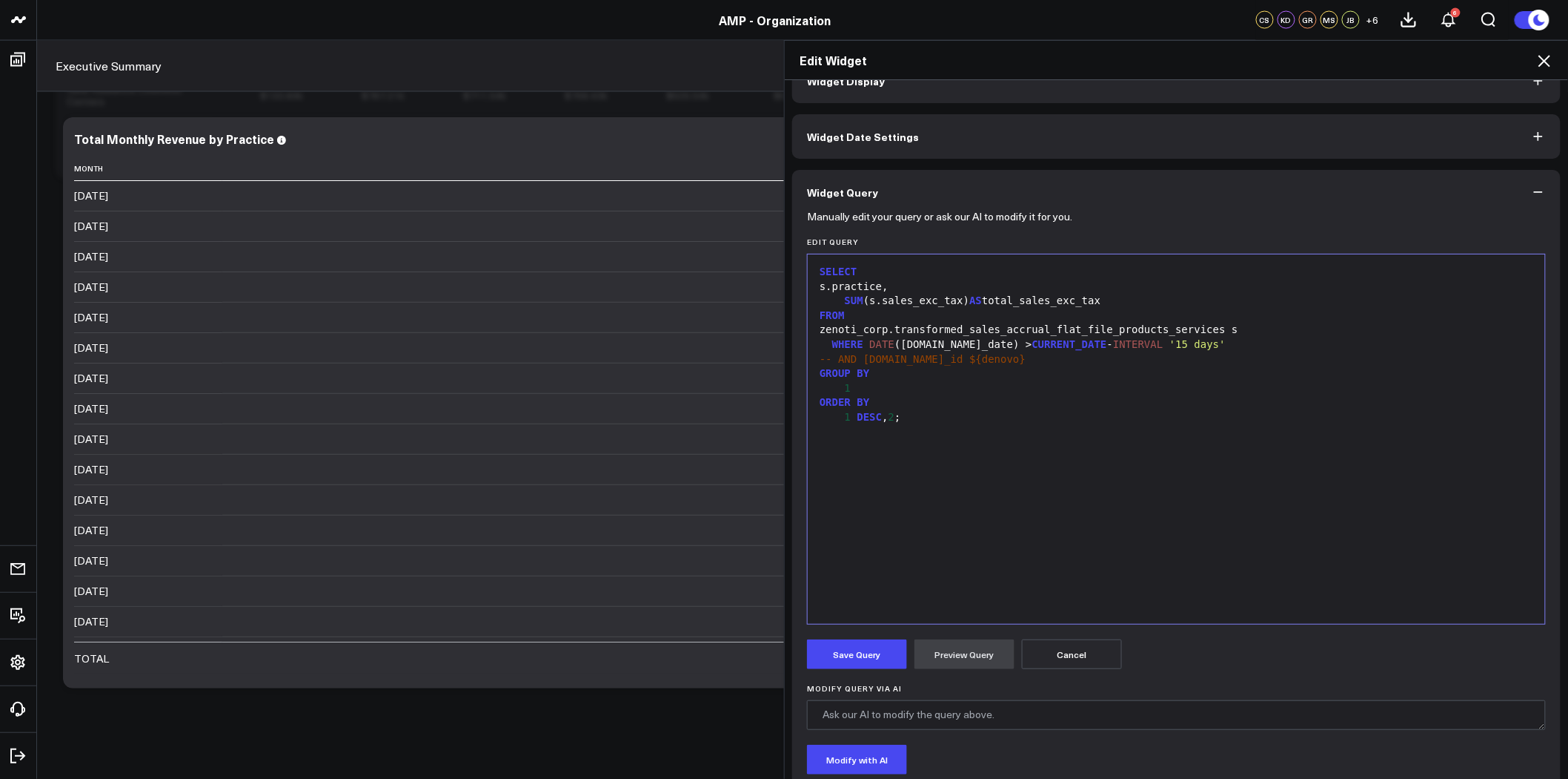
scroll to position [0, 0]
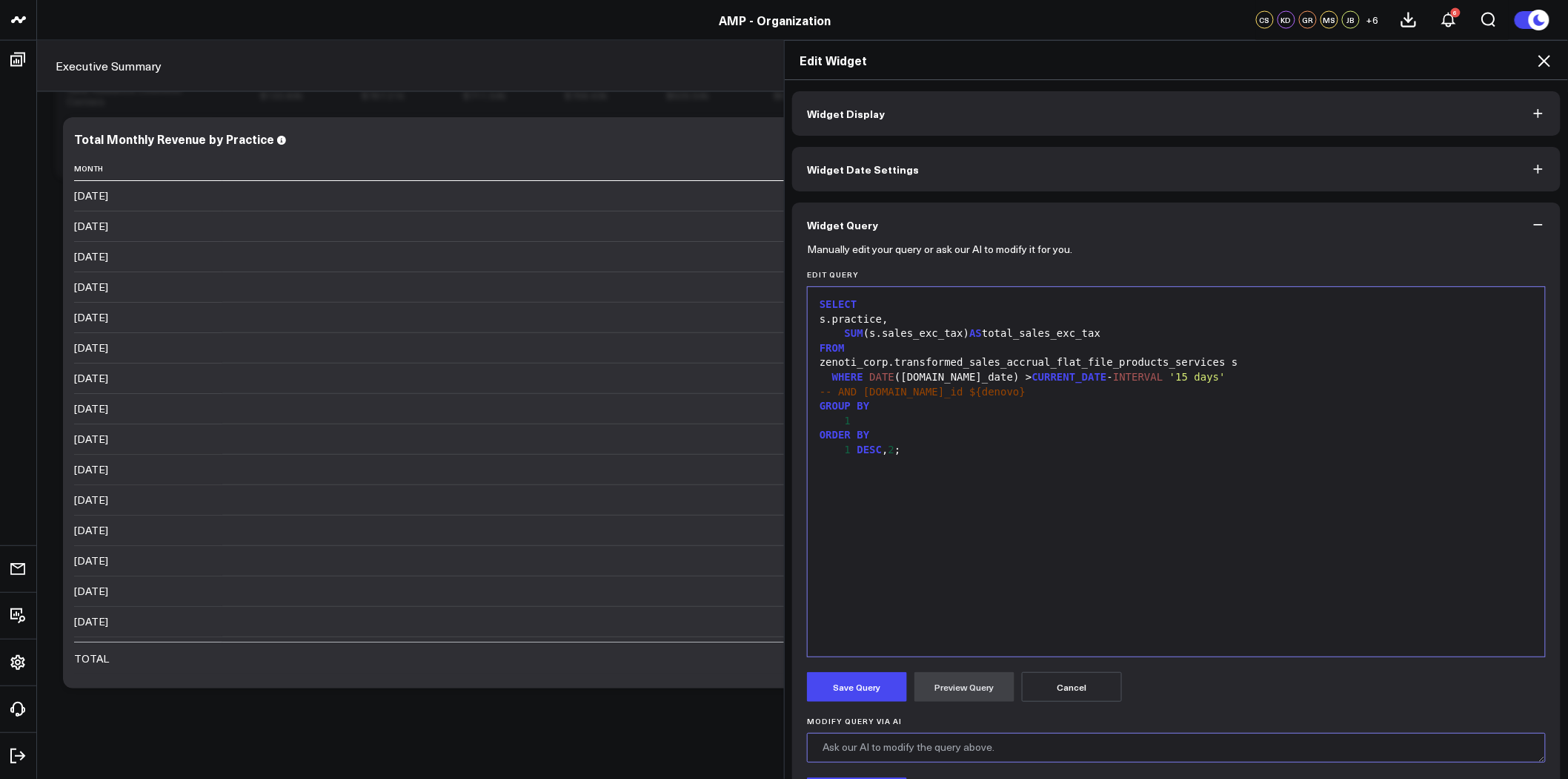
click at [925, 755] on textarea "Modify Query via AI" at bounding box center [1177, 748] width 739 height 30
click at [850, 680] on button "Save Query" at bounding box center [857, 687] width 100 height 30
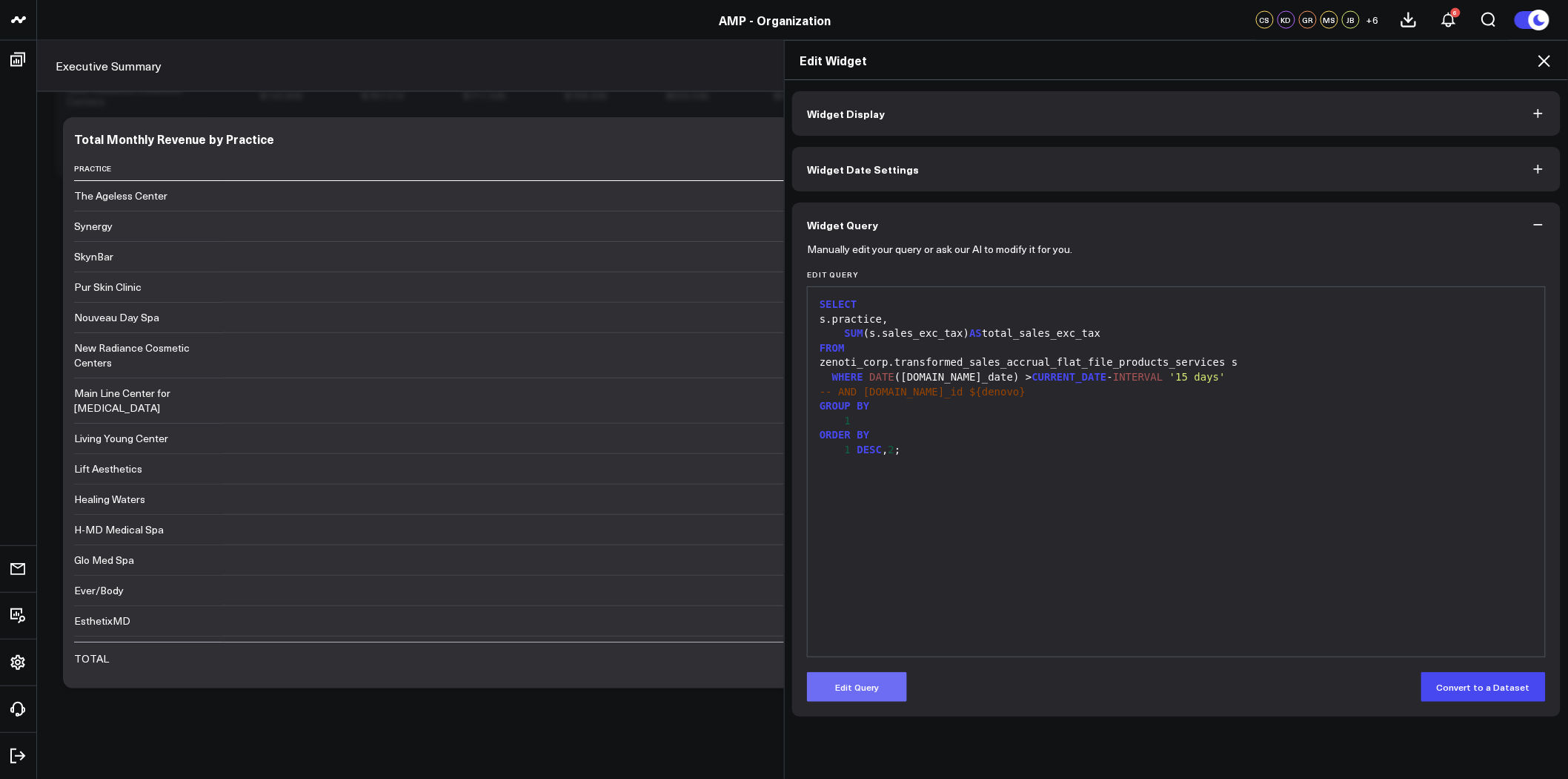
click at [893, 691] on button "Edit Query" at bounding box center [857, 687] width 100 height 30
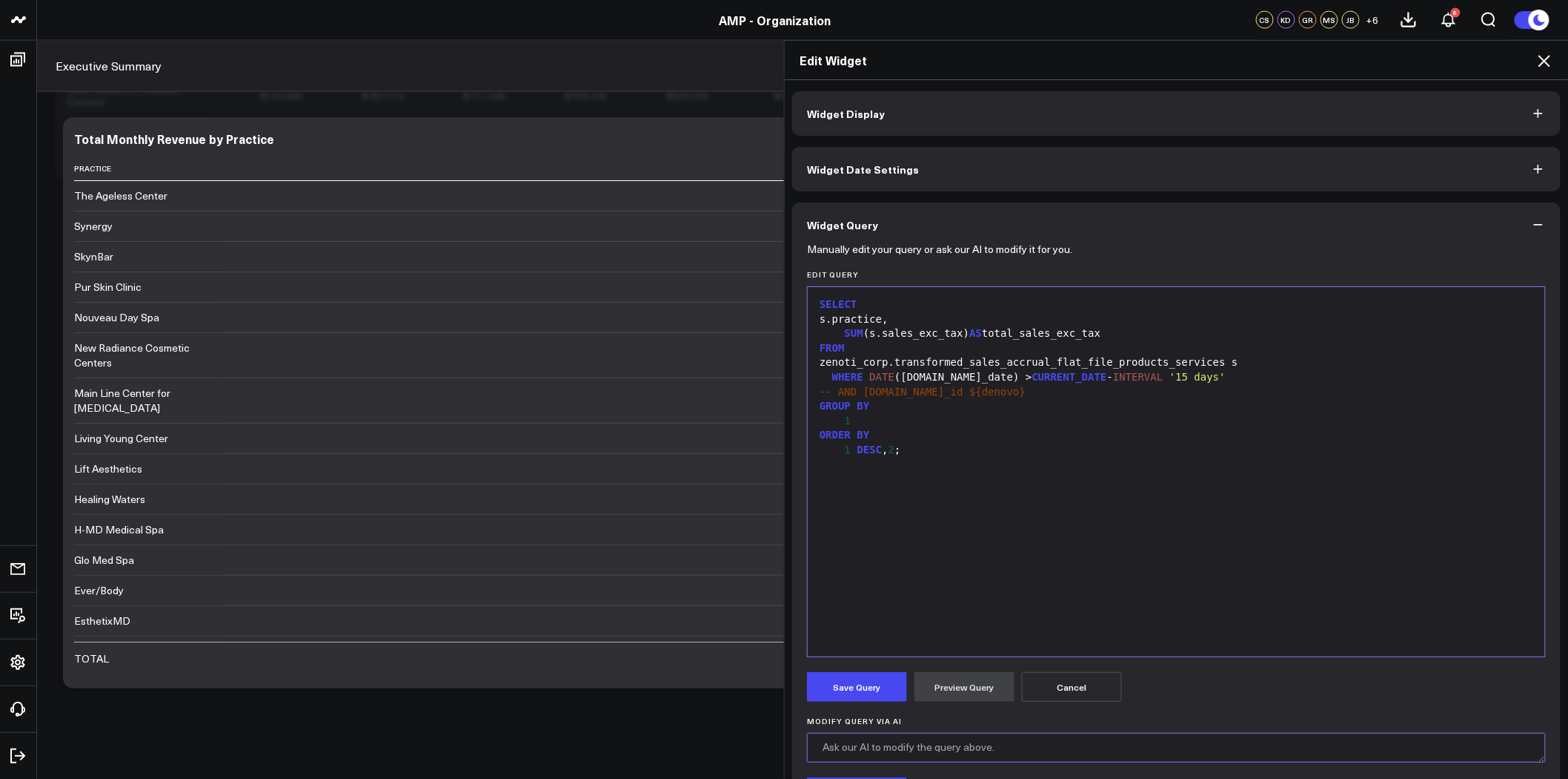
click at [969, 753] on textarea "Modify Query via AI" at bounding box center [1177, 748] width 739 height 30
type textarea "c"
type textarea "a"
drag, startPoint x: 997, startPoint y: 742, endPoint x: 1070, endPoint y: 385, distance: 364.4
click at [1070, 385] on div "-- AND s.center_id ${denovo}" at bounding box center [1177, 391] width 723 height 15
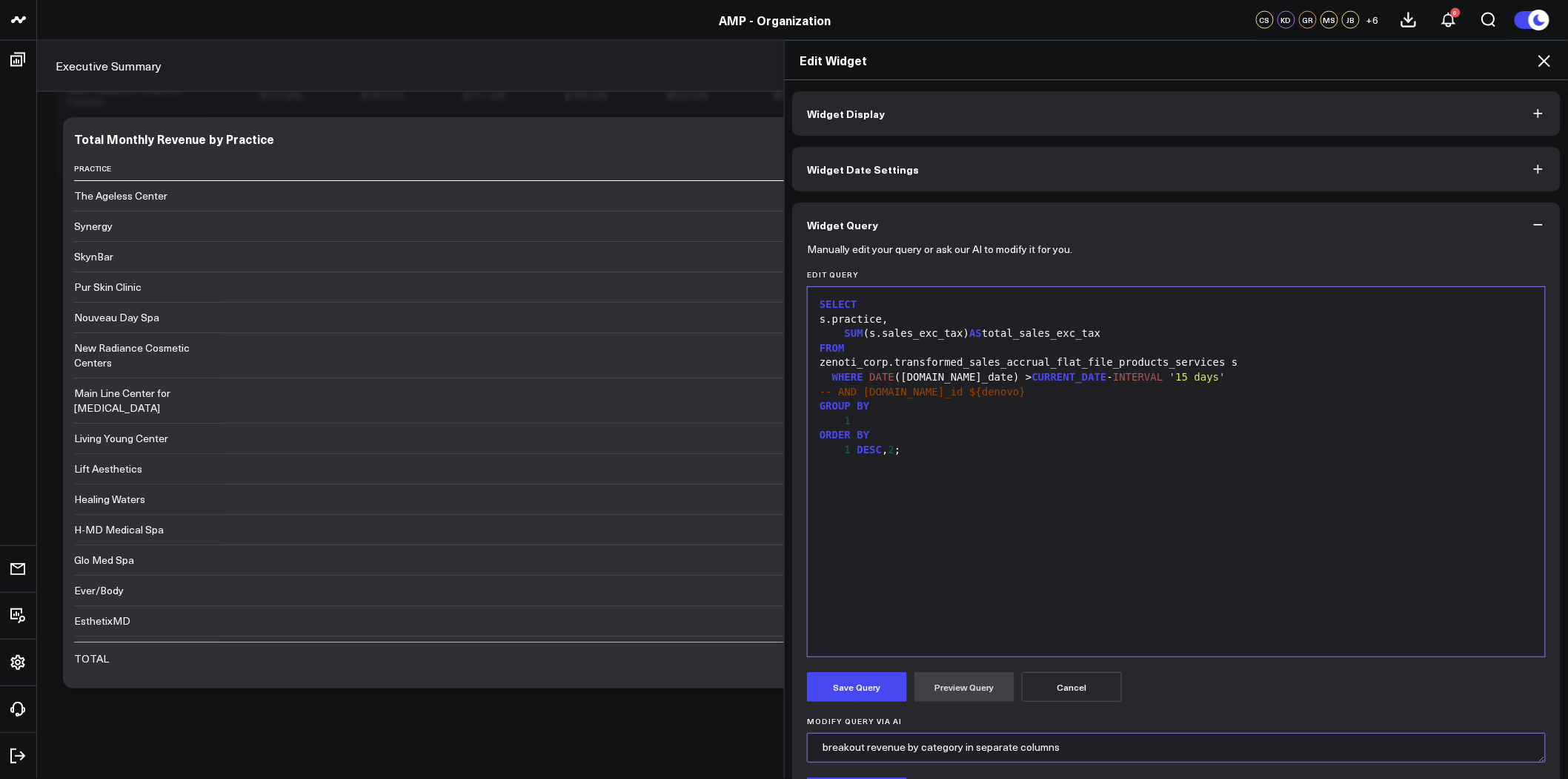
click at [1063, 751] on textarea "breakout revenue by category in separate columns" at bounding box center [1177, 748] width 739 height 30
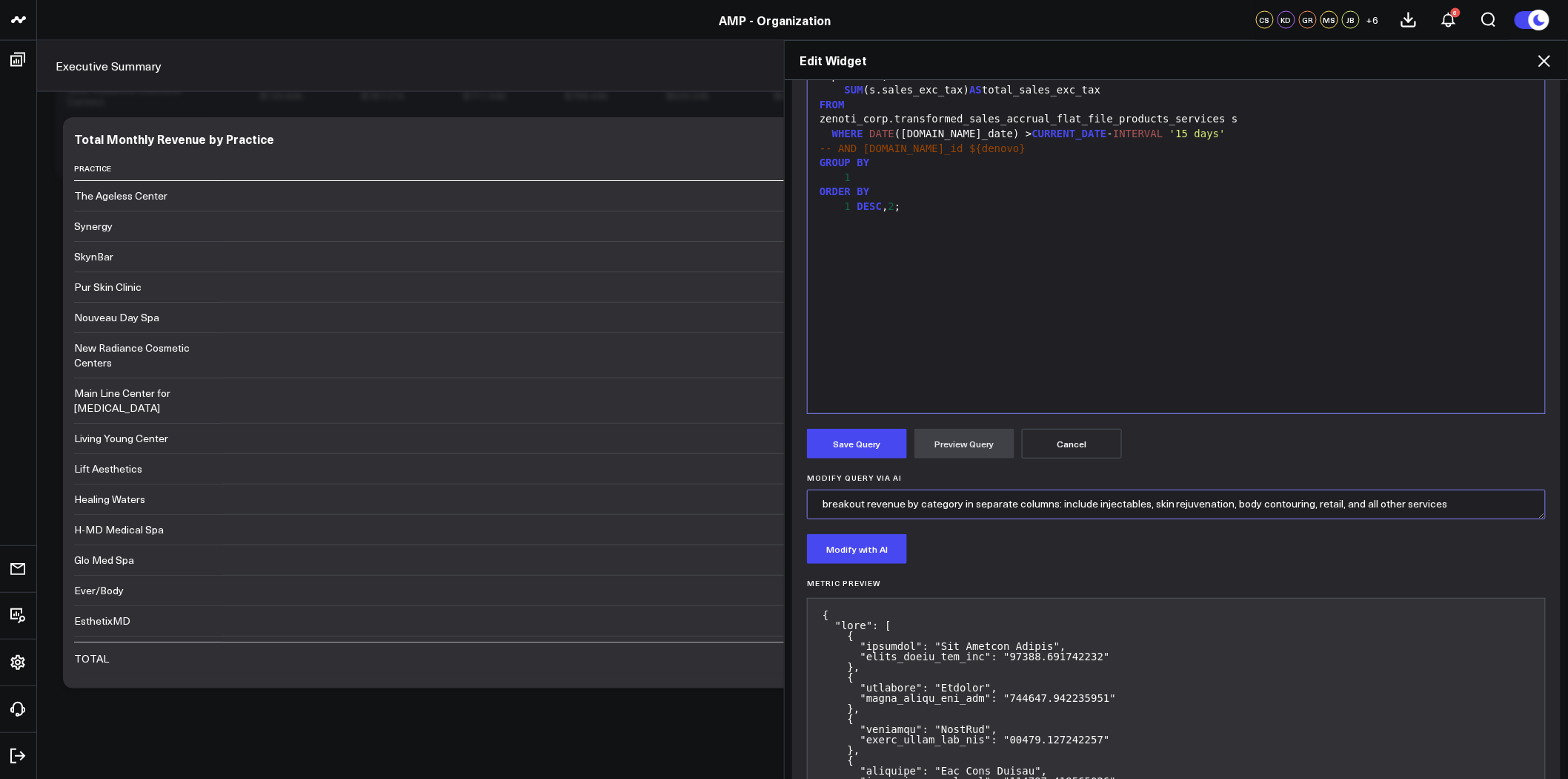
scroll to position [330, 0]
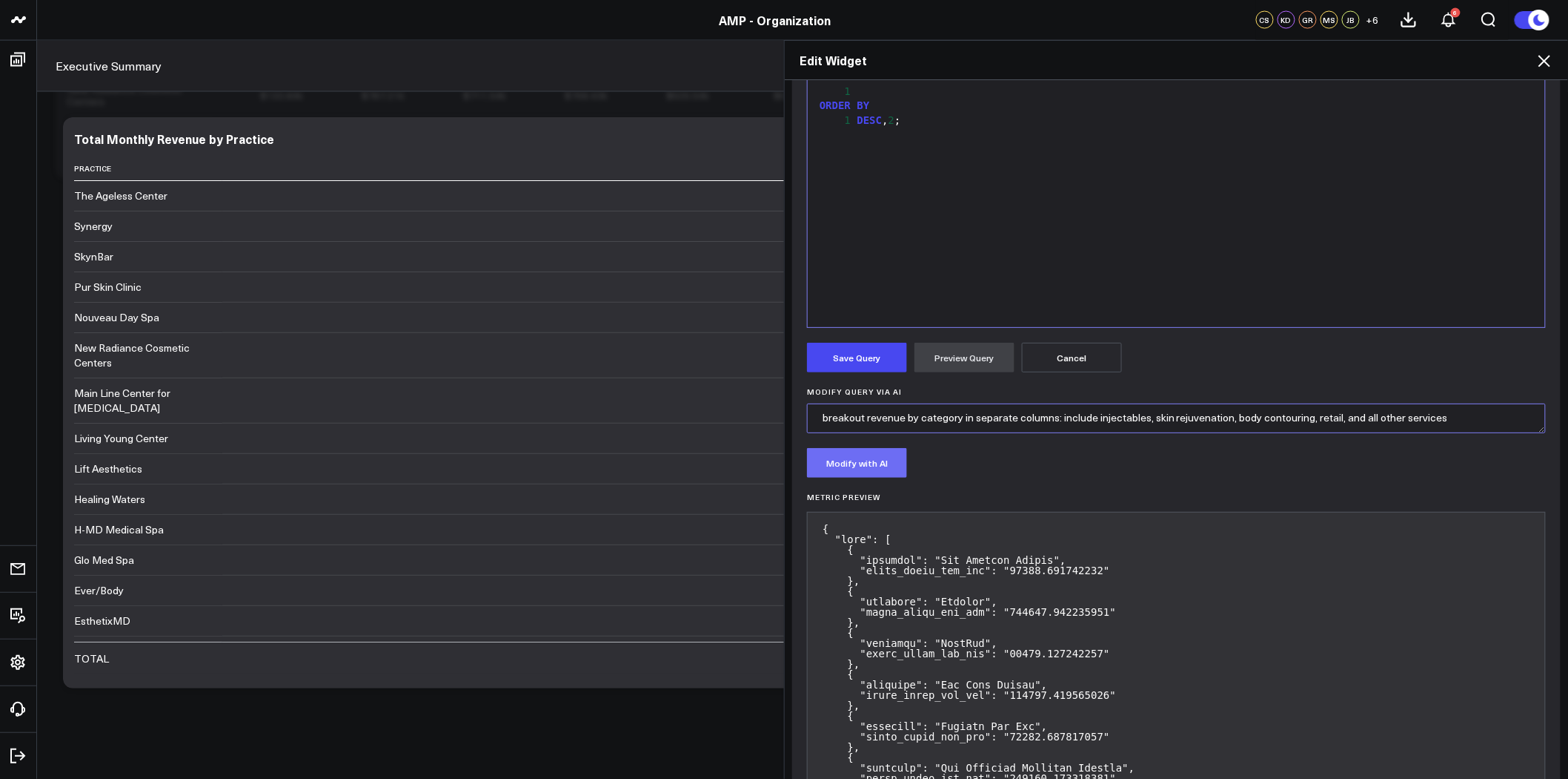
type textarea "breakout revenue by category in separate columns: include injectables, skin rej…"
click at [853, 471] on button "Modify with AI" at bounding box center [857, 462] width 100 height 30
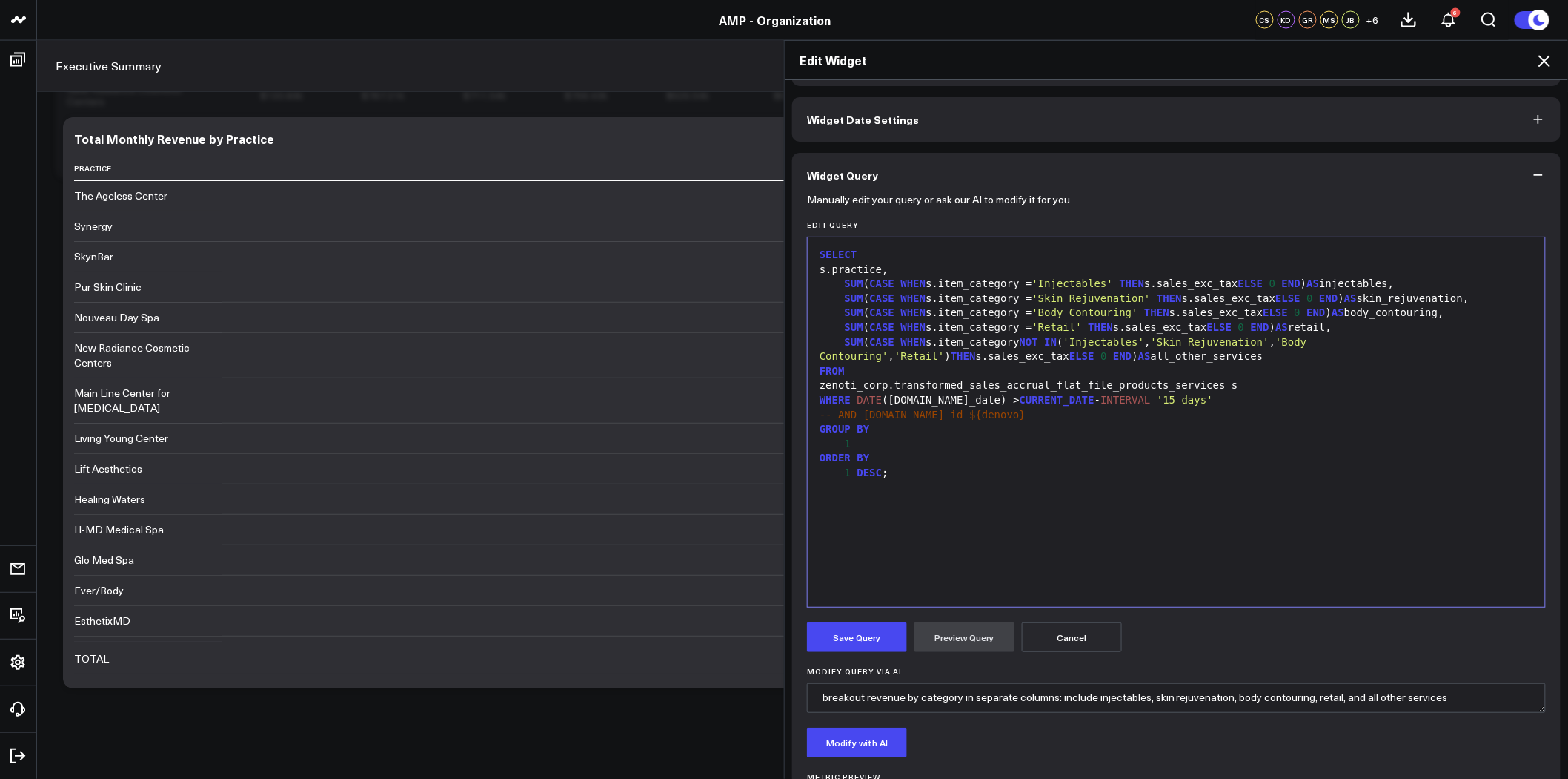
scroll to position [0, 0]
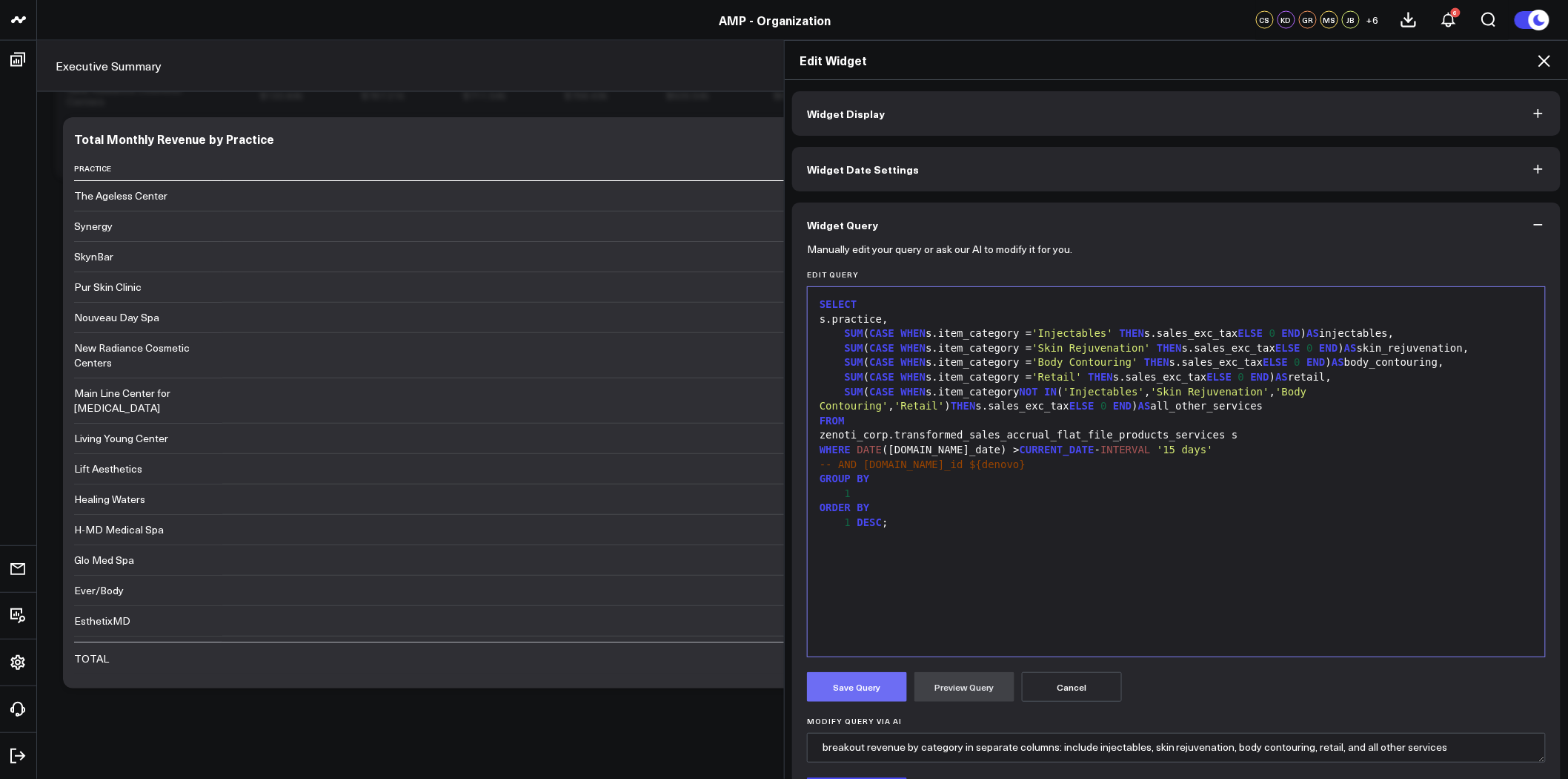
click at [847, 688] on button "Save Query" at bounding box center [857, 687] width 100 height 30
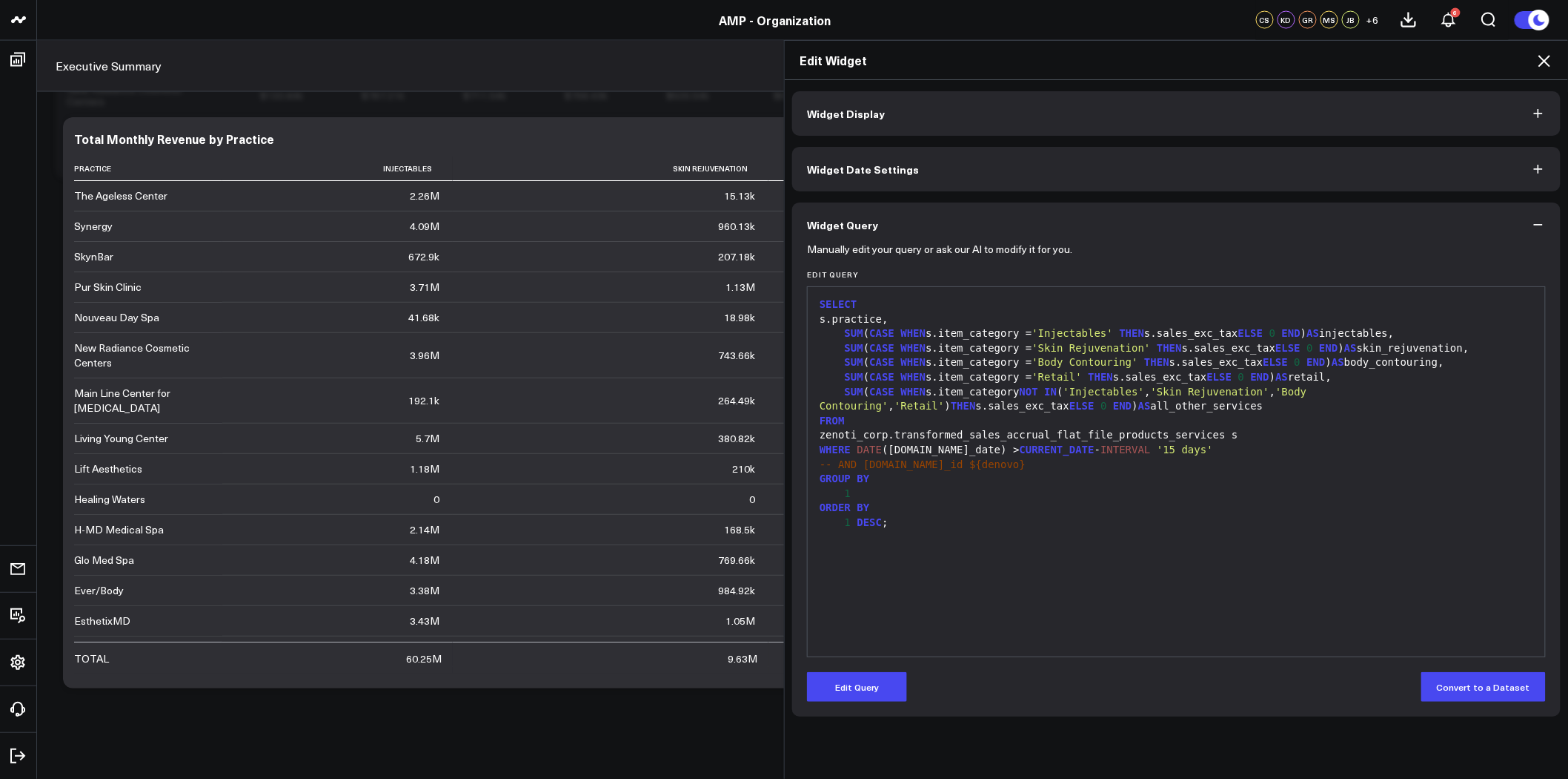
click at [1547, 56] on icon at bounding box center [1545, 61] width 18 height 18
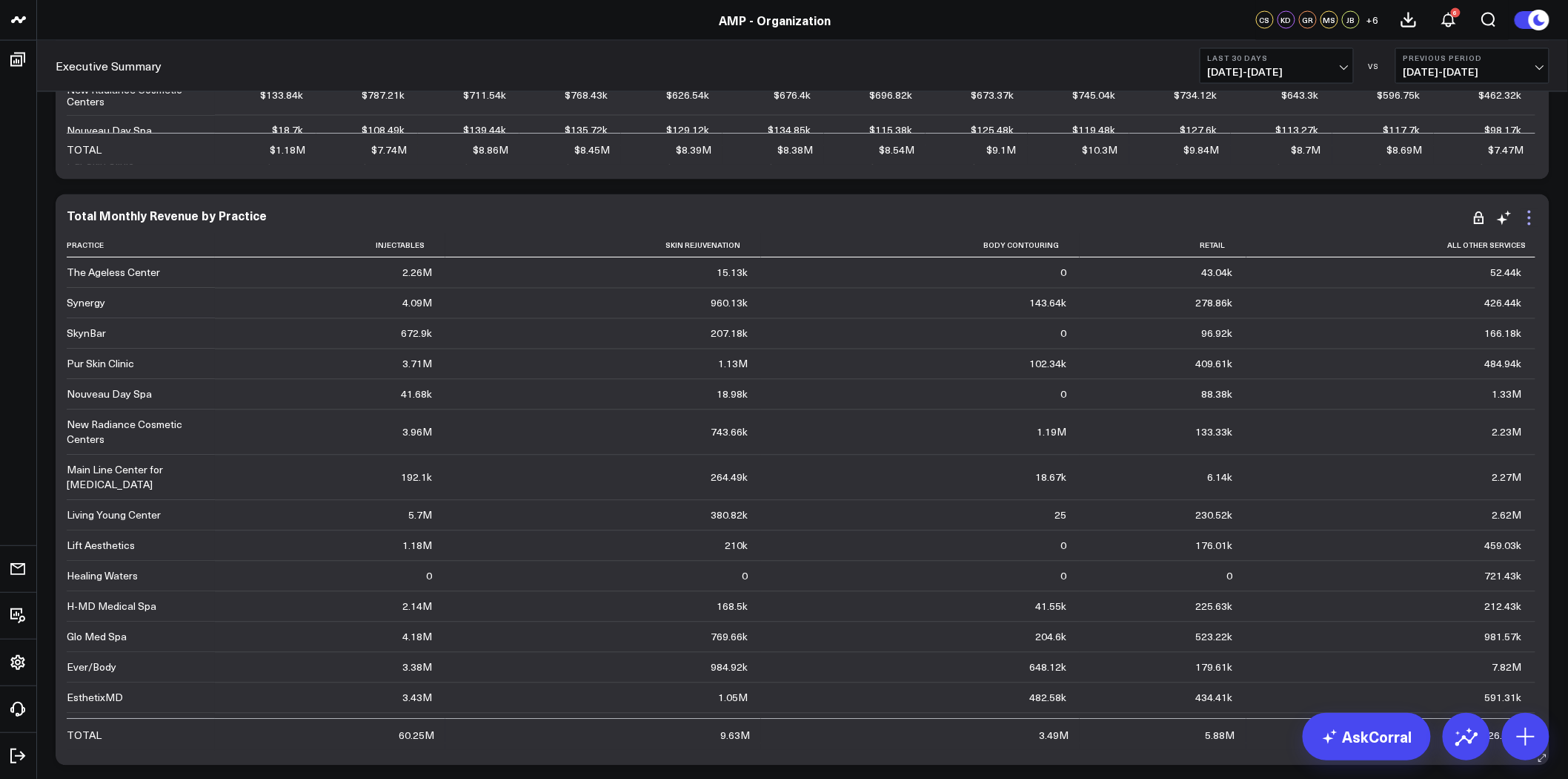
click at [1530, 212] on icon at bounding box center [1529, 212] width 3 height 3
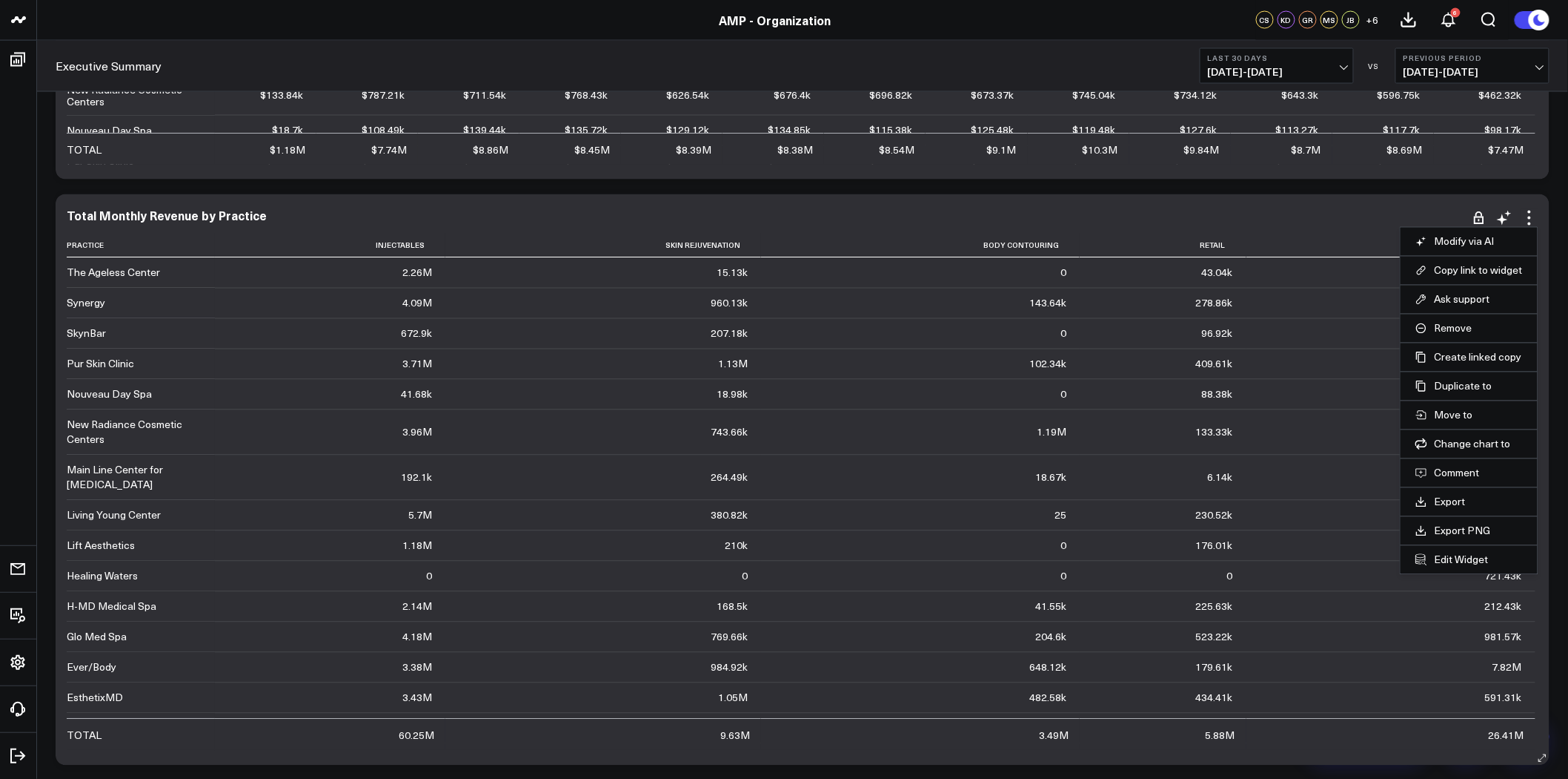
click at [1458, 551] on li "Edit Widget" at bounding box center [1468, 559] width 137 height 29
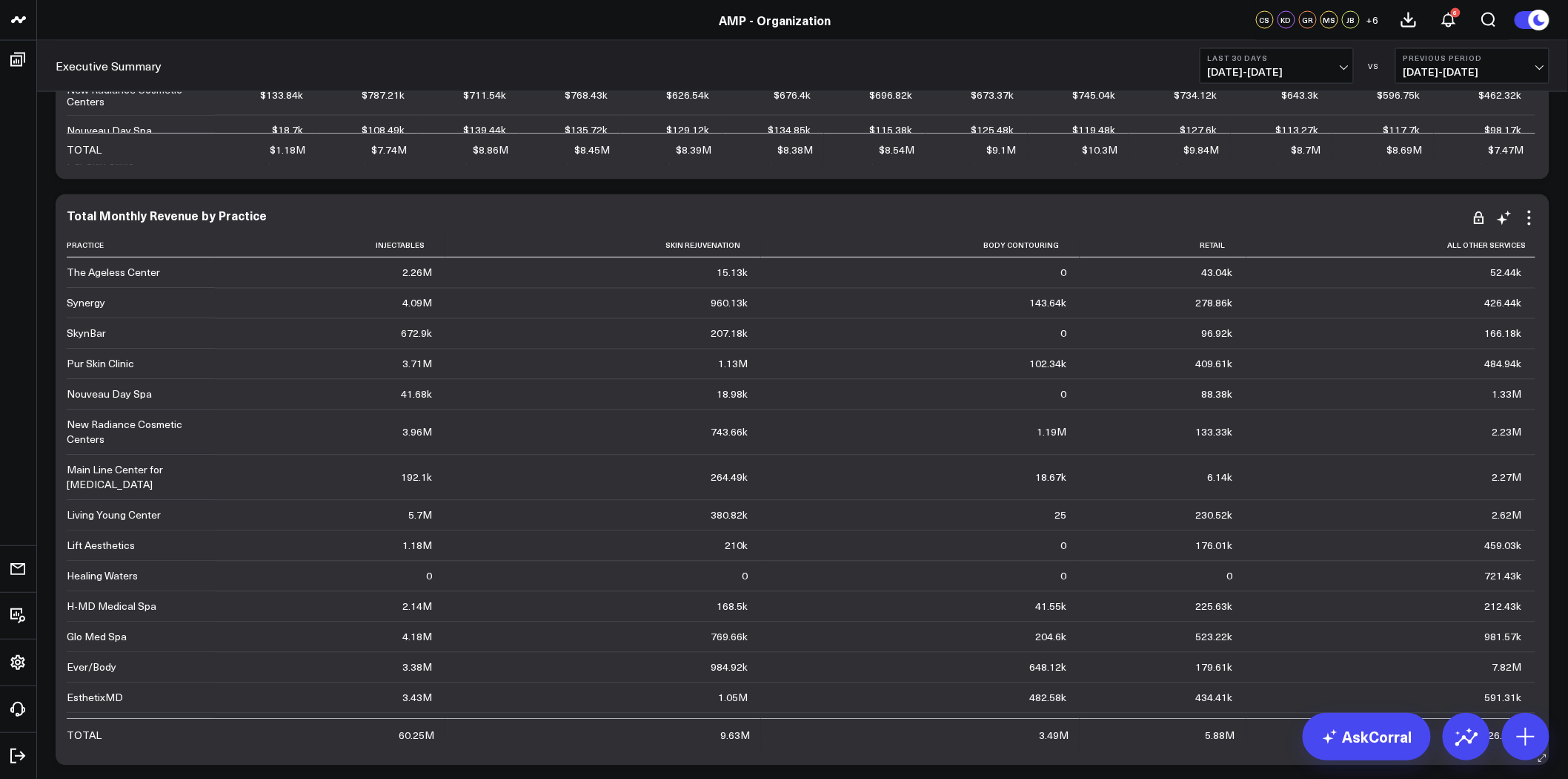
click at [1458, 567] on td "721.43k" at bounding box center [1391, 575] width 289 height 30
click at [1531, 217] on icon at bounding box center [1530, 218] width 18 height 18
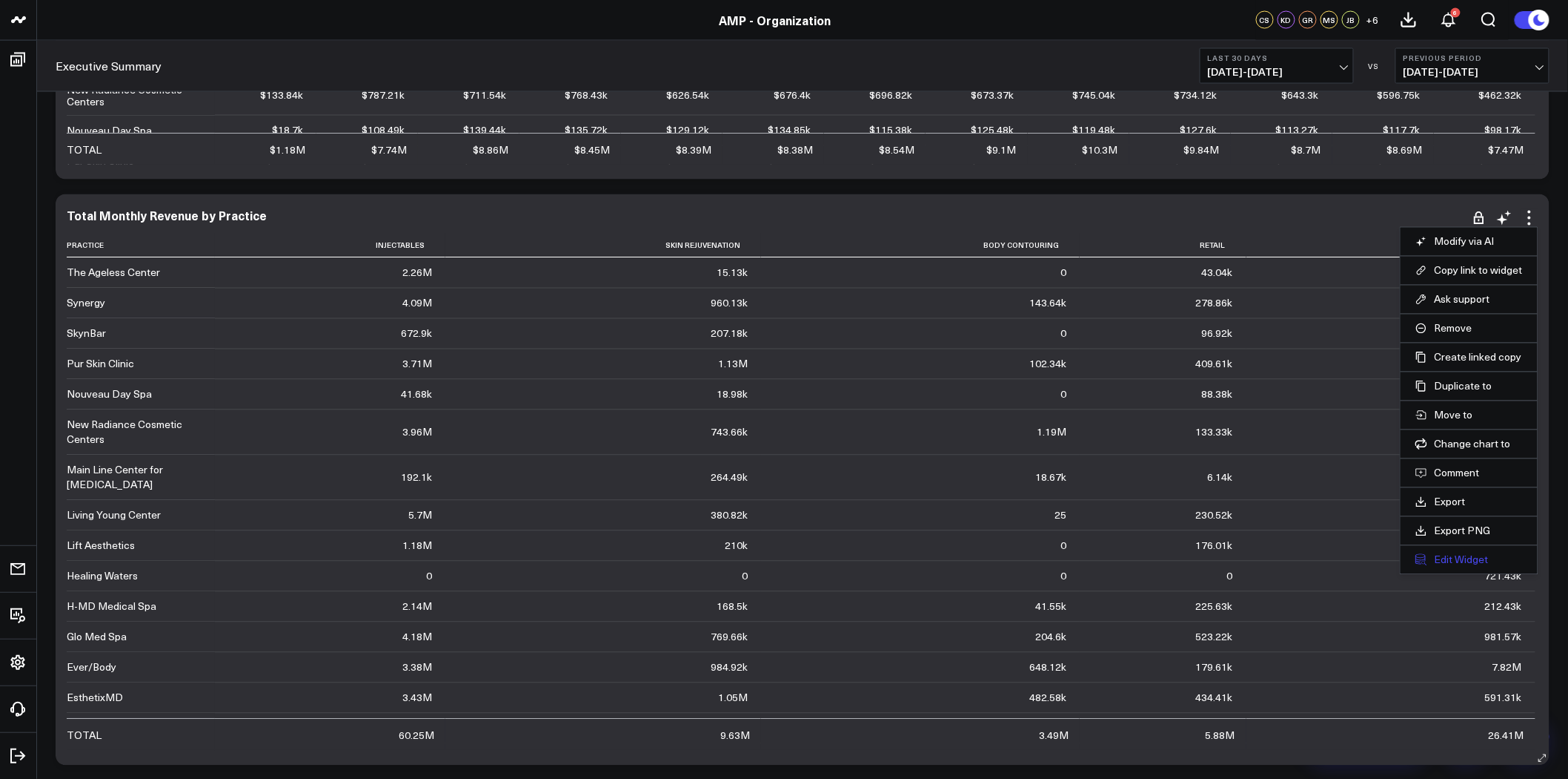
click at [1463, 560] on button "Edit Widget" at bounding box center [1469, 559] width 108 height 13
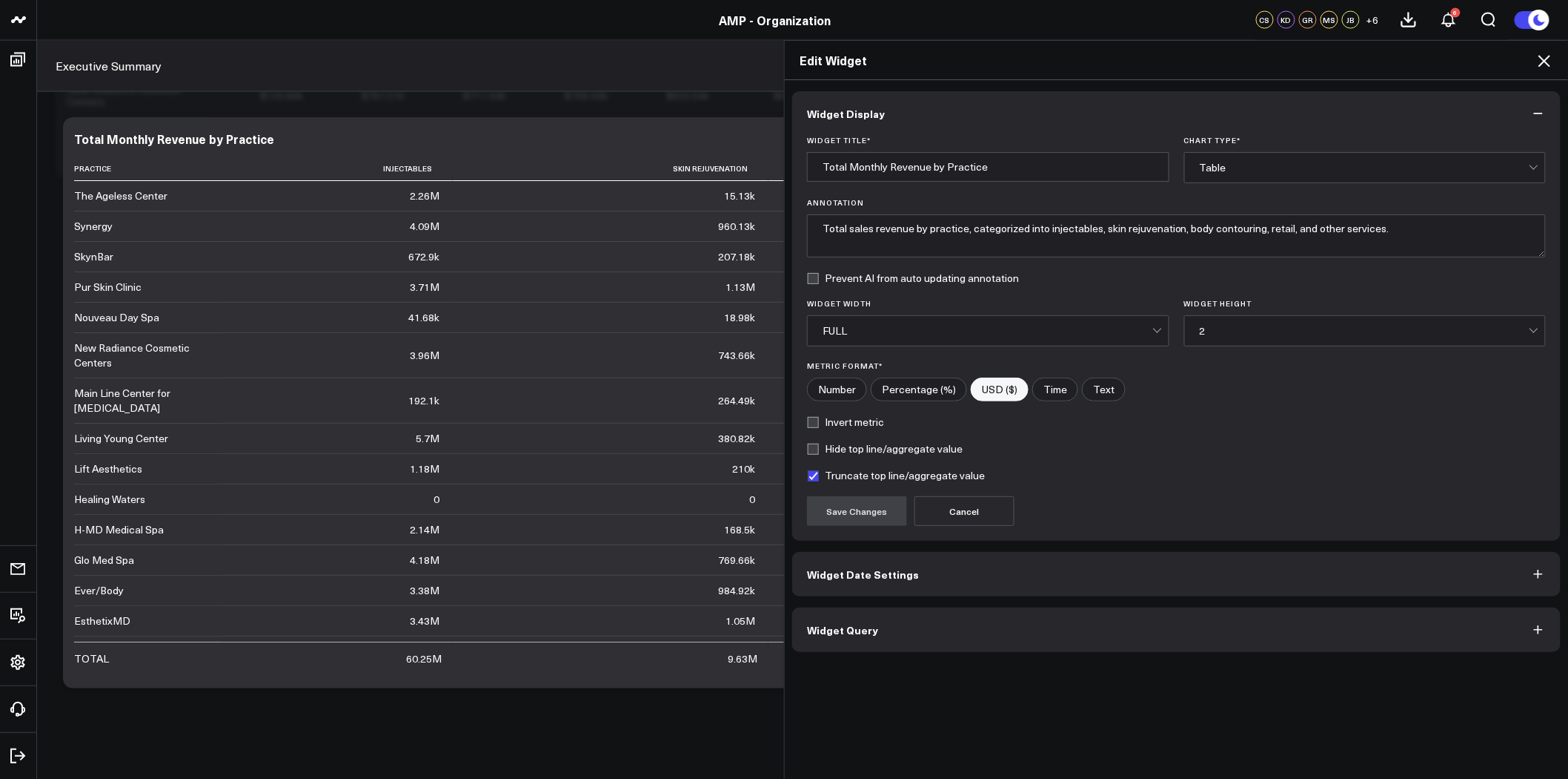
click at [932, 629] on button "Widget Query" at bounding box center [1177, 629] width 769 height 45
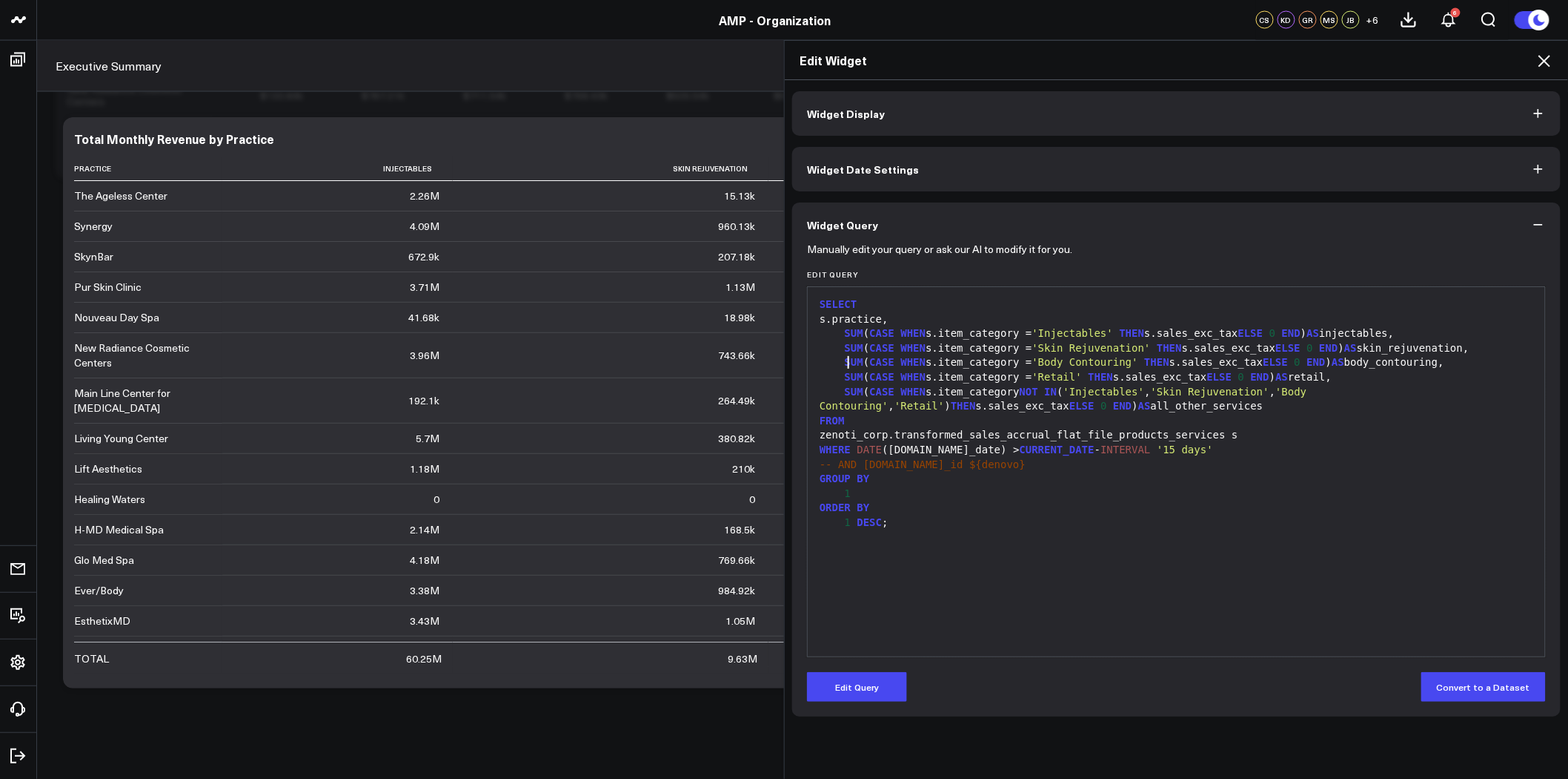
click at [844, 358] on span "SUM" at bounding box center [853, 362] width 19 height 12
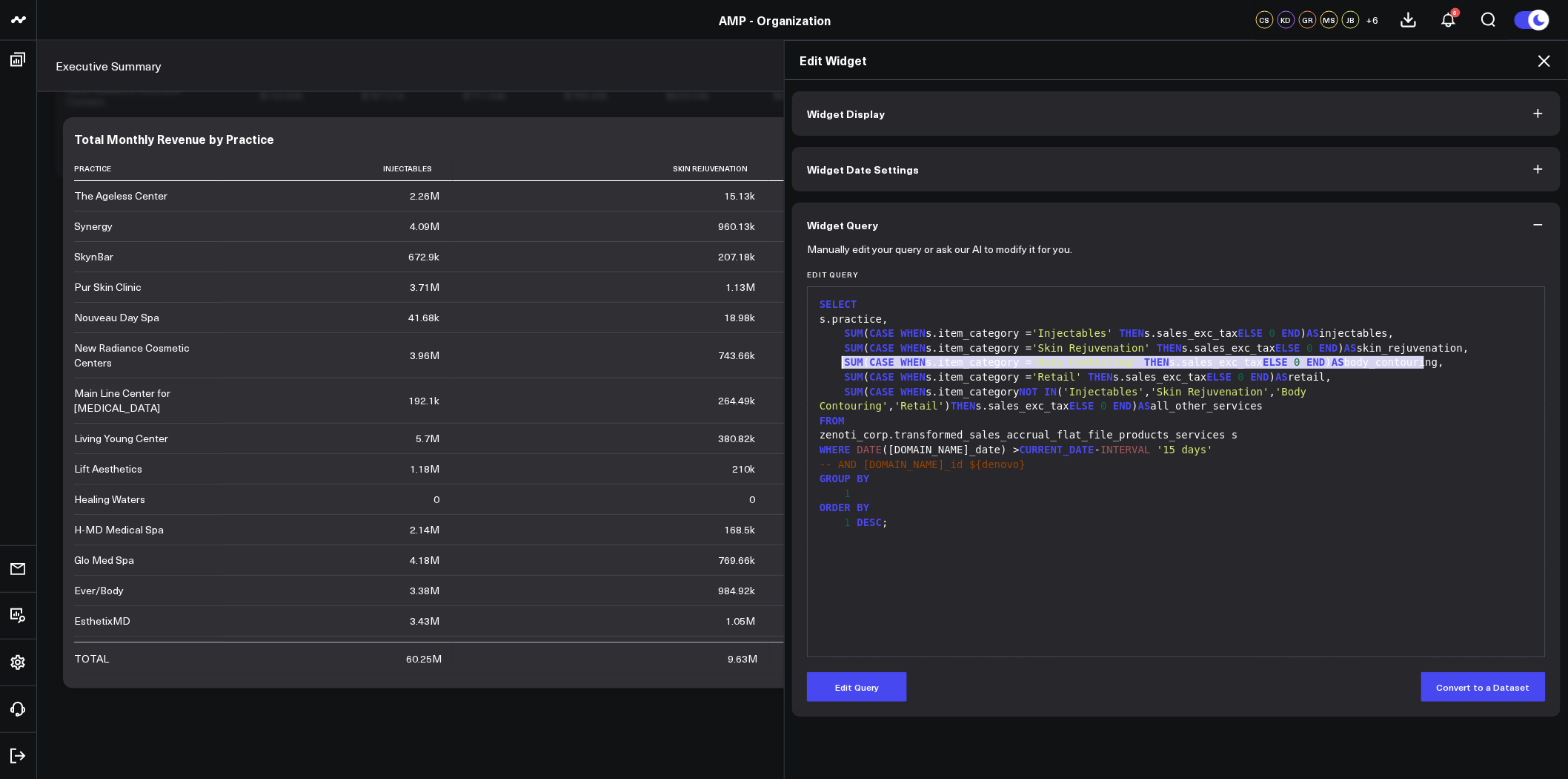
drag, startPoint x: 1423, startPoint y: 367, endPoint x: 839, endPoint y: 361, distance: 584.0
click at [839, 361] on div "SUM ( CASE WHEN s.item_category = 'Body Contouring' THEN s.sales_exc_tax ELSE 0…" at bounding box center [1177, 363] width 723 height 15
click at [879, 694] on button "Edit Query" at bounding box center [857, 687] width 100 height 30
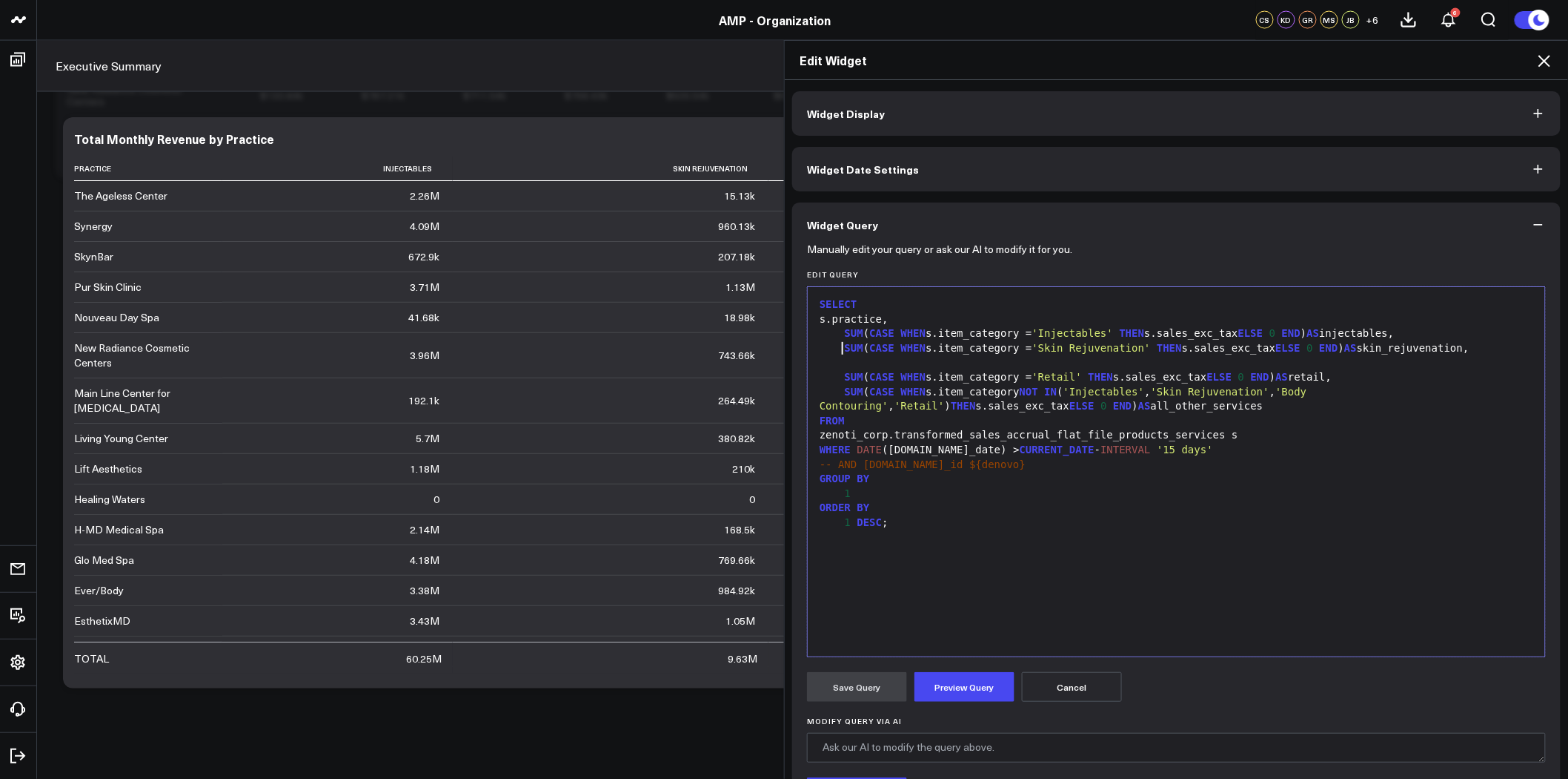
click at [844, 349] on span "SUM" at bounding box center [853, 348] width 19 height 12
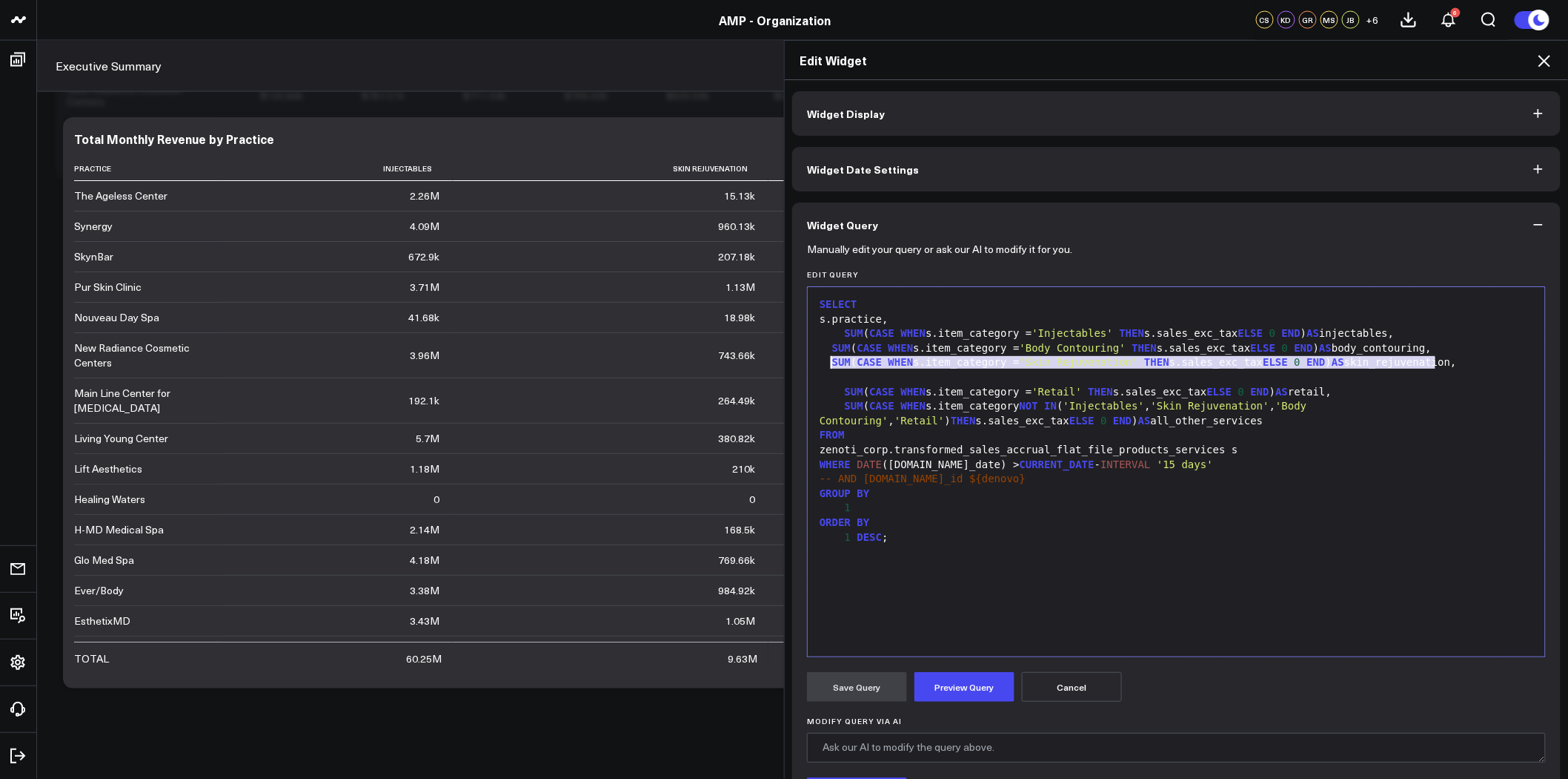
drag, startPoint x: 1458, startPoint y: 365, endPoint x: 827, endPoint y: 359, distance: 631.0
click at [827, 359] on div "SUM ( CASE WHEN s.item_category = 'Skin Rejuvenation' THEN s.sales_exc_tax ELSE…" at bounding box center [1177, 363] width 723 height 15
copy div "SUM ( CASE WHEN s.item_category = 'Skin Rejuvenation' THEN s.sales_exc_tax ELSE…"
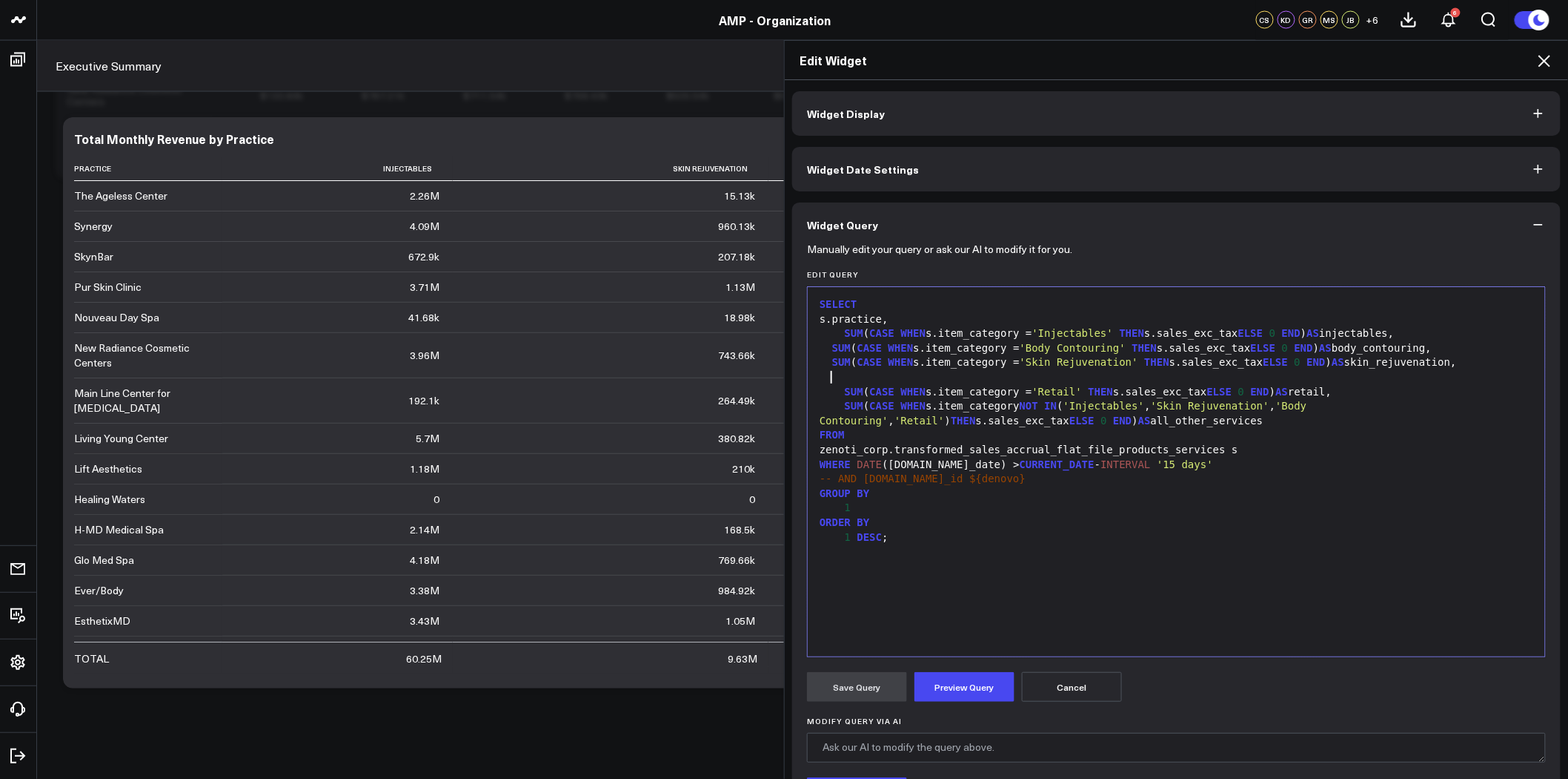
click at [827, 376] on div at bounding box center [1177, 378] width 723 height 15
drag, startPoint x: 1017, startPoint y: 375, endPoint x: 1049, endPoint y: 376, distance: 32.0
click at [1049, 376] on span "'Skin Rejuvenation'" at bounding box center [1079, 377] width 119 height 12
click at [1046, 382] on span "'Skin Rejuvenation'" at bounding box center [1079, 377] width 119 height 12
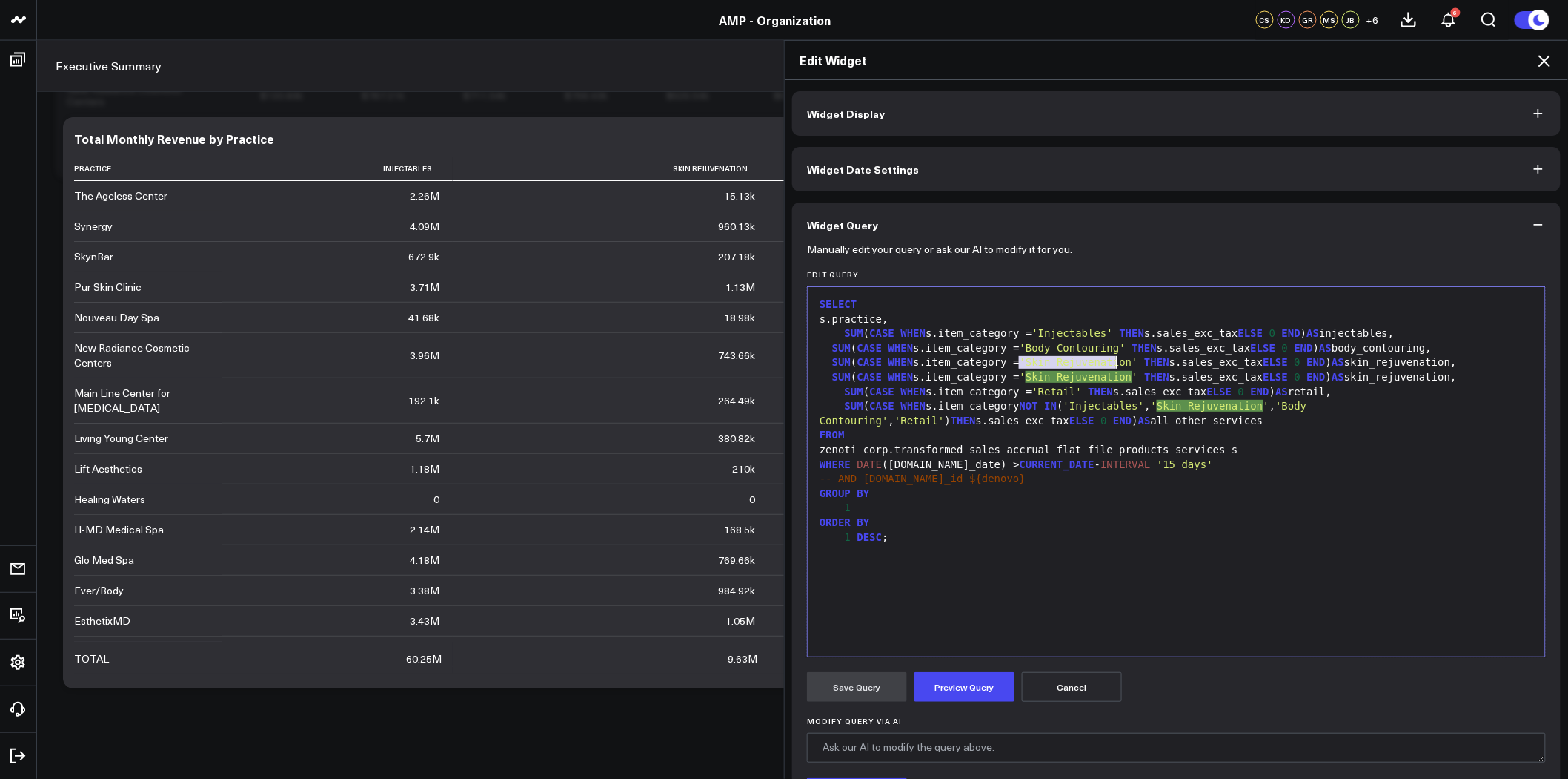
drag, startPoint x: 1013, startPoint y: 362, endPoint x: 1110, endPoint y: 364, distance: 97.0
click at [1110, 364] on span "'Skin Rejuvenation'" at bounding box center [1079, 362] width 119 height 12
click at [1088, 362] on span "'Skin Rejuvenation'" at bounding box center [1079, 362] width 119 height 12
drag, startPoint x: 1110, startPoint y: 360, endPoint x: 1014, endPoint y: 359, distance: 96.0
click at [1020, 359] on span "'Skin Rejuvenation'" at bounding box center [1079, 362] width 119 height 12
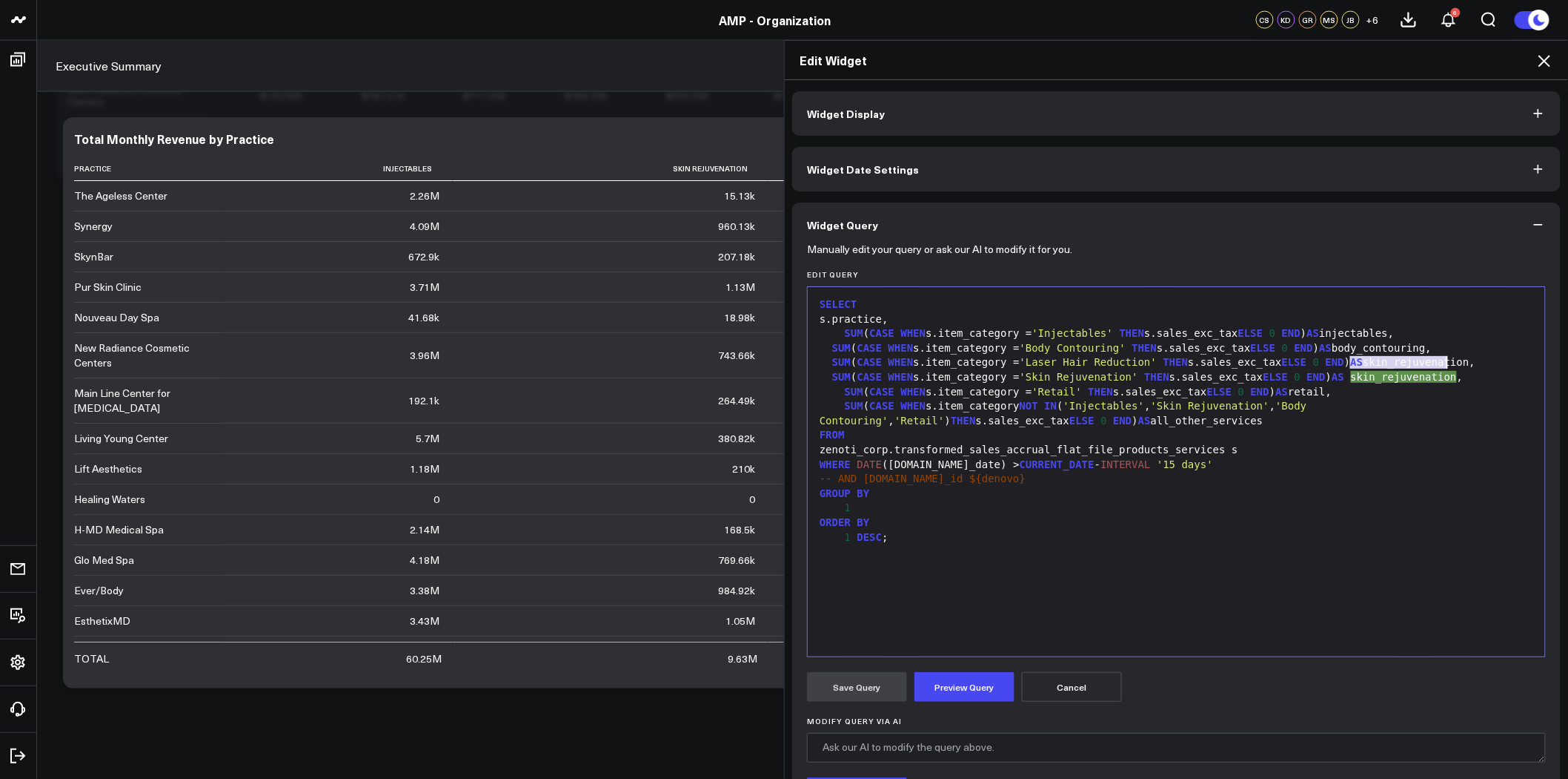
drag, startPoint x: 1345, startPoint y: 362, endPoint x: 1443, endPoint y: 362, distance: 98.0
click at [1443, 362] on div "SUM ( CASE WHEN s.item_category = 'Laser Hair Reduction' THEN s.sales_exc_tax E…" at bounding box center [1177, 363] width 723 height 15
click at [1394, 490] on div "GROUP BY" at bounding box center [1177, 493] width 723 height 15
click at [944, 414] on span "'Retail'" at bounding box center [919, 420] width 50 height 12
drag, startPoint x: 1116, startPoint y: 376, endPoint x: 1009, endPoint y: 376, distance: 107.0
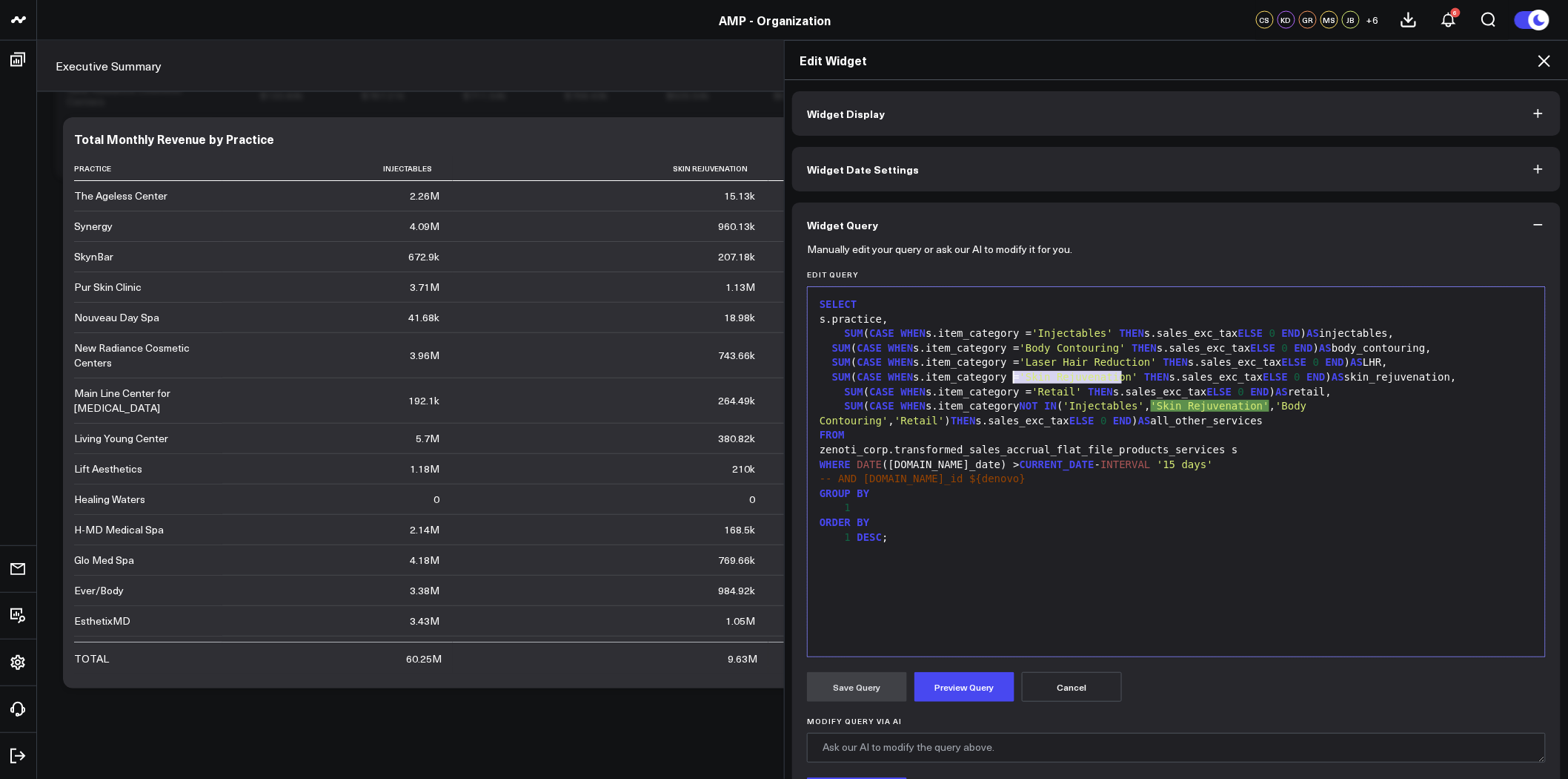
click at [1009, 376] on div "SUM ( CASE WHEN s.item_category = 'Skin Rejuvenation' THEN s.sales_exc_tax ELSE…" at bounding box center [1177, 378] width 723 height 15
copy div "'Skin Rejuvenation'"
click at [944, 414] on span "'Retail'" at bounding box center [919, 420] width 50 height 12
drag, startPoint x: 1376, startPoint y: 408, endPoint x: 1461, endPoint y: 405, distance: 85.1
click at [1426, 405] on span "'Skin Rejuvenation'" at bounding box center [1122, 412] width 606 height 27
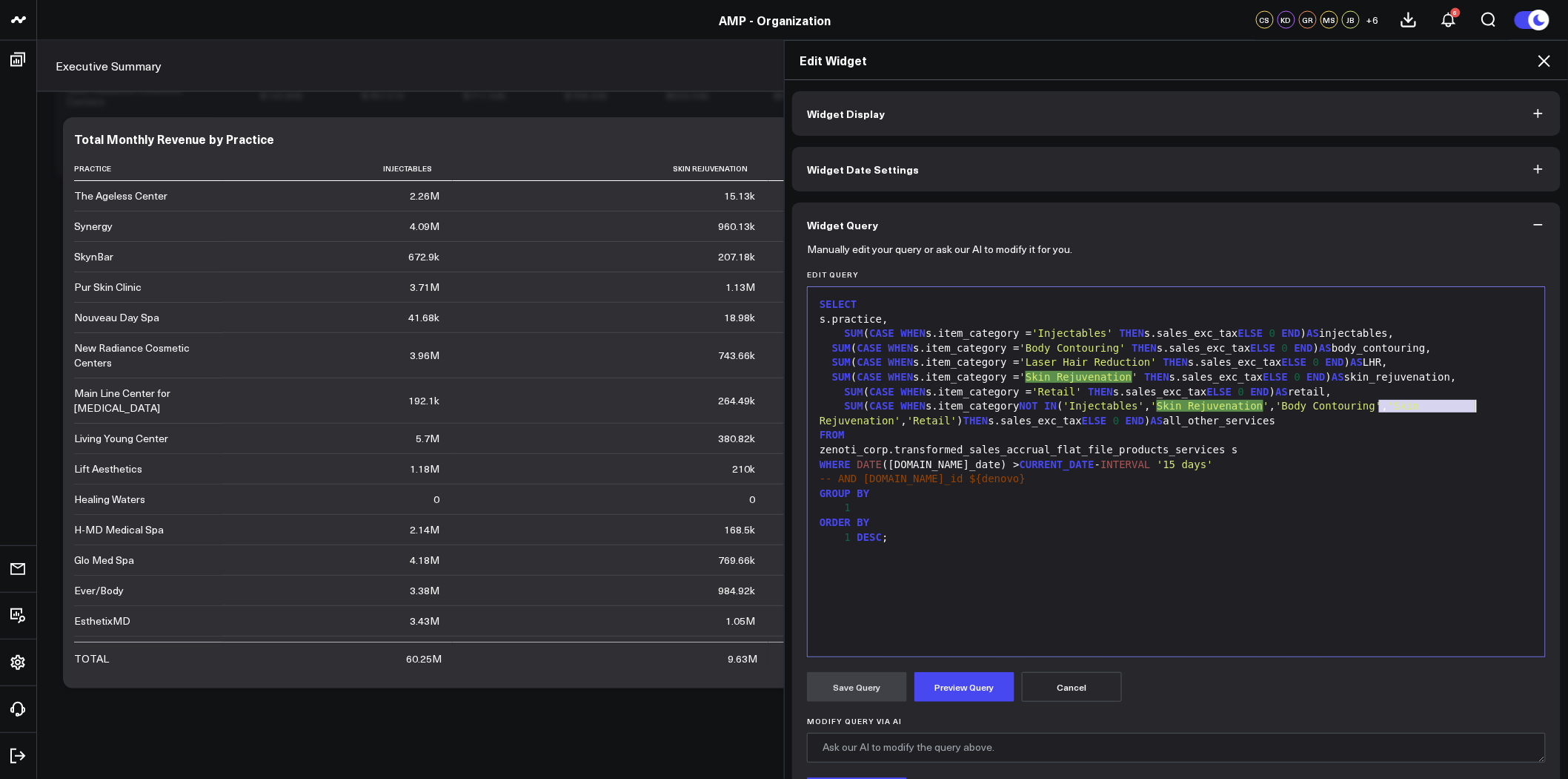
drag, startPoint x: 1374, startPoint y: 405, endPoint x: 1472, endPoint y: 404, distance: 98.0
click at [1426, 404] on span "'Skin Rejuvenation'" at bounding box center [1122, 412] width 606 height 27
click at [948, 690] on button "Preview Query" at bounding box center [964, 687] width 100 height 30
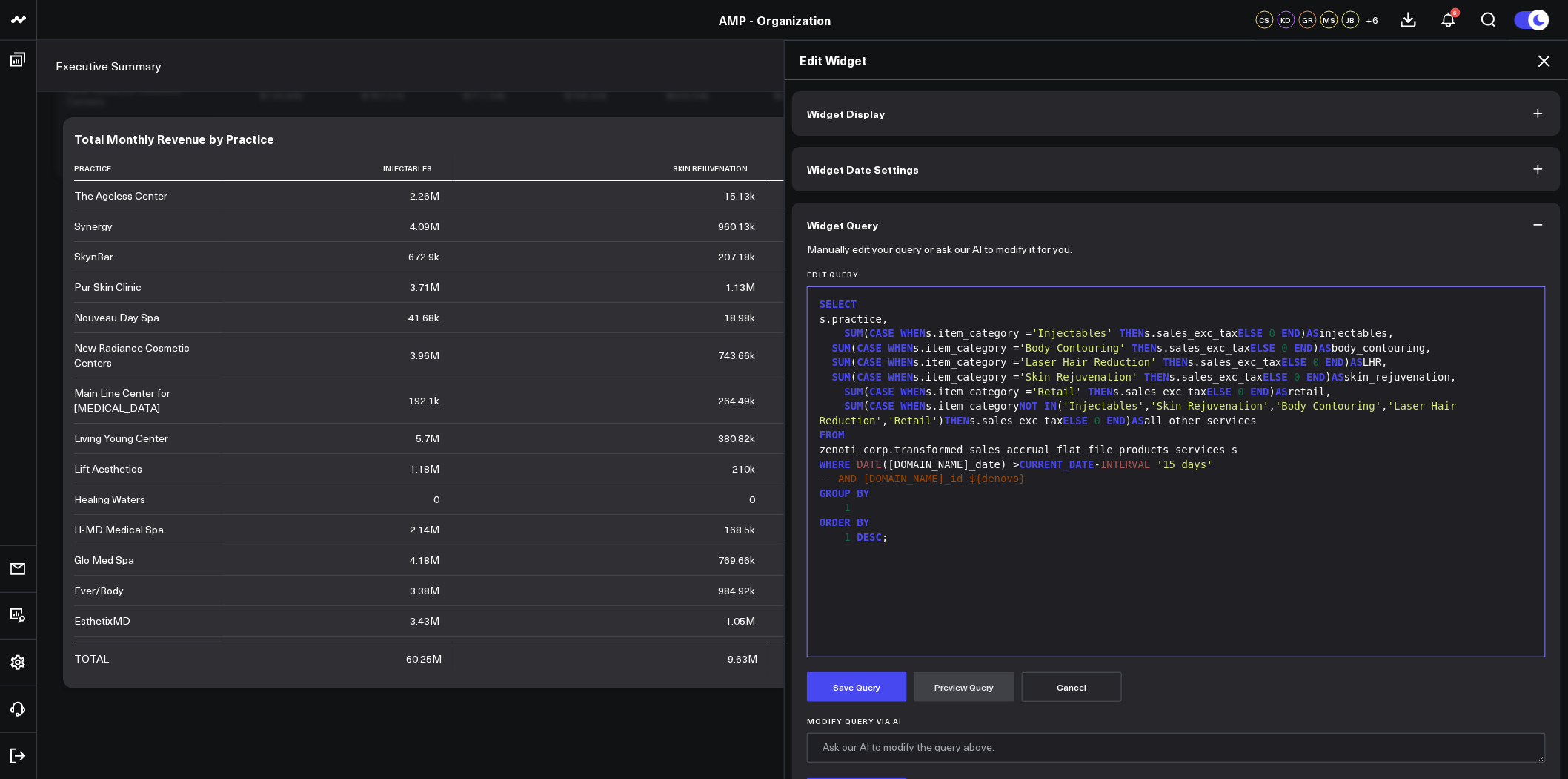
click at [844, 332] on span "SUM" at bounding box center [853, 333] width 19 height 12
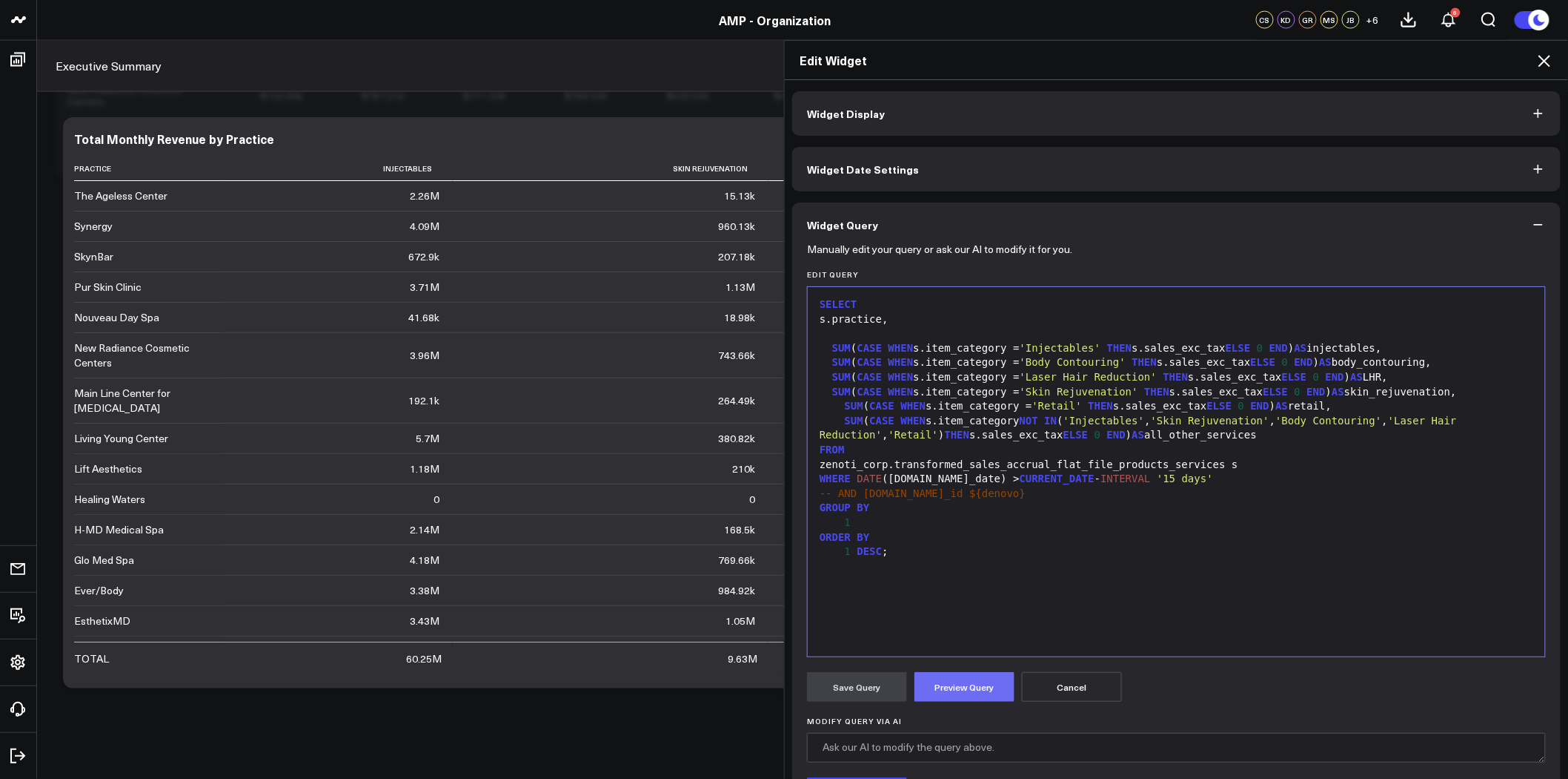
click at [949, 684] on button "Preview Query" at bounding box center [964, 687] width 100 height 30
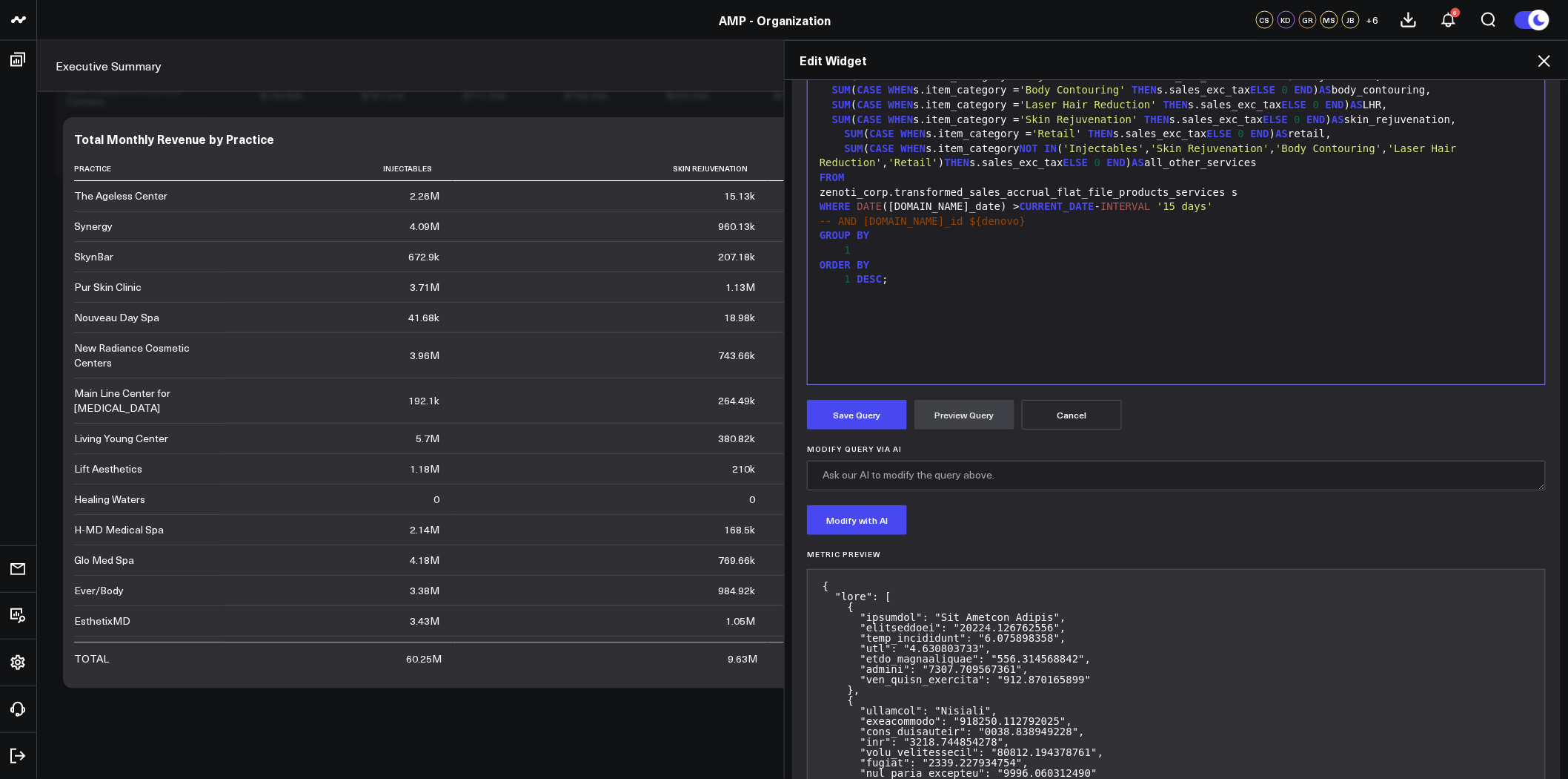
scroll to position [165, 0]
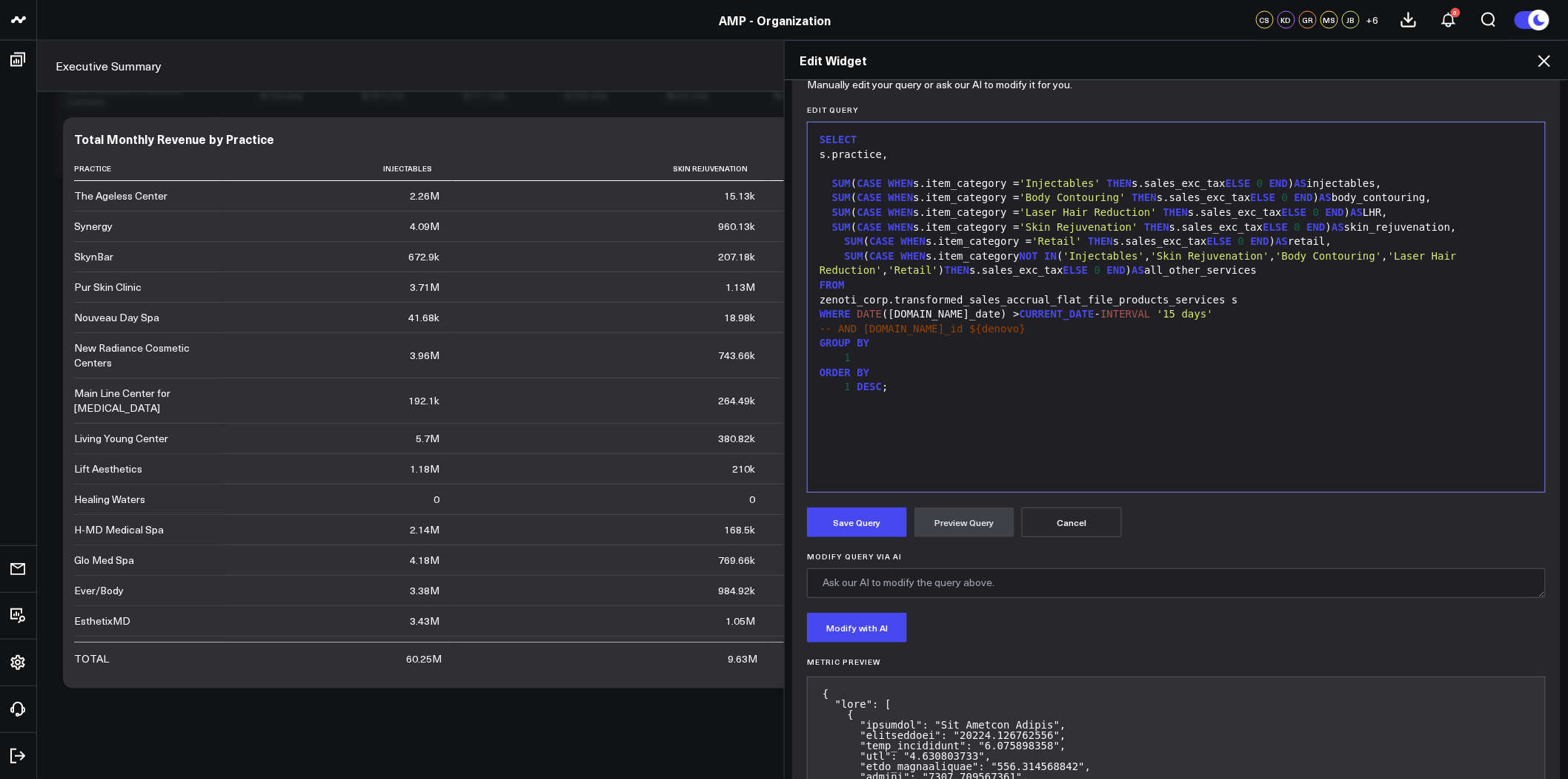
drag, startPoint x: 853, startPoint y: 524, endPoint x: 861, endPoint y: 538, distance: 16.1
click at [854, 524] on button "Save Query" at bounding box center [857, 522] width 100 height 30
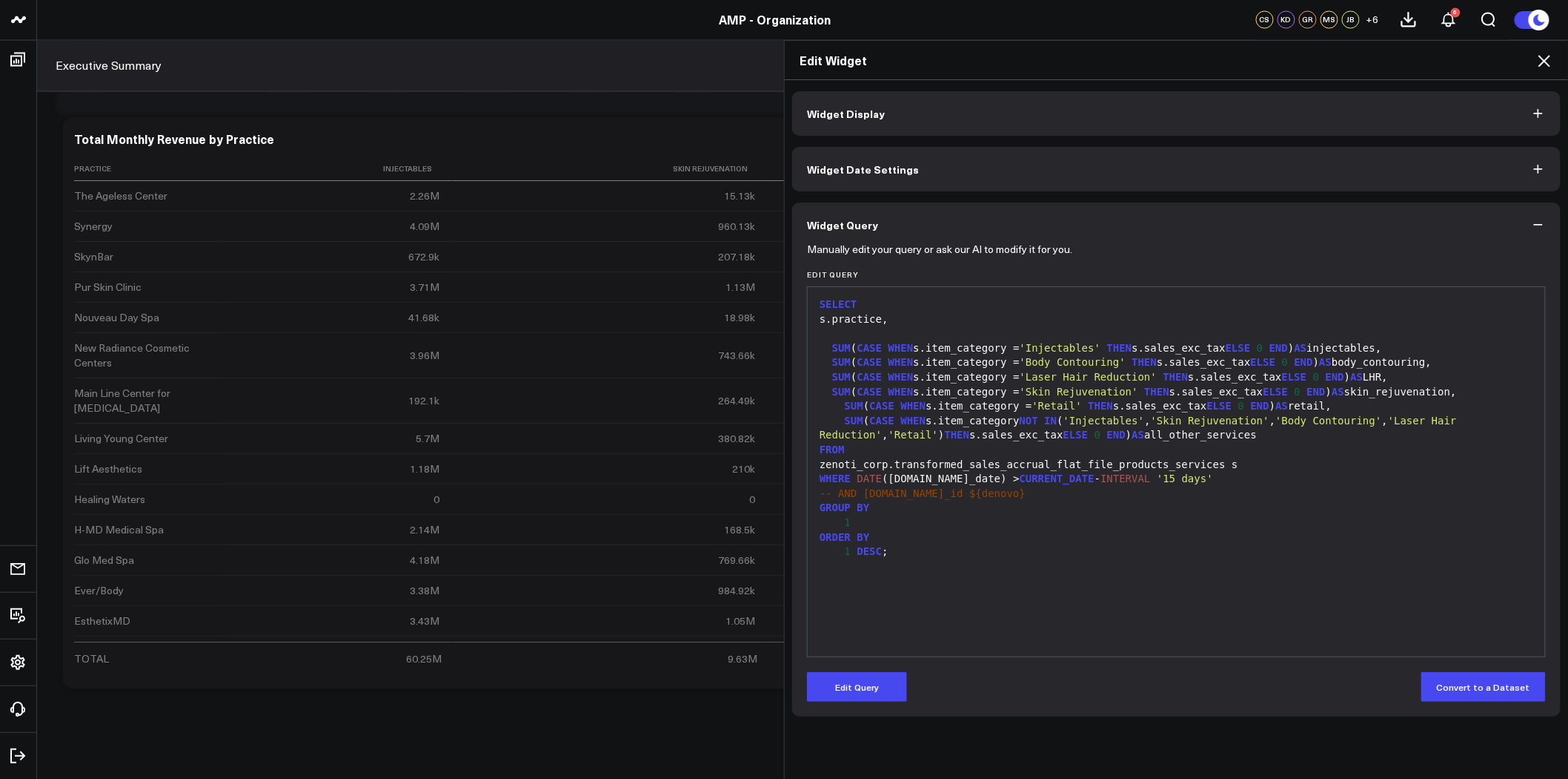
scroll to position [10600, 0]
click at [870, 685] on button "Edit Query" at bounding box center [857, 687] width 100 height 30
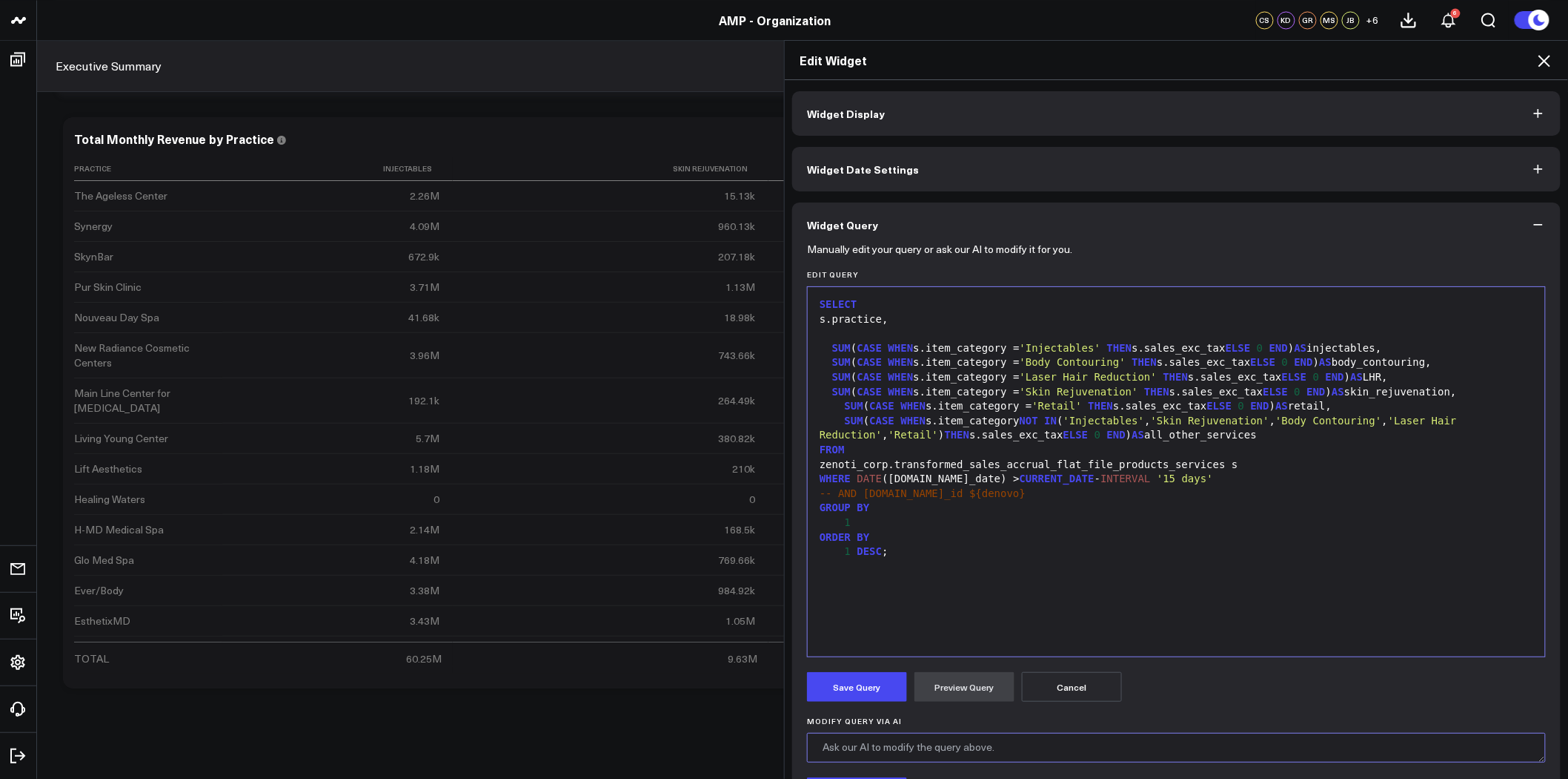
click at [907, 739] on textarea "Modify Query via AI" at bounding box center [1177, 748] width 739 height 30
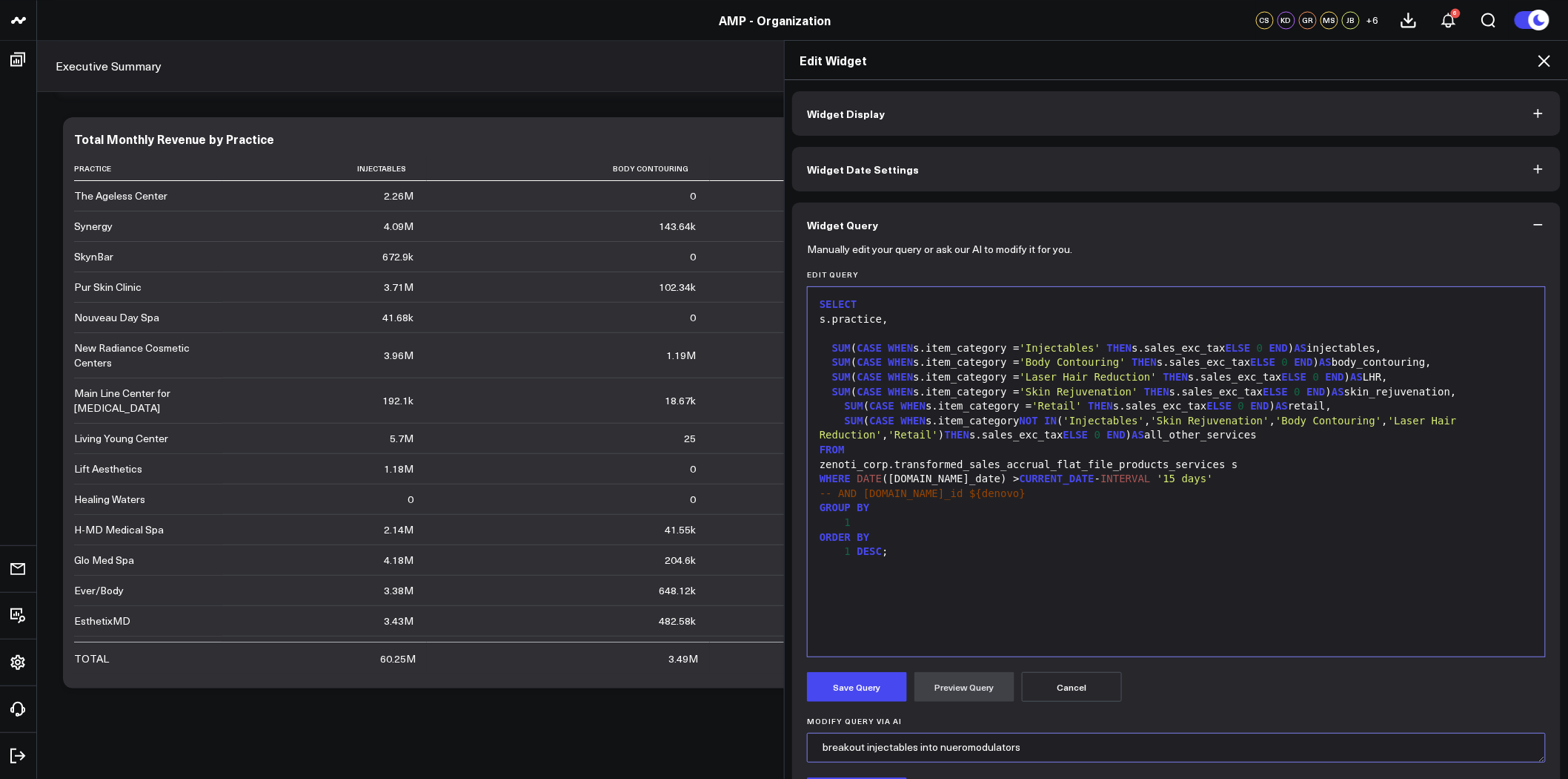
click at [914, 747] on textarea "breakout injectables into nueromodulators" at bounding box center [1177, 748] width 739 height 30
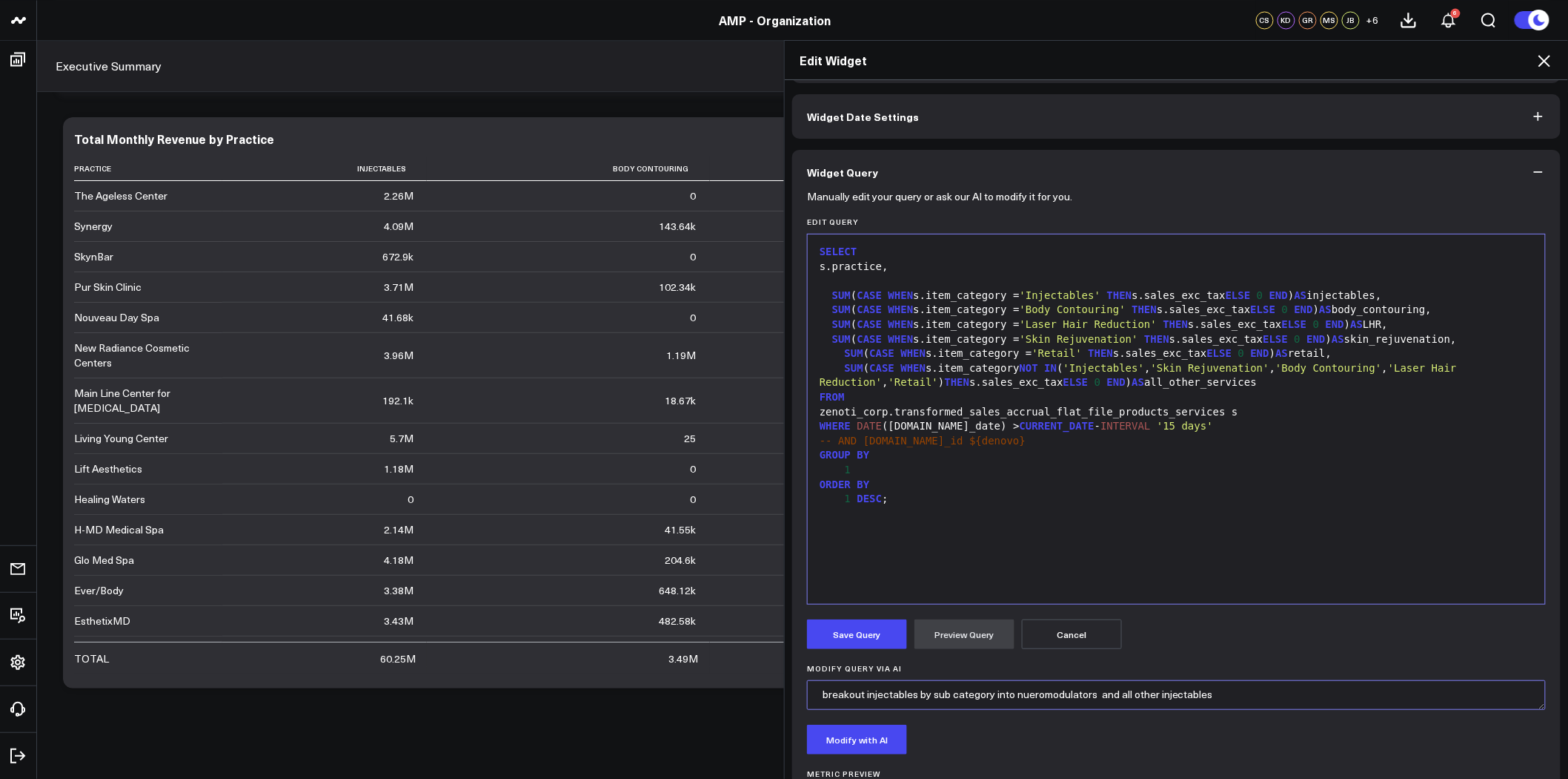
scroll to position [330, 0]
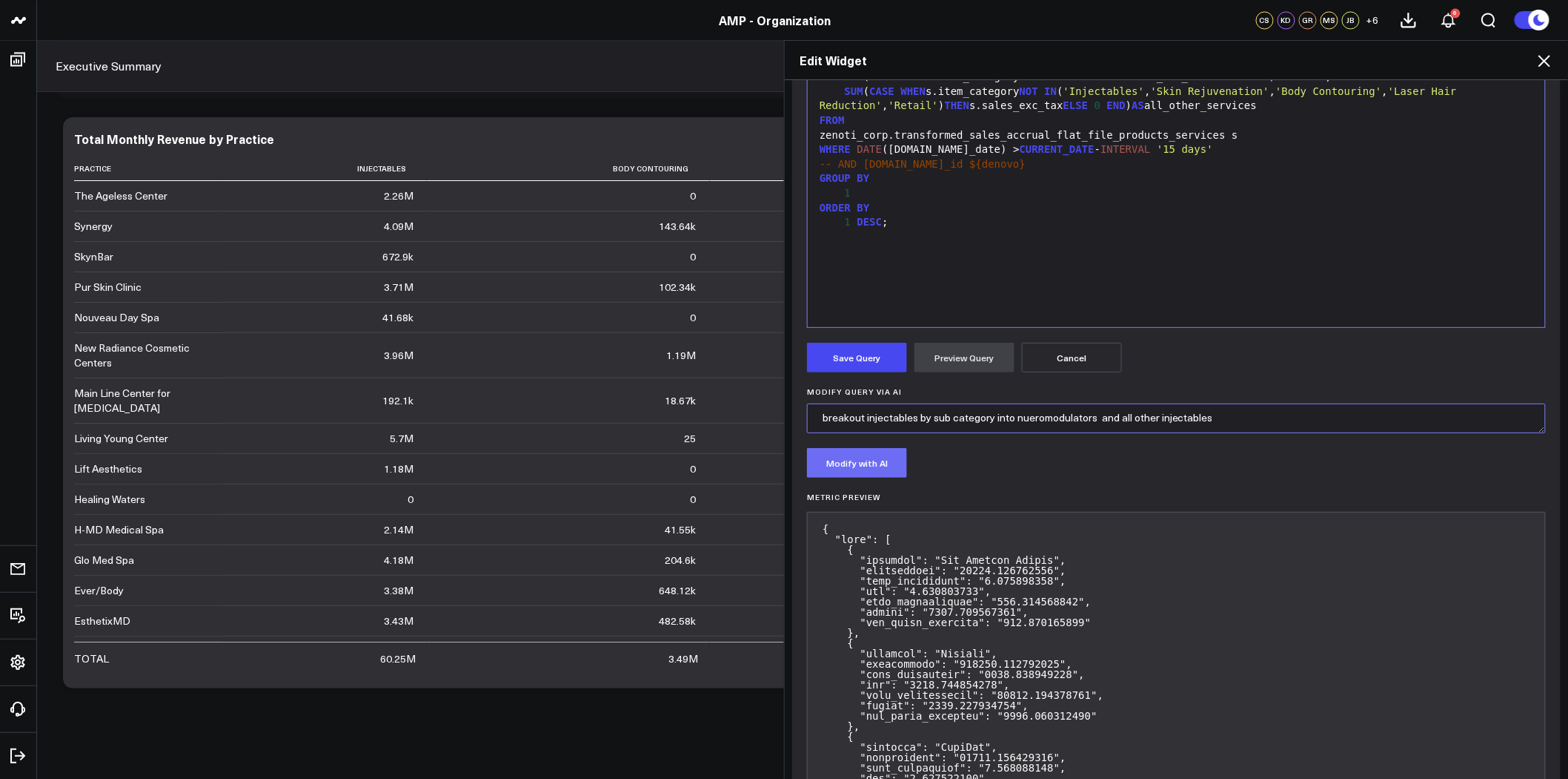
type textarea "breakout injectables by sub category into nueromodulators and all other injecta…"
click at [861, 461] on button "Modify with AI" at bounding box center [857, 462] width 100 height 30
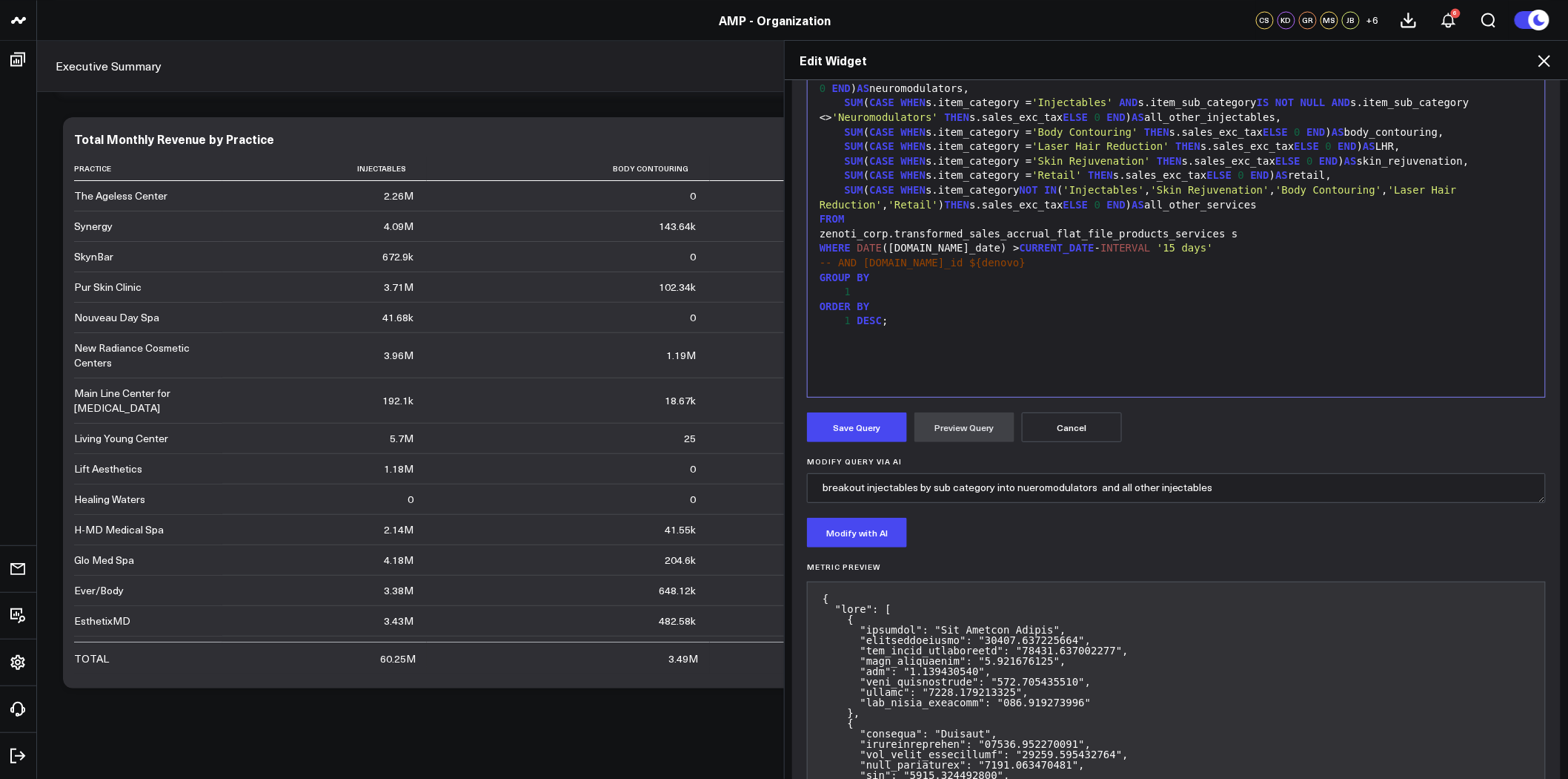
scroll to position [165, 0]
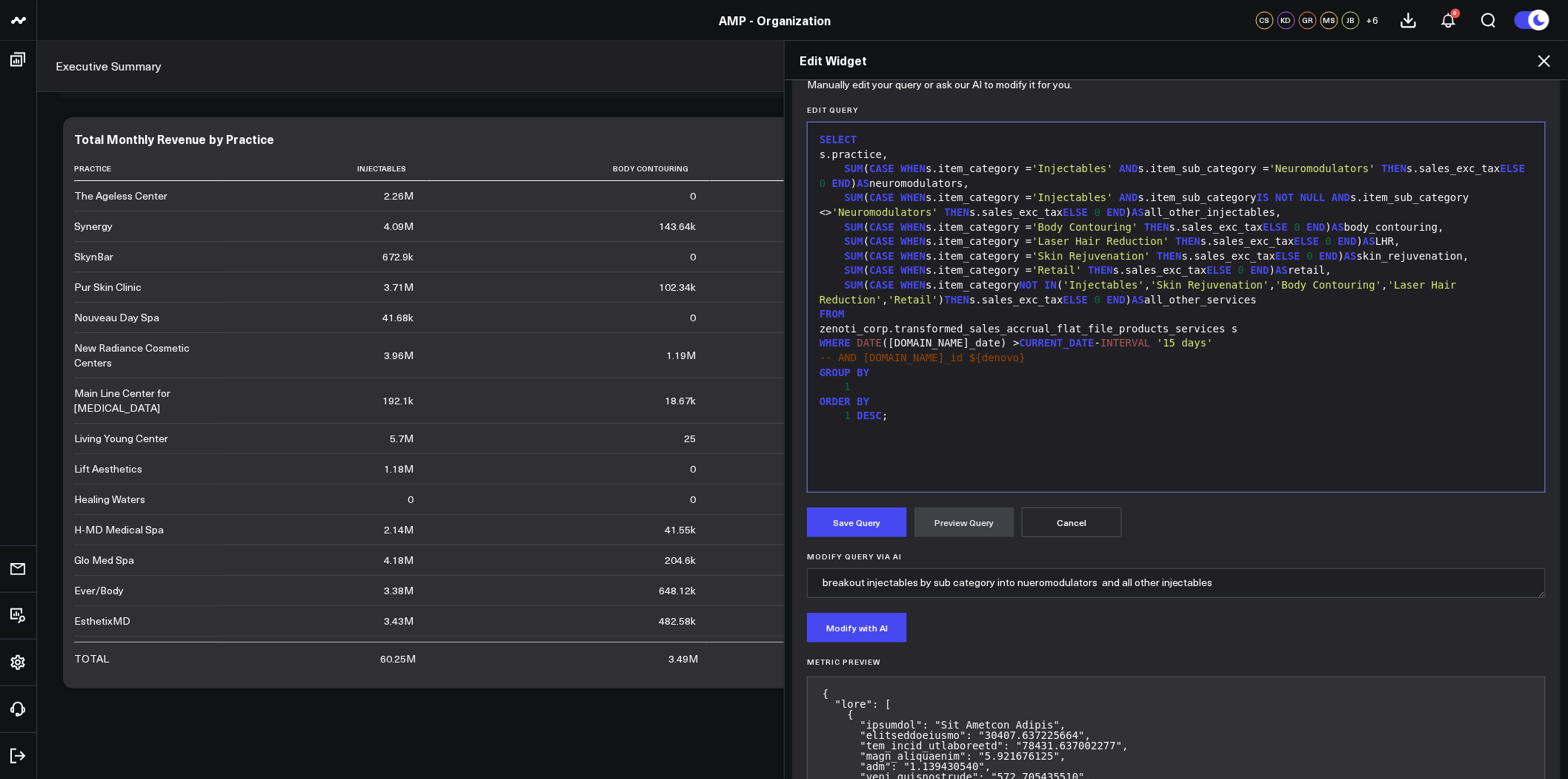
click at [888, 186] on div "SUM ( CASE WHEN s.item_category = 'Injectables' AND s.item_sub_category = 'Neur…" at bounding box center [1177, 176] width 723 height 29
drag, startPoint x: 1145, startPoint y: 213, endPoint x: 1123, endPoint y: 213, distance: 22.0
click at [1123, 213] on div "SUM ( CASE WHEN s.item_category = 'Injectables' AND s.item_sub_category IS NOT …" at bounding box center [1177, 205] width 723 height 29
click at [957, 520] on button "Preview Query" at bounding box center [964, 522] width 100 height 30
click at [867, 521] on button "Save Query" at bounding box center [857, 522] width 100 height 30
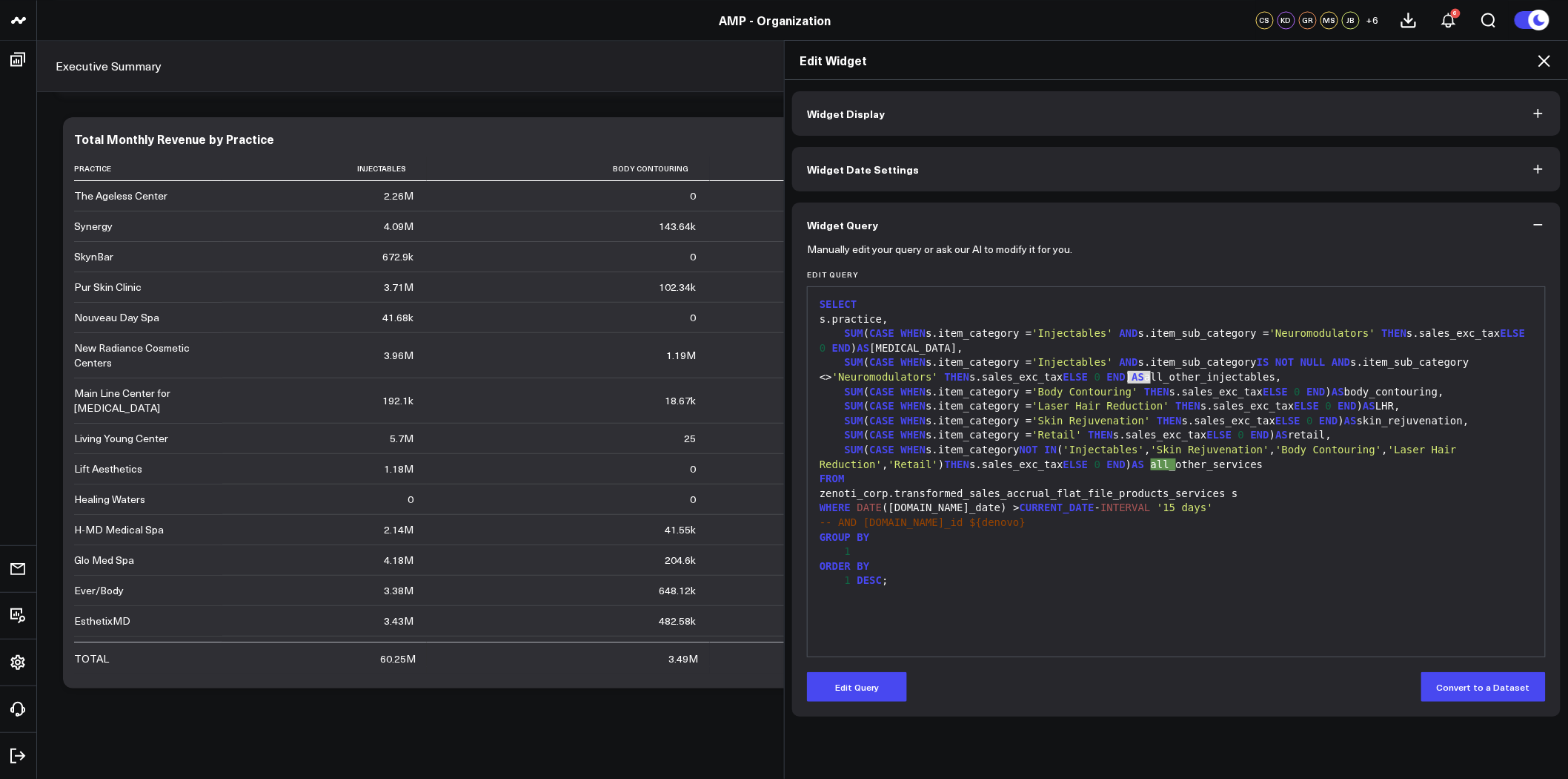
scroll to position [0, 0]
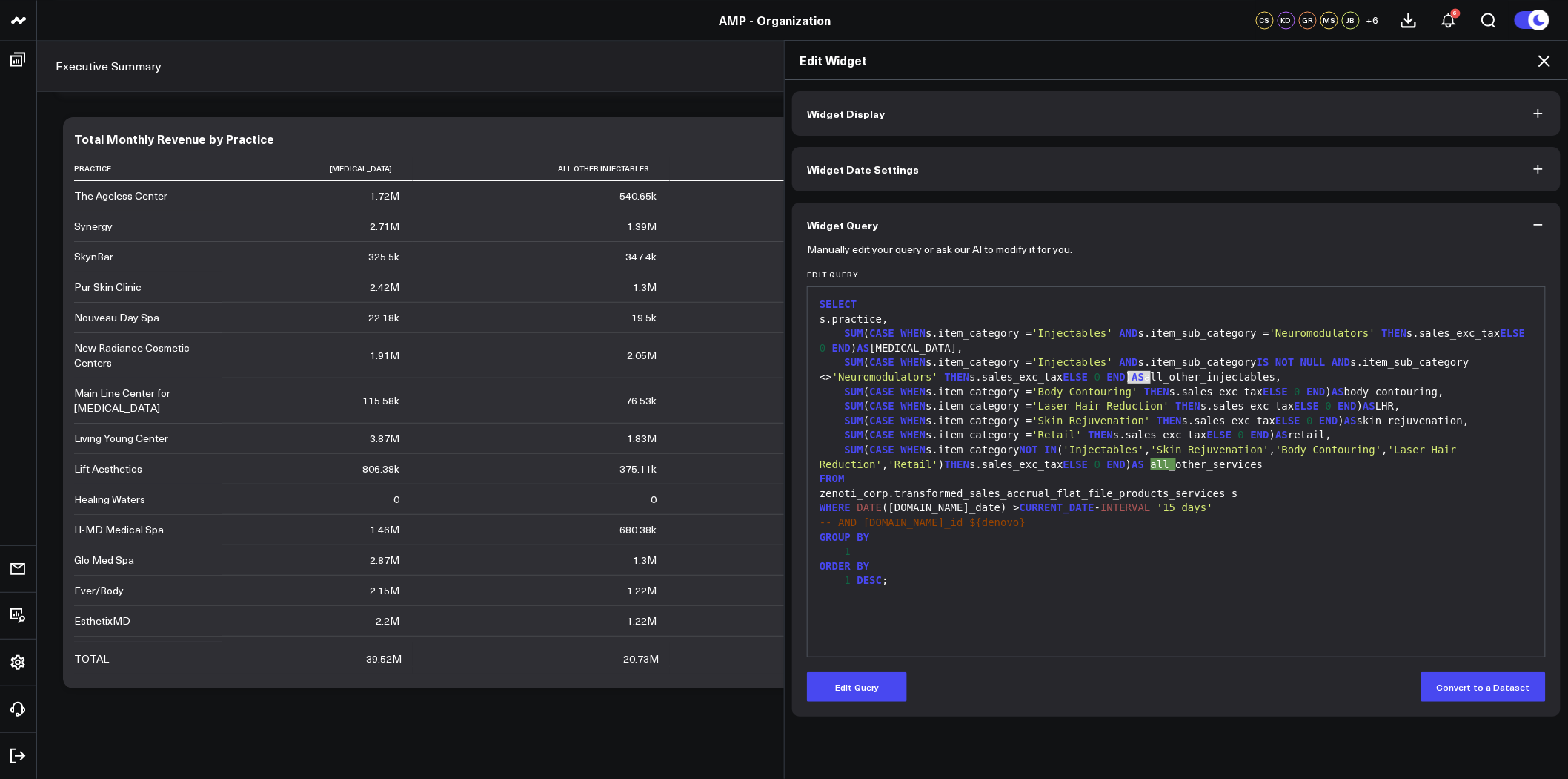
click at [1542, 62] on icon at bounding box center [1545, 61] width 18 height 18
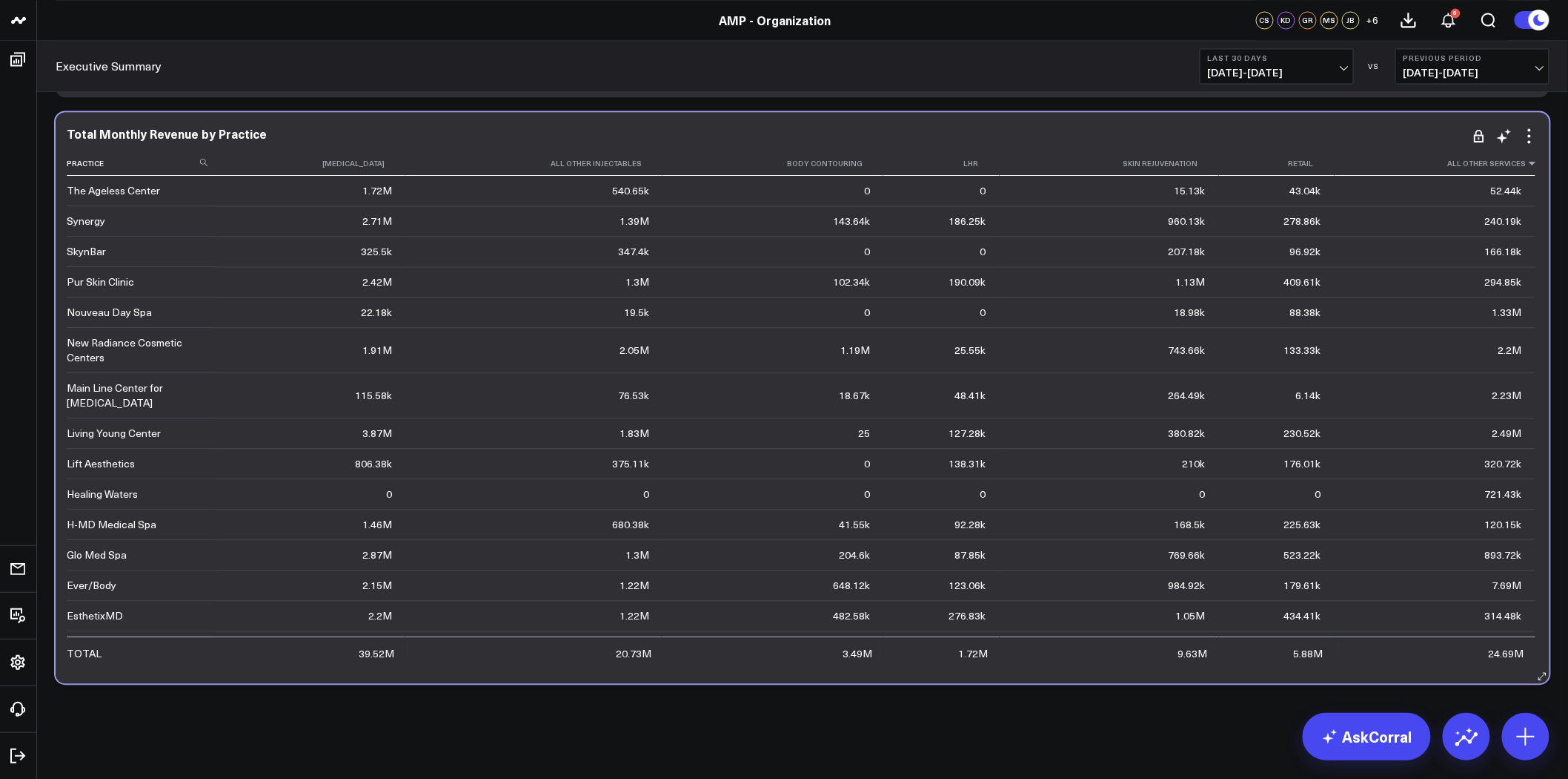
click at [1527, 166] on icon at bounding box center [1533, 163] width 12 height 9
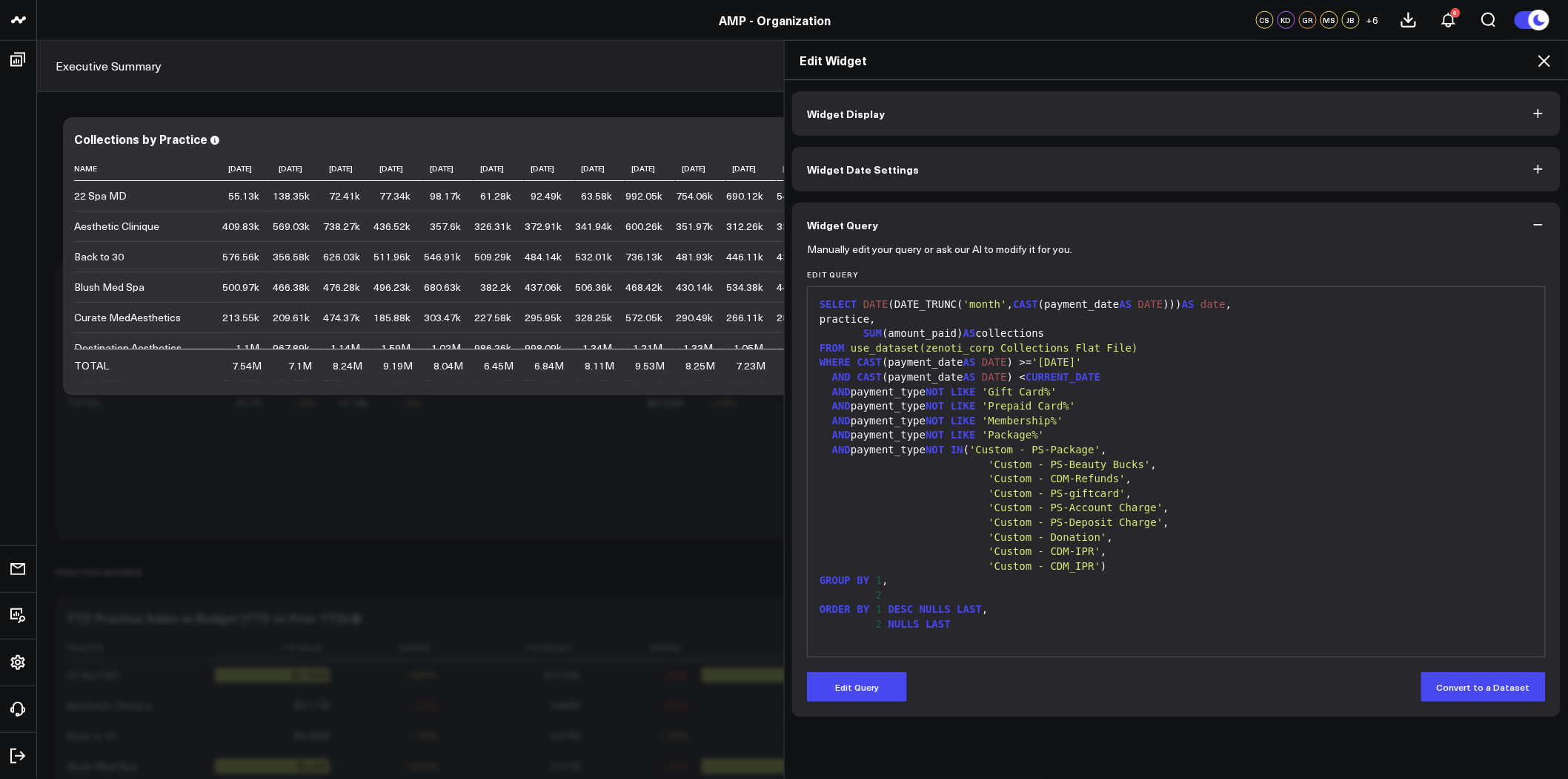
click at [1546, 62] on icon at bounding box center [1544, 61] width 12 height 12
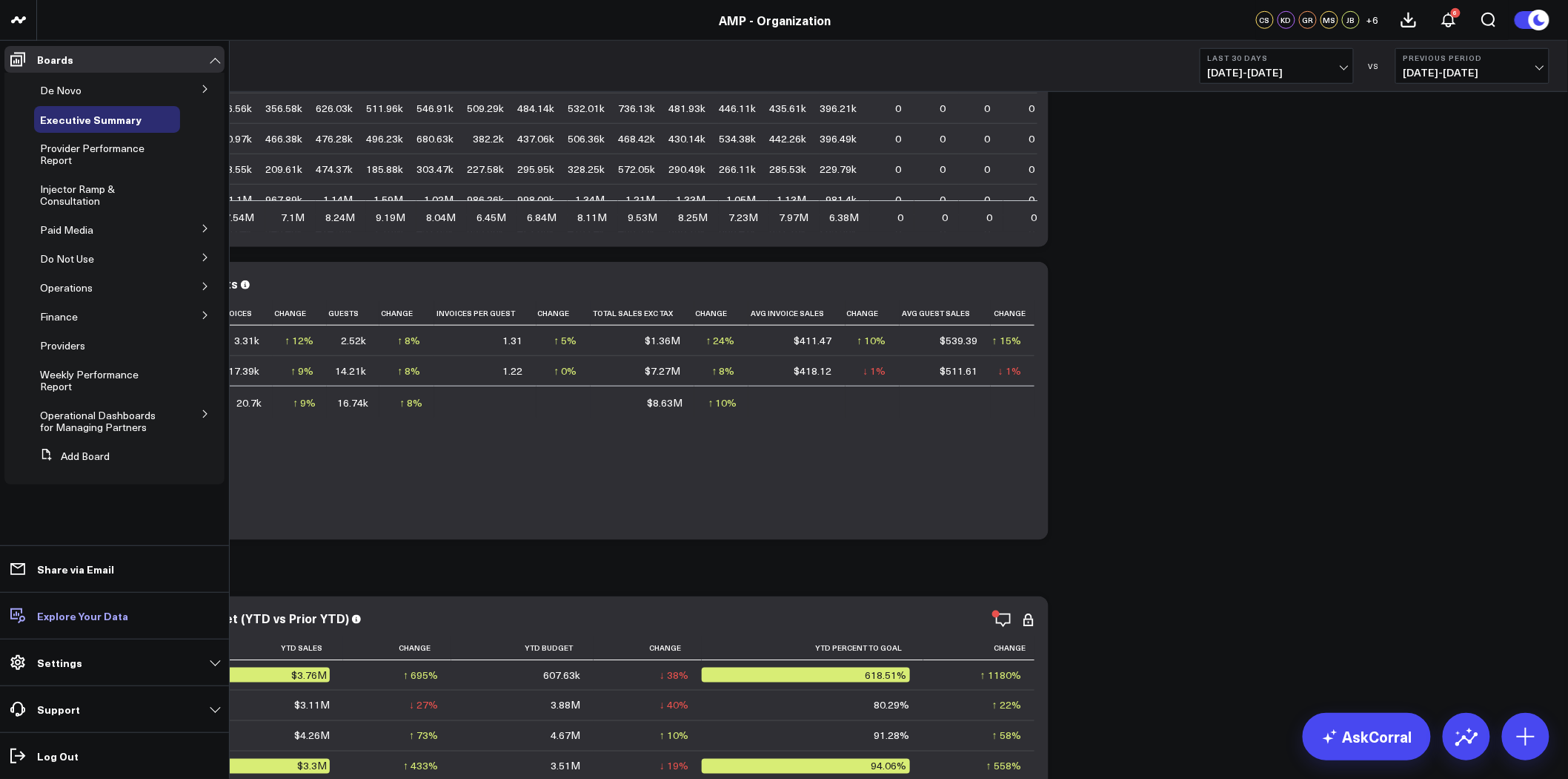
click at [93, 620] on p "Explore Your Data" at bounding box center [82, 615] width 91 height 12
